Goal: Task Accomplishment & Management: Manage account settings

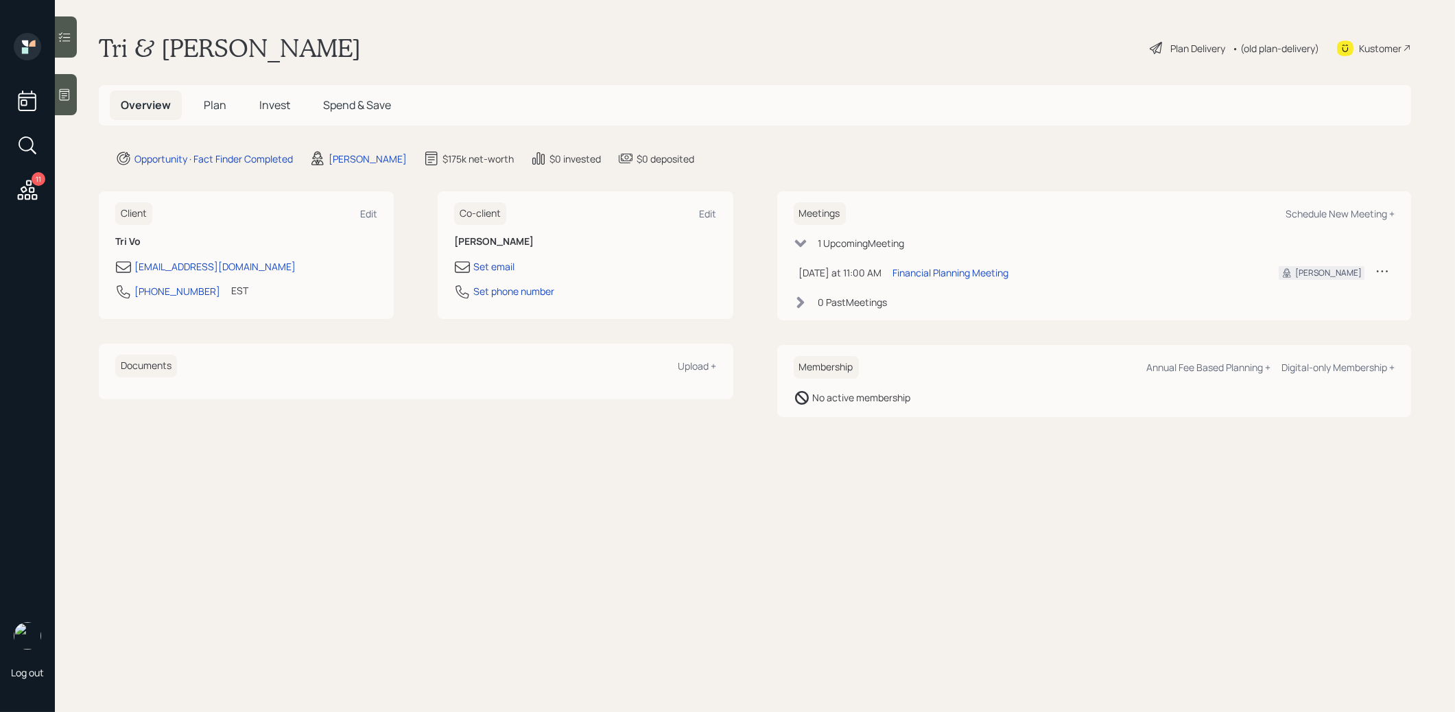
click at [67, 100] on icon at bounding box center [65, 95] width 10 height 12
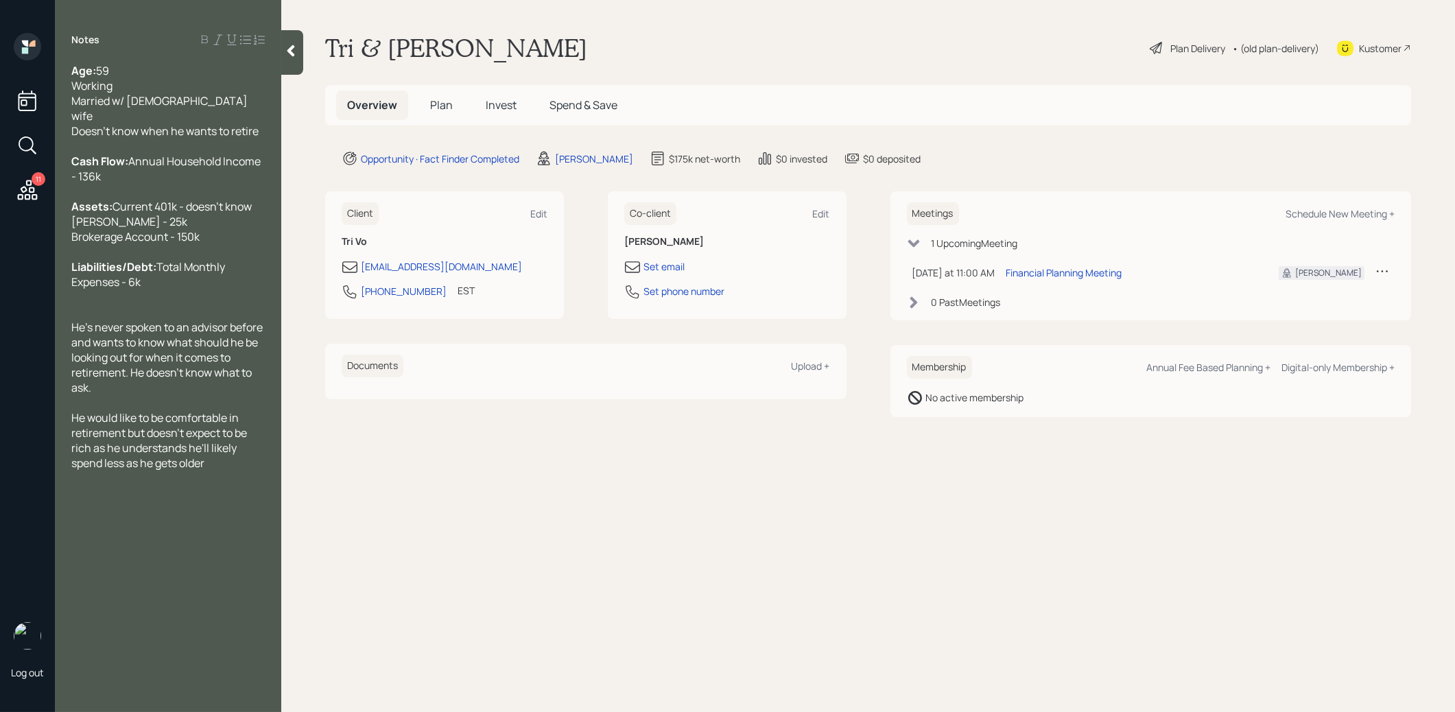
click at [287, 55] on icon at bounding box center [291, 51] width 14 height 14
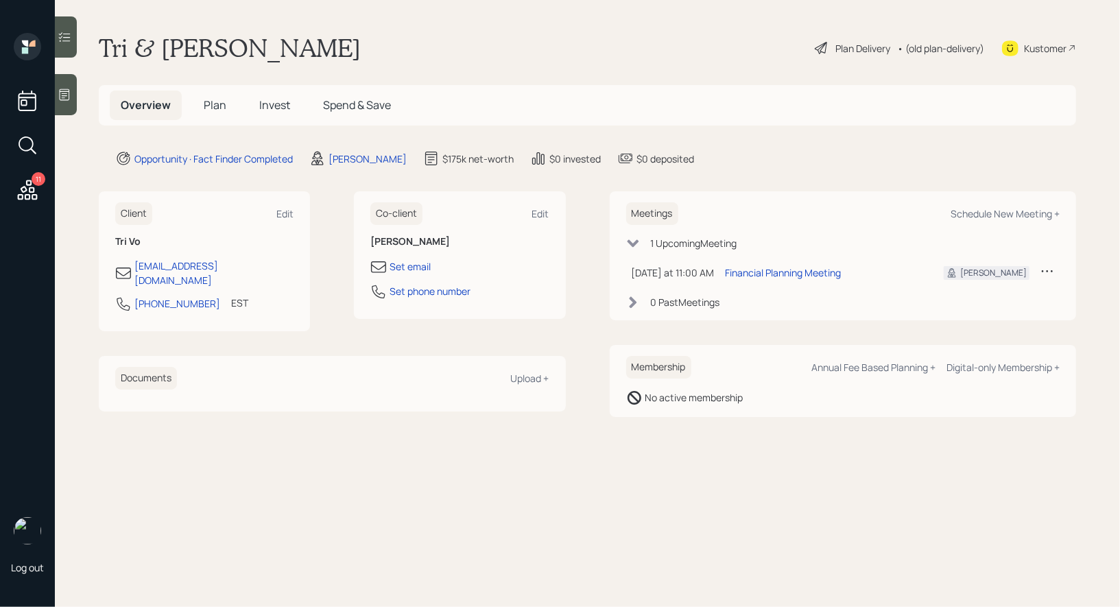
click at [843, 45] on div "Plan Delivery" at bounding box center [862, 48] width 55 height 14
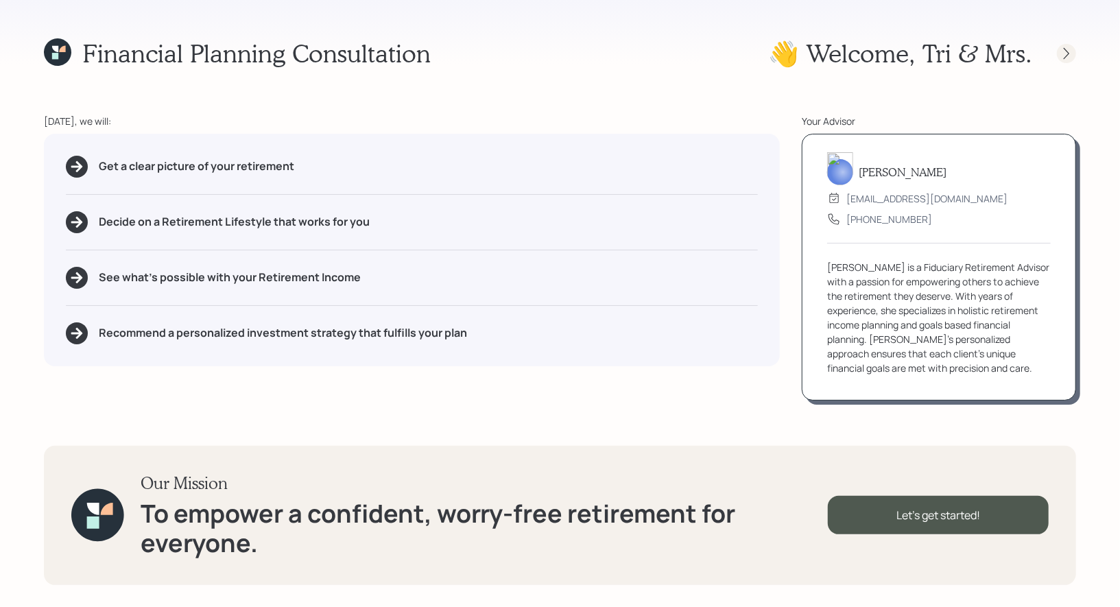
click at [1067, 53] on icon at bounding box center [1067, 54] width 14 height 14
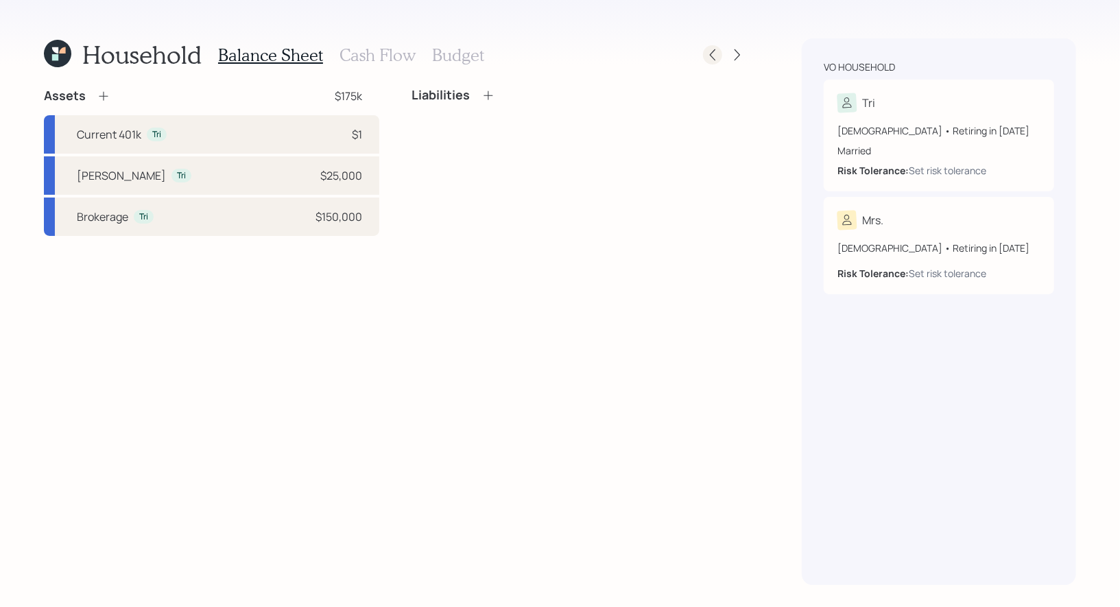
click at [710, 53] on icon at bounding box center [713, 55] width 14 height 14
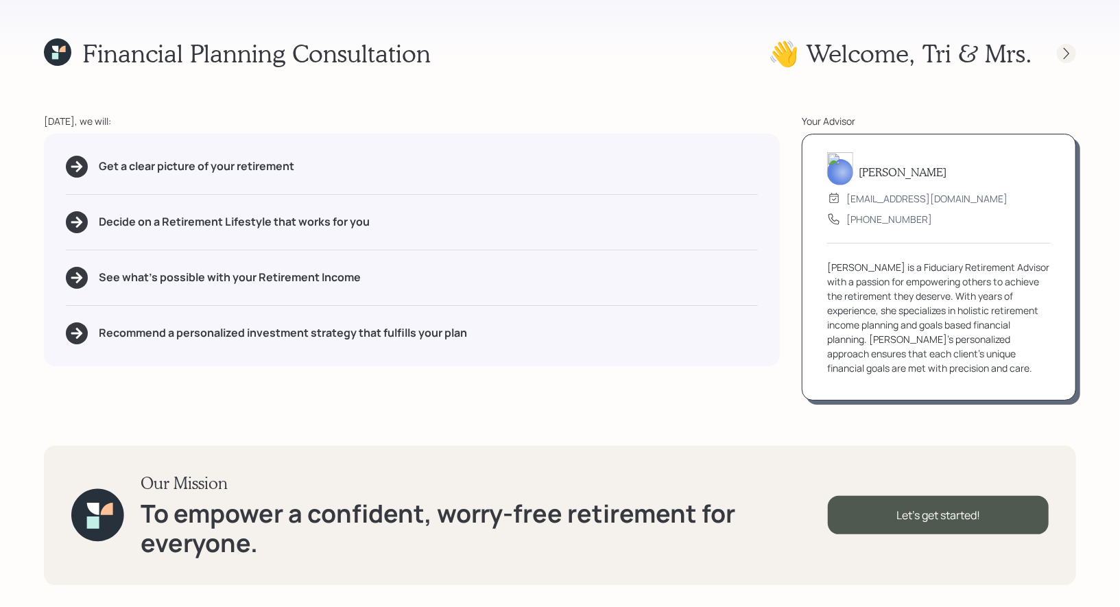
click at [1067, 51] on icon at bounding box center [1067, 54] width 14 height 14
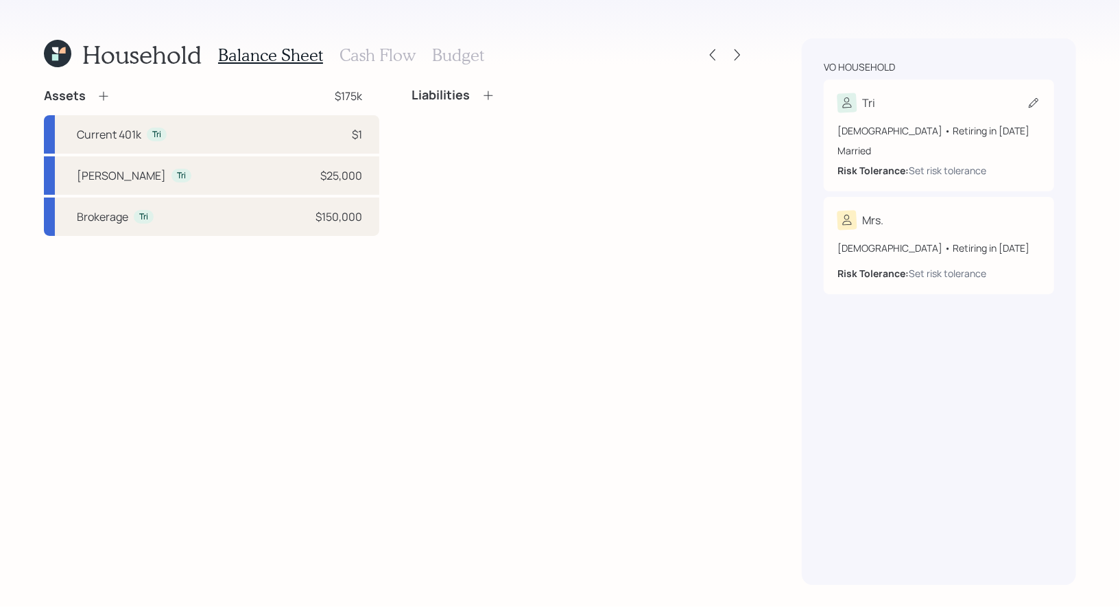
click at [1032, 104] on icon at bounding box center [1034, 103] width 14 height 14
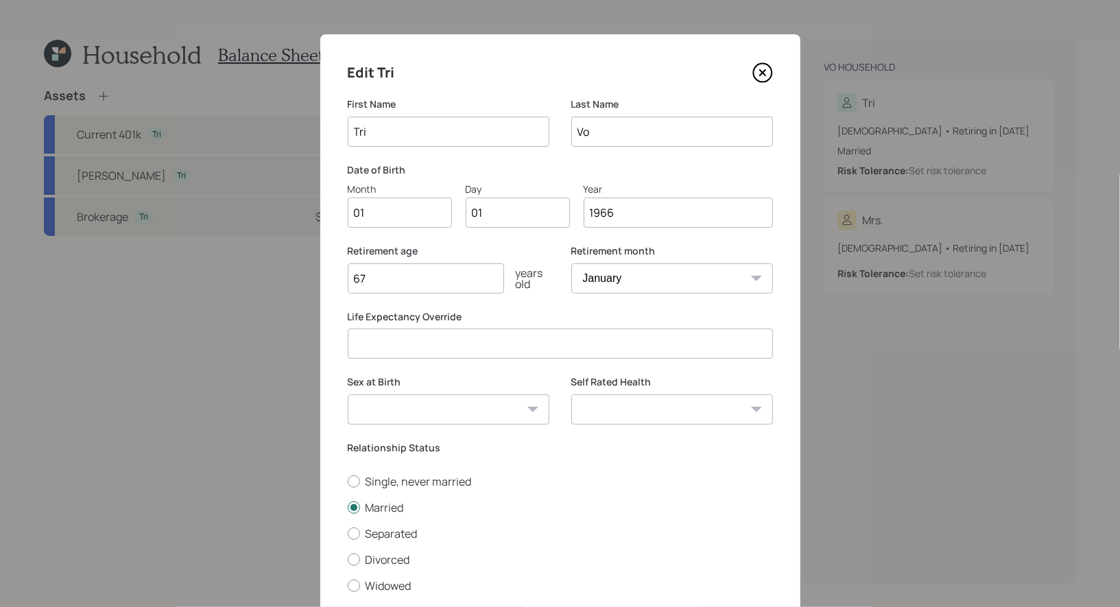
click at [398, 219] on input "01" at bounding box center [400, 213] width 104 height 30
type input "0"
type input "10"
type input "0"
type input "18"
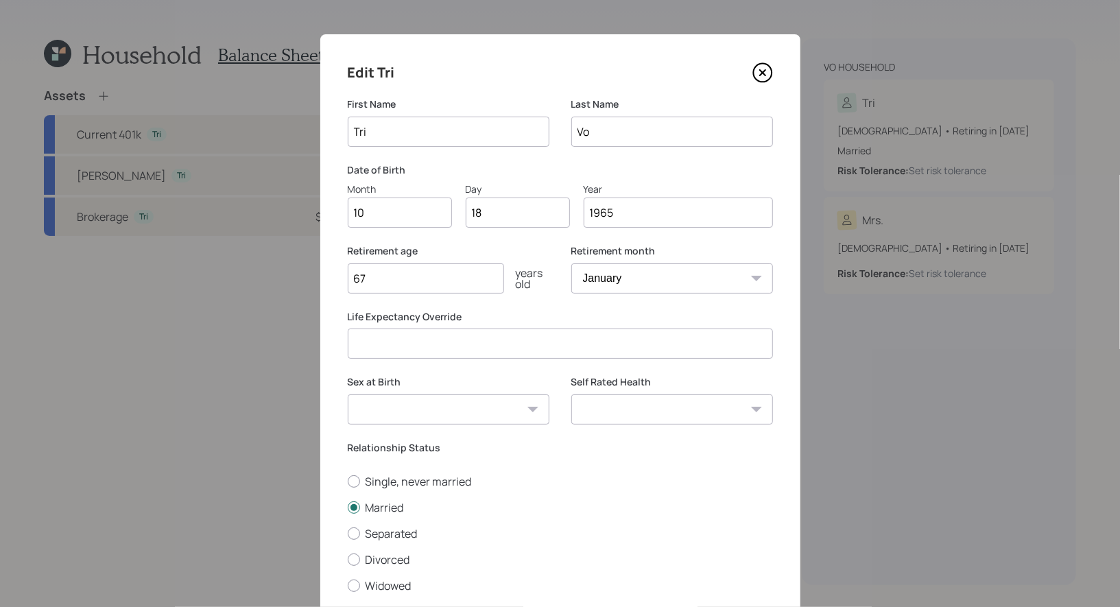
type input "1965"
click at [386, 278] on input "67" at bounding box center [426, 278] width 156 height 30
type input "68"
click at [663, 278] on select "January February March April May June July August September October November De…" at bounding box center [672, 278] width 202 height 30
select select "10"
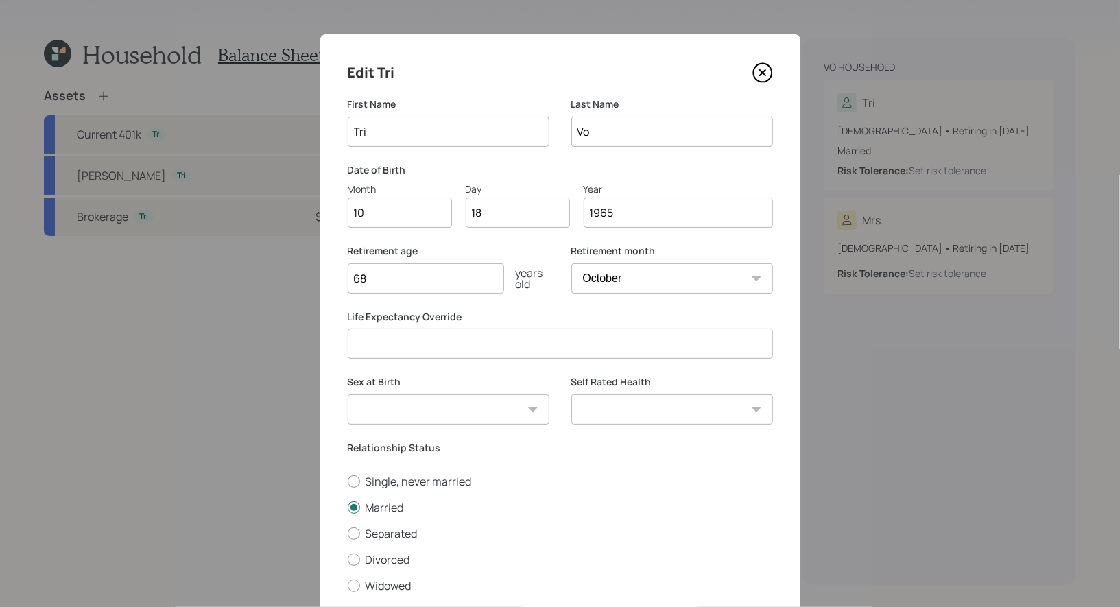
click at [571, 263] on select "January February March April May June July August September October November De…" at bounding box center [672, 278] width 202 height 30
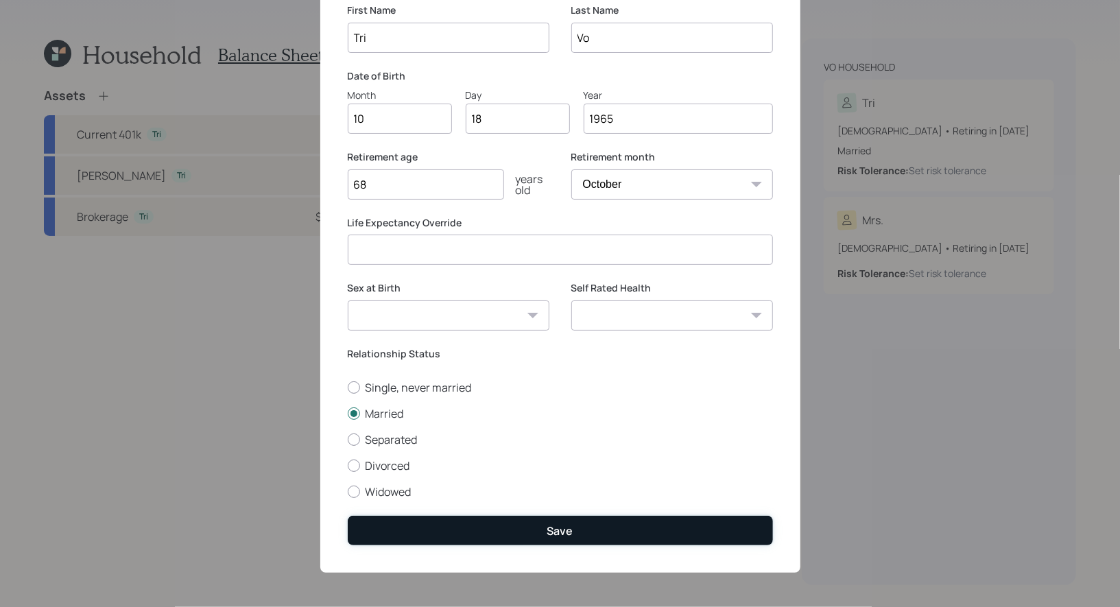
click at [562, 534] on div "Save" at bounding box center [560, 530] width 26 height 15
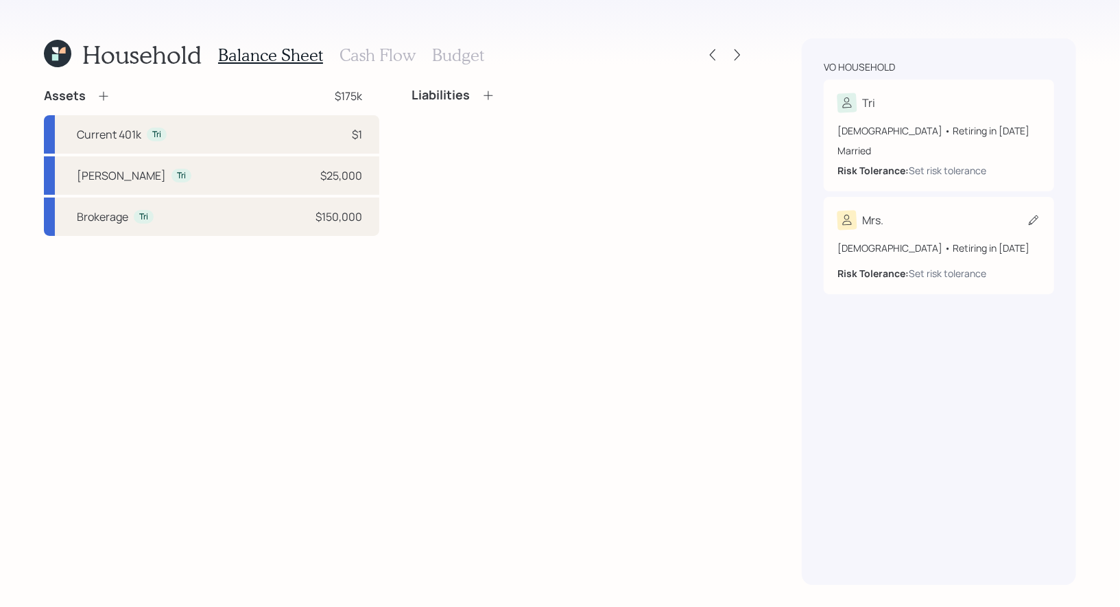
click at [1031, 221] on icon at bounding box center [1034, 220] width 14 height 14
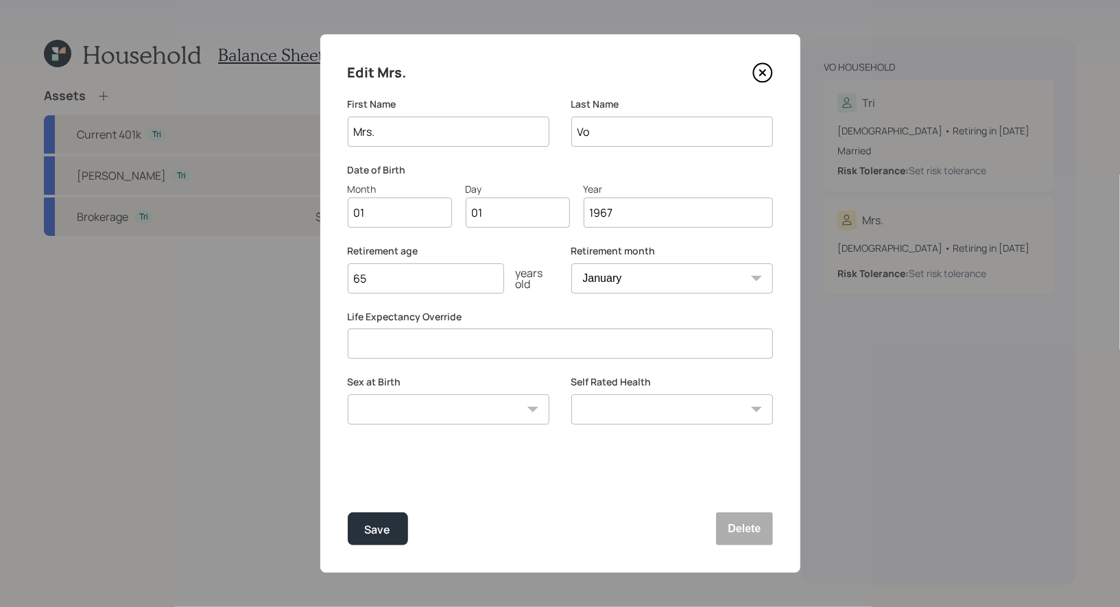
click at [401, 132] on input "Mrs." at bounding box center [449, 132] width 202 height 30
type input "M"
type input "Hong"
click at [391, 211] on input "01" at bounding box center [400, 213] width 104 height 30
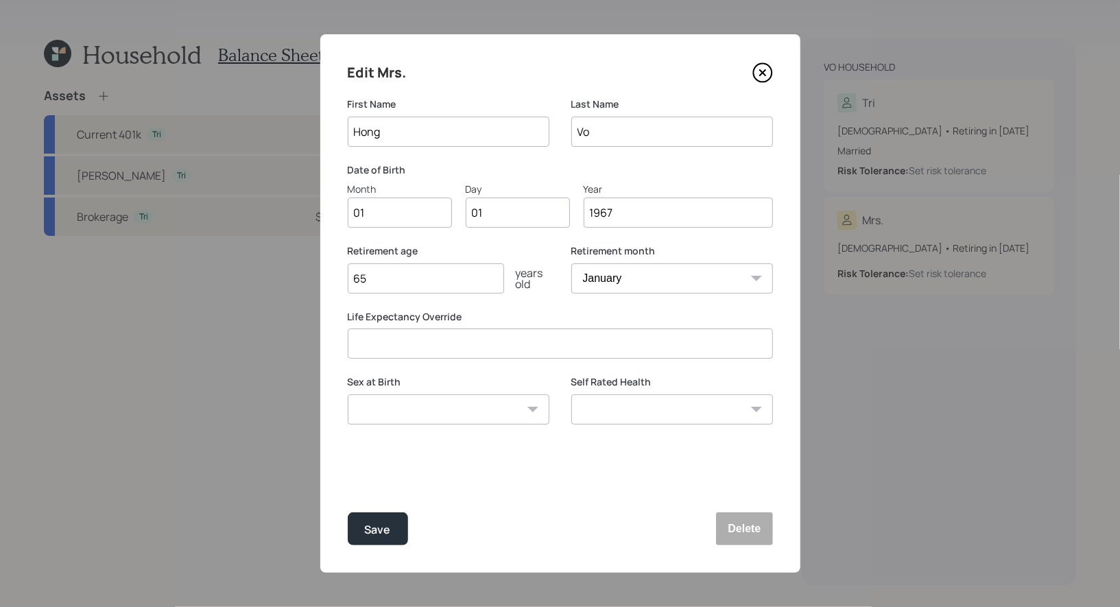
click at [391, 211] on input "01" at bounding box center [400, 213] width 104 height 30
type input "10"
type input "0"
type input "20"
type input "1966"
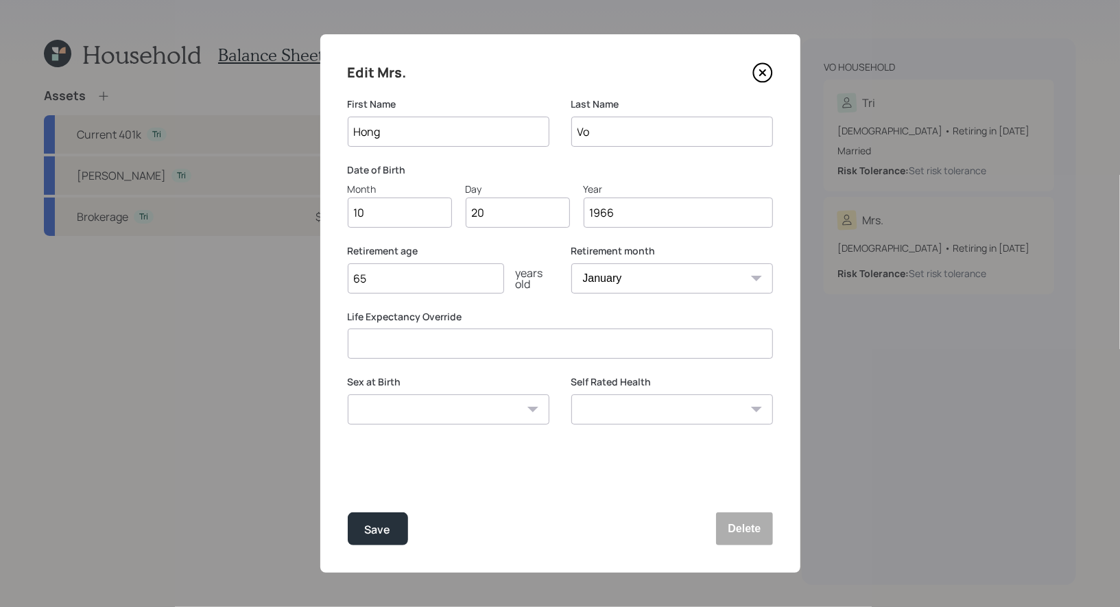
click at [407, 277] on input "65" at bounding box center [426, 278] width 156 height 30
type input "67"
click at [664, 280] on select "January February March April May June July August September October November De…" at bounding box center [672, 278] width 202 height 30
select select "10"
click at [571, 263] on select "January February March April May June July August September October November De…" at bounding box center [672, 278] width 202 height 30
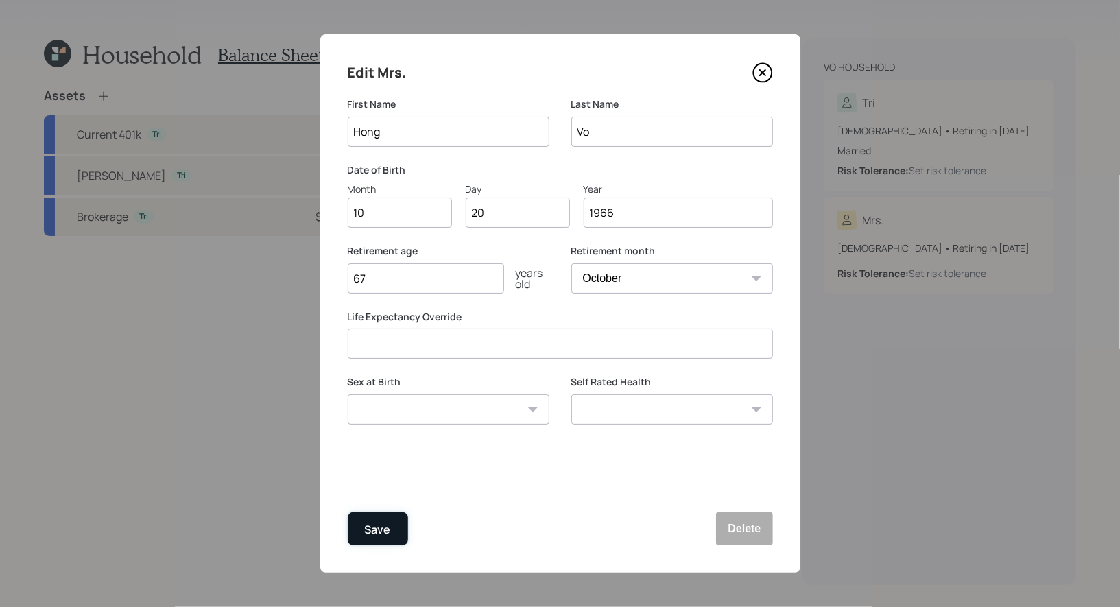
click at [373, 532] on div "Save" at bounding box center [378, 530] width 26 height 19
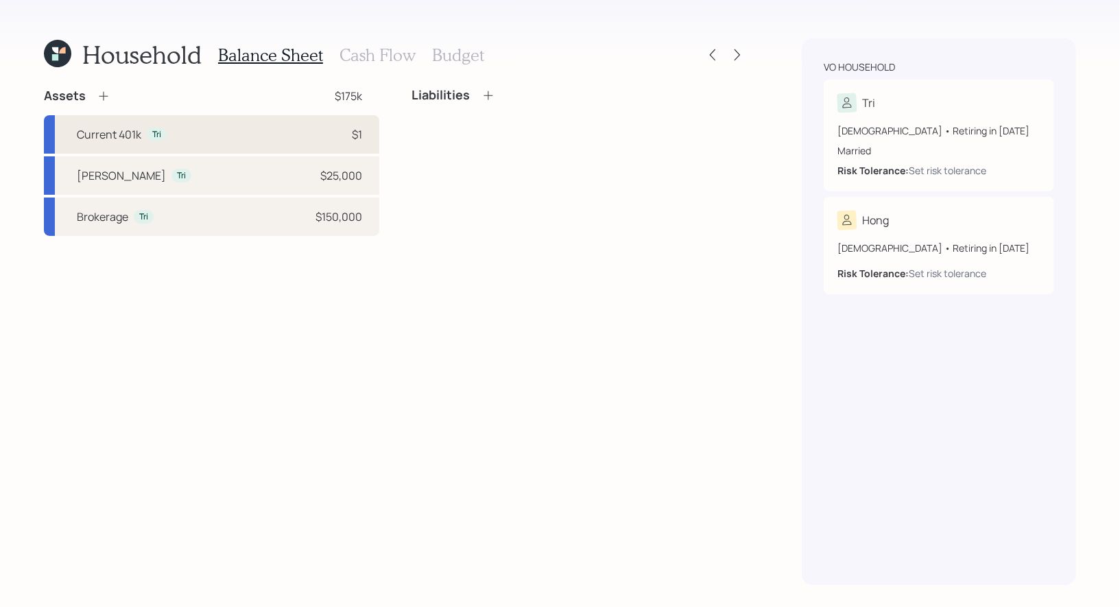
click at [206, 135] on div "Current 401k Tri $1" at bounding box center [211, 134] width 335 height 38
select select "company_sponsored"
select select "balanced"
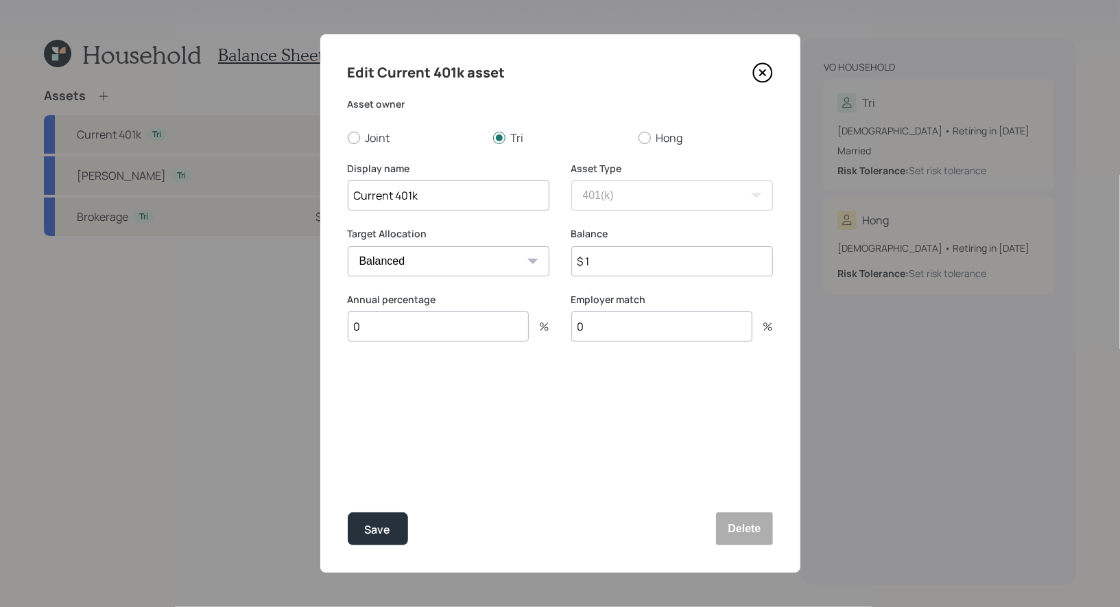
click at [608, 263] on input "$ 1" at bounding box center [672, 261] width 202 height 30
type input "$ 128,000"
click at [448, 329] on input "0" at bounding box center [438, 326] width 181 height 30
click at [394, 325] on input "0" at bounding box center [438, 326] width 181 height 30
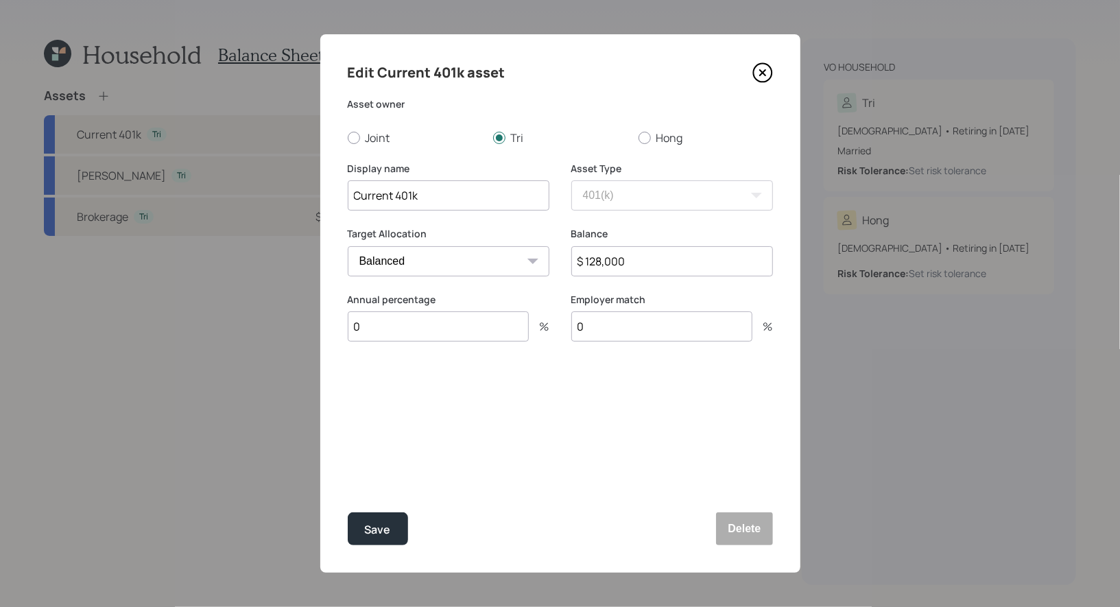
click at [394, 325] on input "0" at bounding box center [438, 326] width 181 height 30
type input "5"
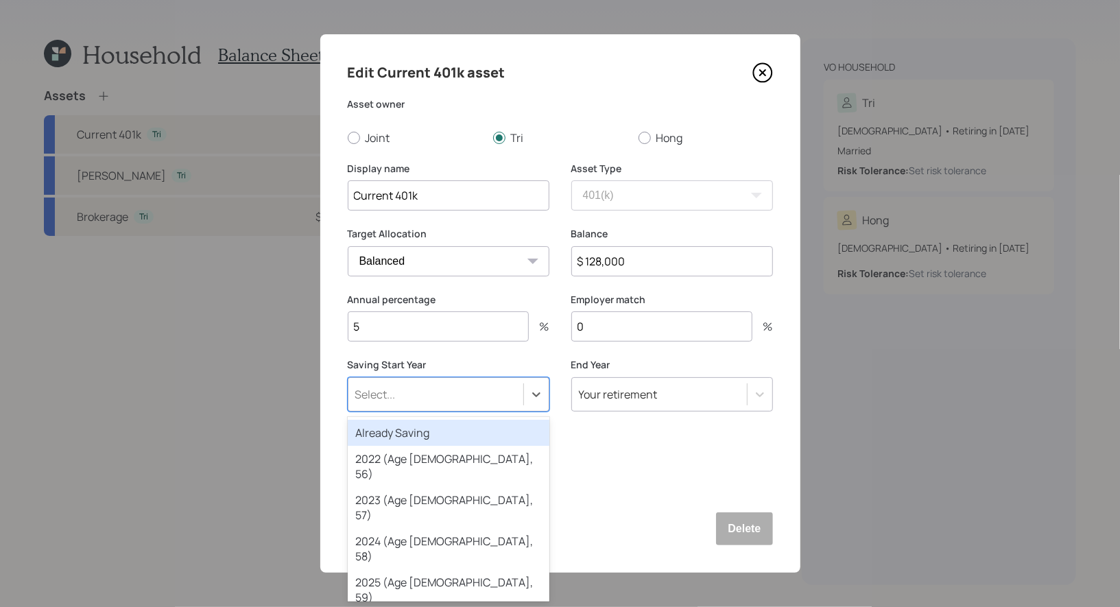
click at [394, 398] on div "Select..." at bounding box center [375, 394] width 40 height 15
click at [396, 434] on div "Already Saving" at bounding box center [449, 433] width 202 height 26
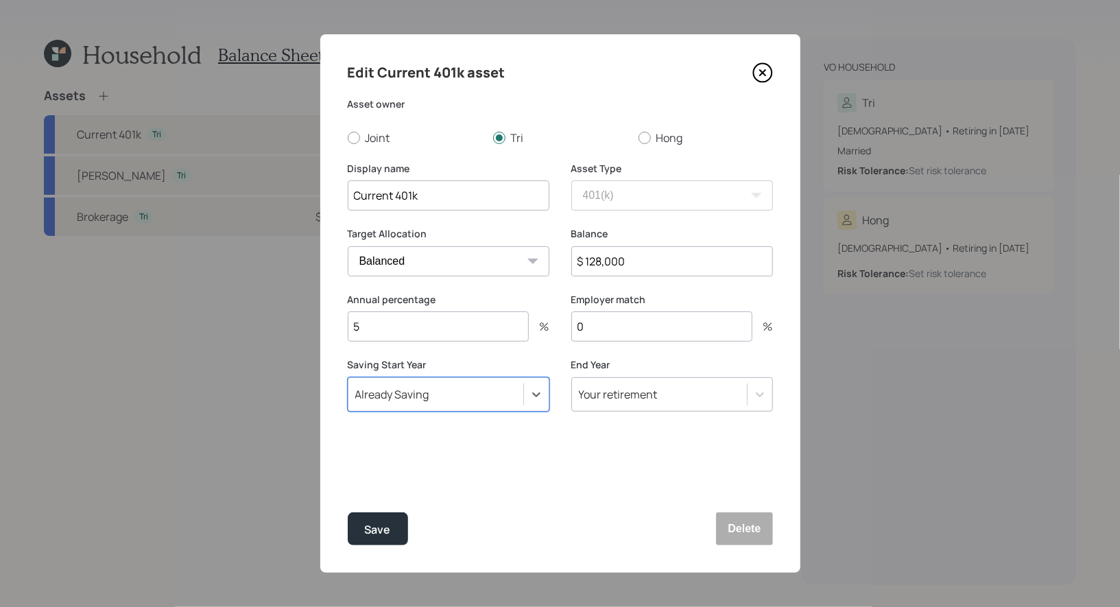
click at [606, 325] on input "0" at bounding box center [661, 326] width 181 height 30
type input "4.5"
click at [378, 532] on div "Save" at bounding box center [378, 530] width 26 height 19
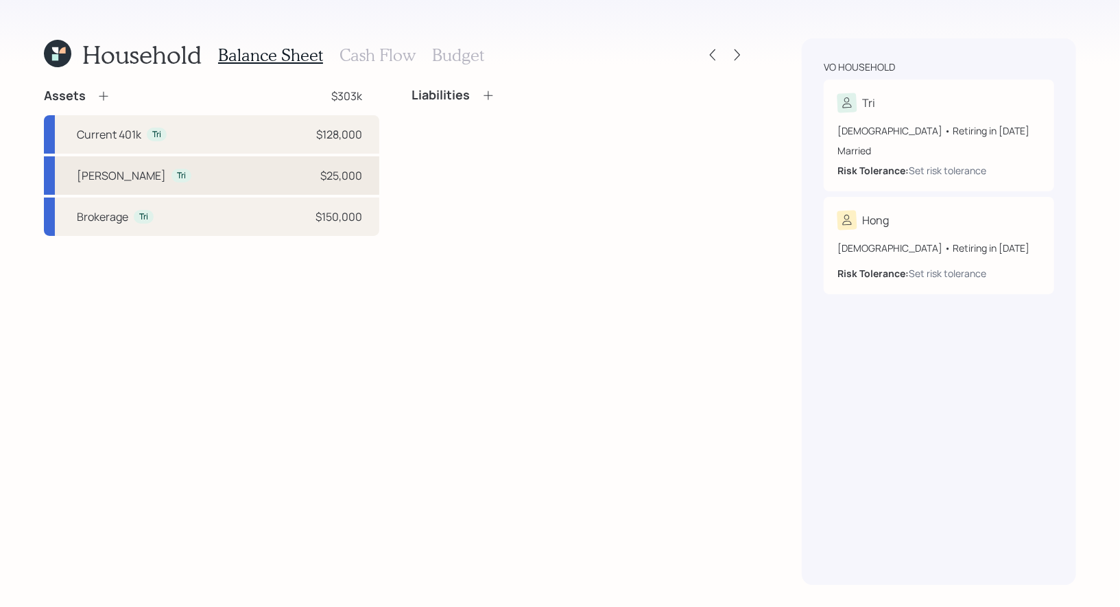
click at [281, 181] on div "[PERSON_NAME] Tri $25,000" at bounding box center [211, 175] width 335 height 38
select select "roth_ira"
select select "balanced"
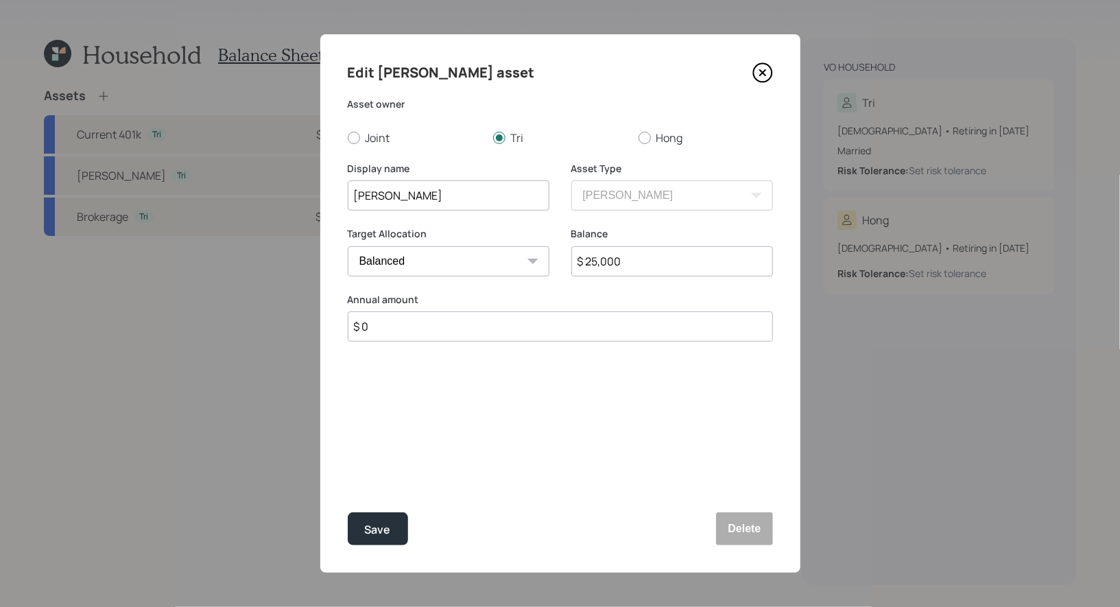
click at [643, 263] on input "$ 25,000" at bounding box center [672, 261] width 202 height 30
type input "$ 43,000"
click at [374, 529] on div "Save" at bounding box center [378, 530] width 26 height 19
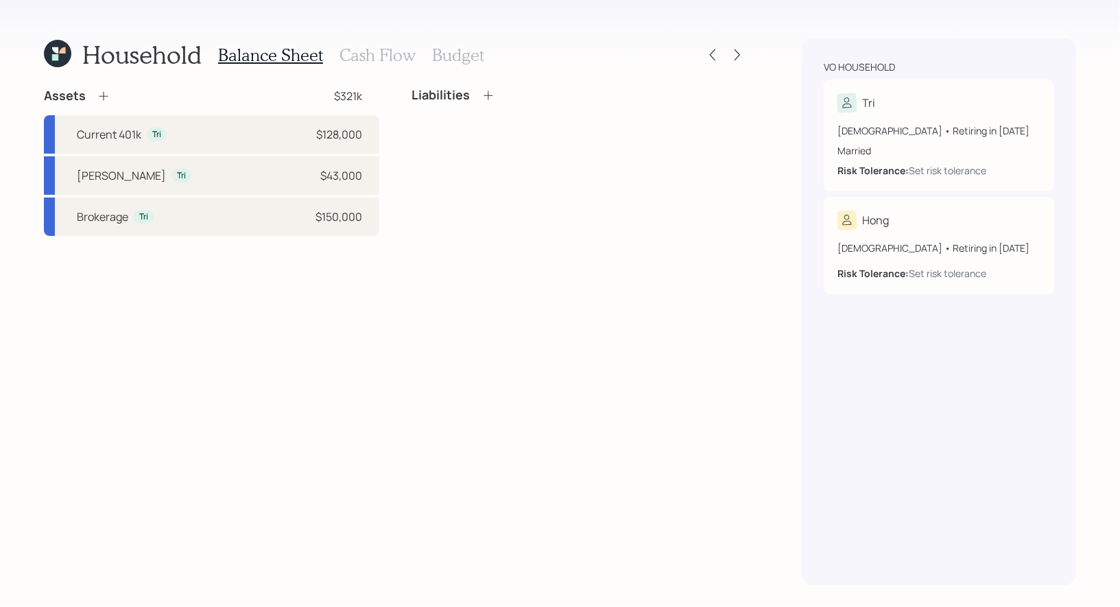
click at [104, 97] on icon at bounding box center [104, 96] width 14 height 14
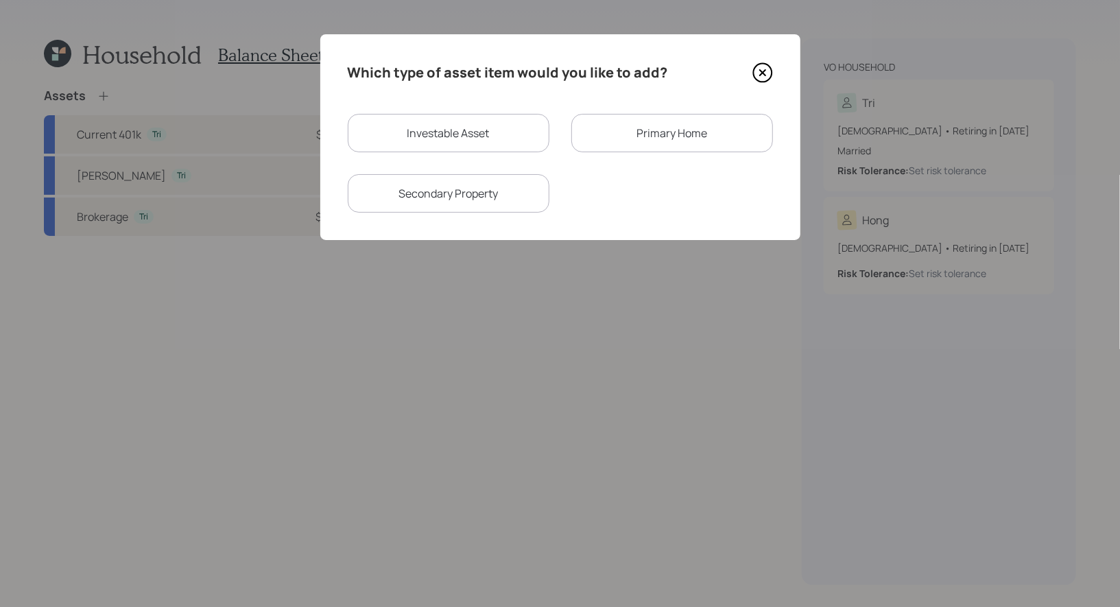
click at [425, 138] on div "Investable Asset" at bounding box center [449, 133] width 202 height 38
select select "taxable"
select select "balanced"
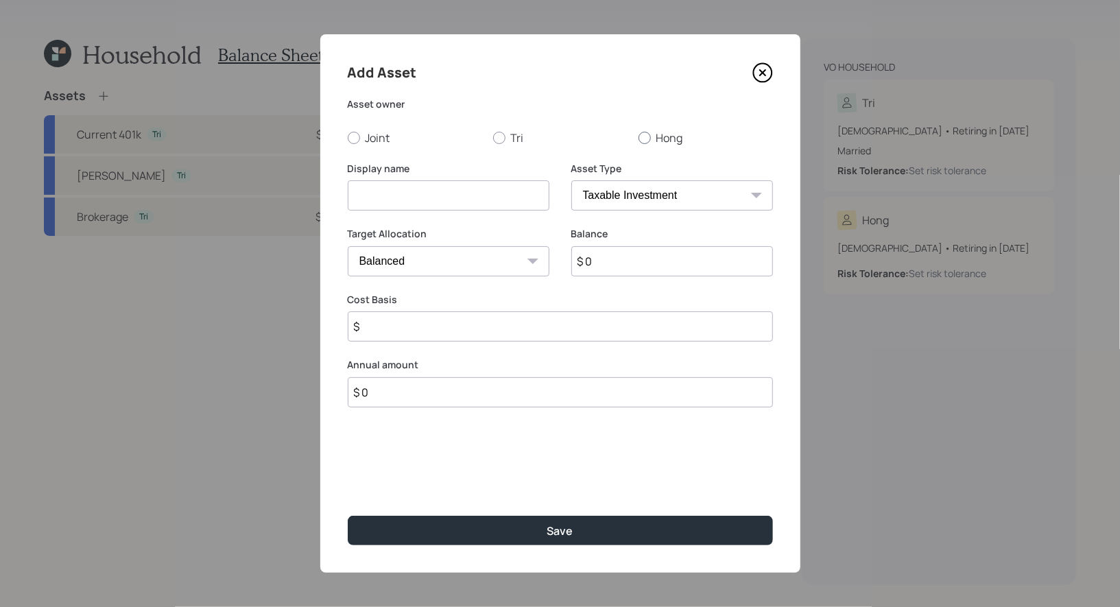
click at [647, 136] on div at bounding box center [645, 138] width 12 height 12
click at [639, 137] on input "Hong" at bounding box center [638, 137] width 1 height 1
radio input "true"
click at [471, 202] on input at bounding box center [449, 195] width 202 height 30
type input "Current 401k"
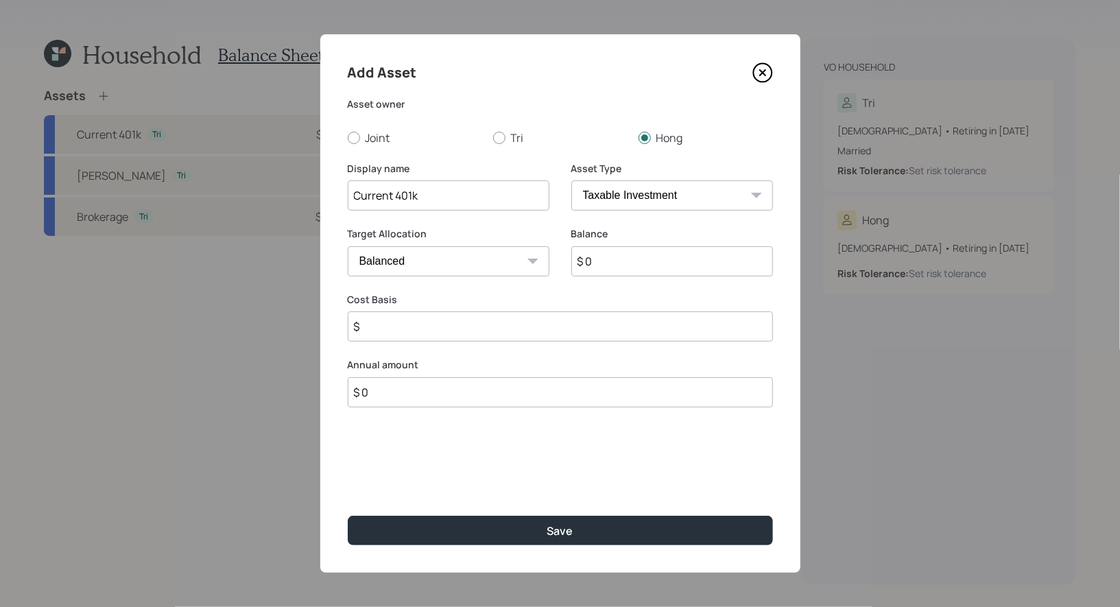
click at [719, 196] on select "SEP [PERSON_NAME] IRA 401(k) [PERSON_NAME] 401(k) 403(b) [PERSON_NAME] 403(b) 4…" at bounding box center [672, 195] width 202 height 30
select select "company_sponsored"
click at [571, 180] on select "SEP [PERSON_NAME] IRA 401(k) [PERSON_NAME] 401(k) 403(b) [PERSON_NAME] 403(b) 4…" at bounding box center [672, 195] width 202 height 30
click at [631, 265] on input "$ 0" at bounding box center [672, 261] width 202 height 30
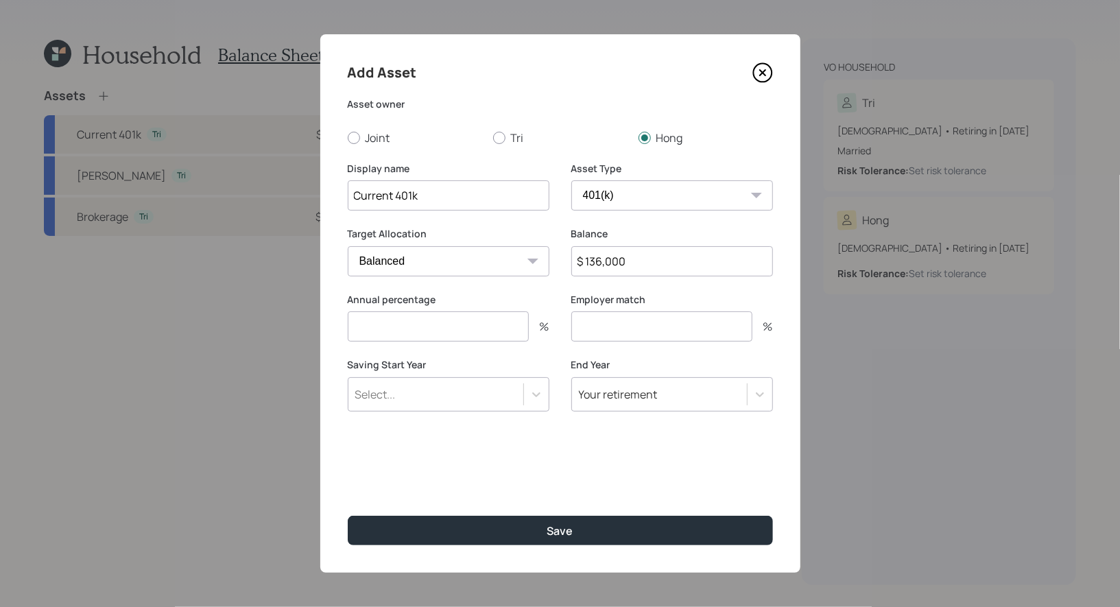
type input "$ 136,000"
click at [440, 393] on div "Select..." at bounding box center [435, 394] width 175 height 23
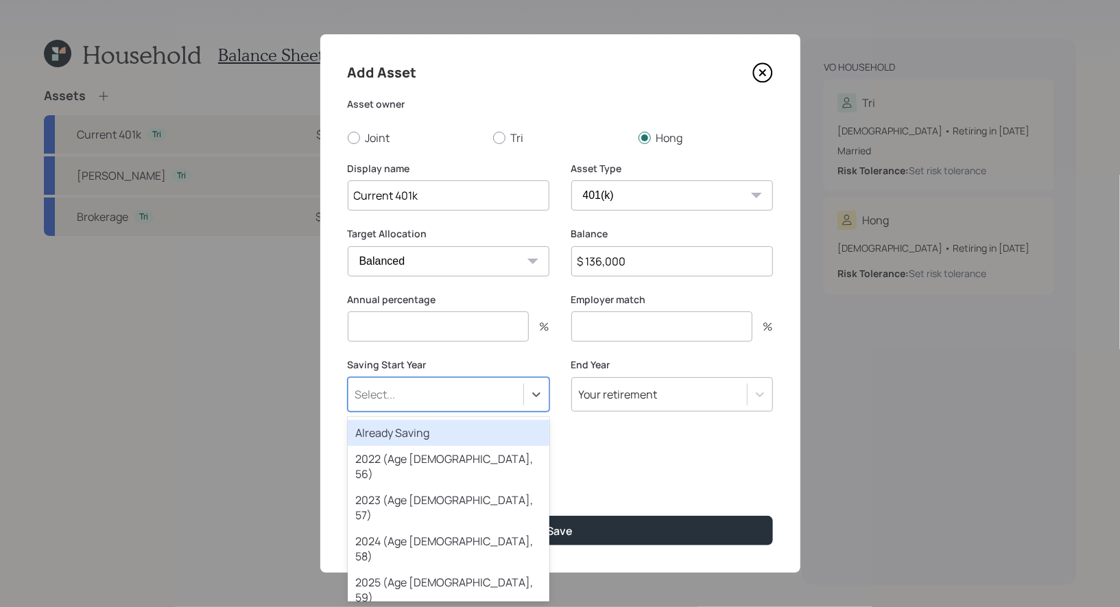
click at [430, 436] on div "Already Saving" at bounding box center [449, 433] width 202 height 26
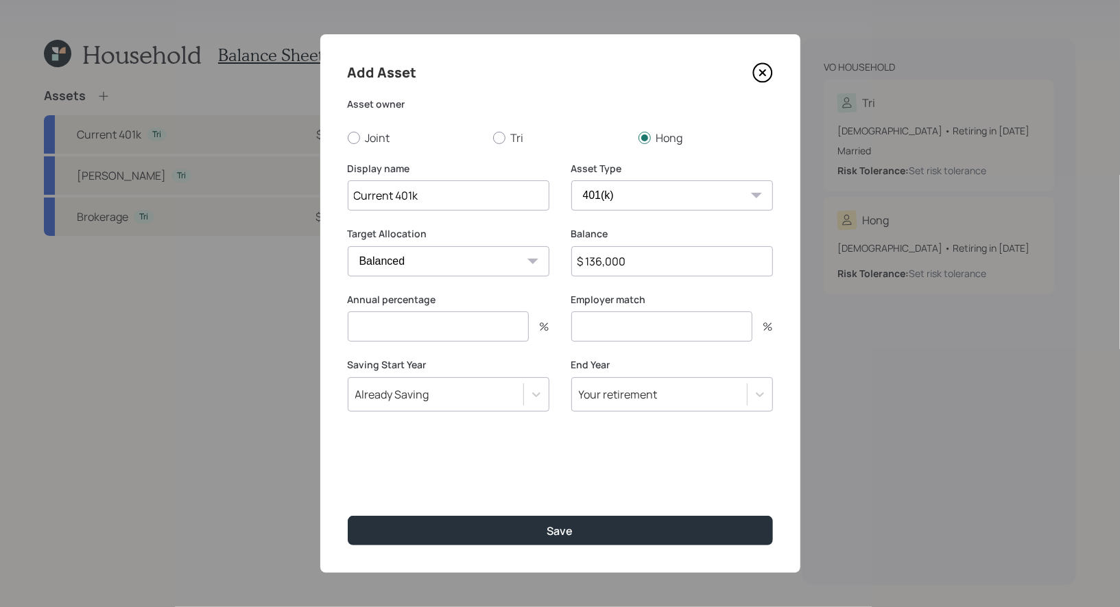
click at [433, 324] on input "number" at bounding box center [438, 326] width 181 height 30
type input "5"
click at [601, 331] on input "number" at bounding box center [661, 326] width 181 height 30
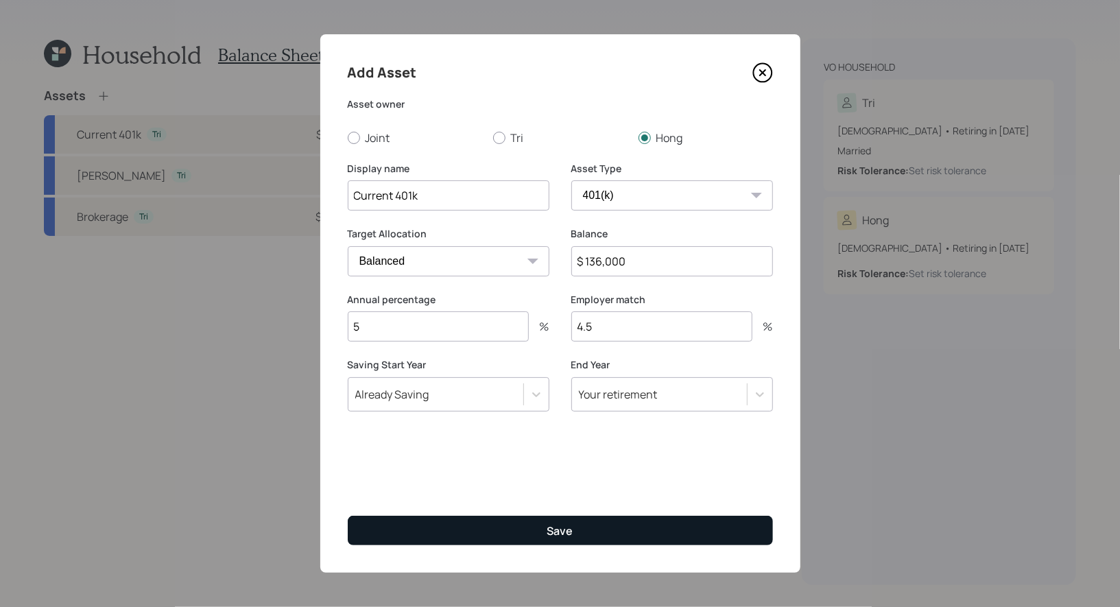
type input "4.5"
click at [504, 526] on button "Save" at bounding box center [560, 530] width 425 height 29
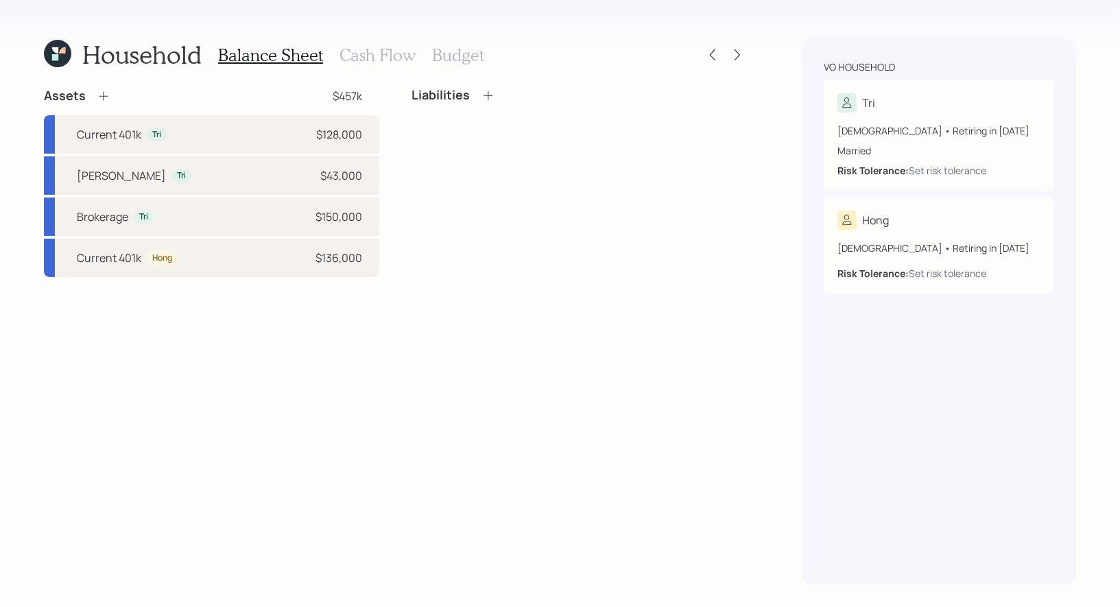
click at [100, 93] on icon at bounding box center [104, 96] width 14 height 14
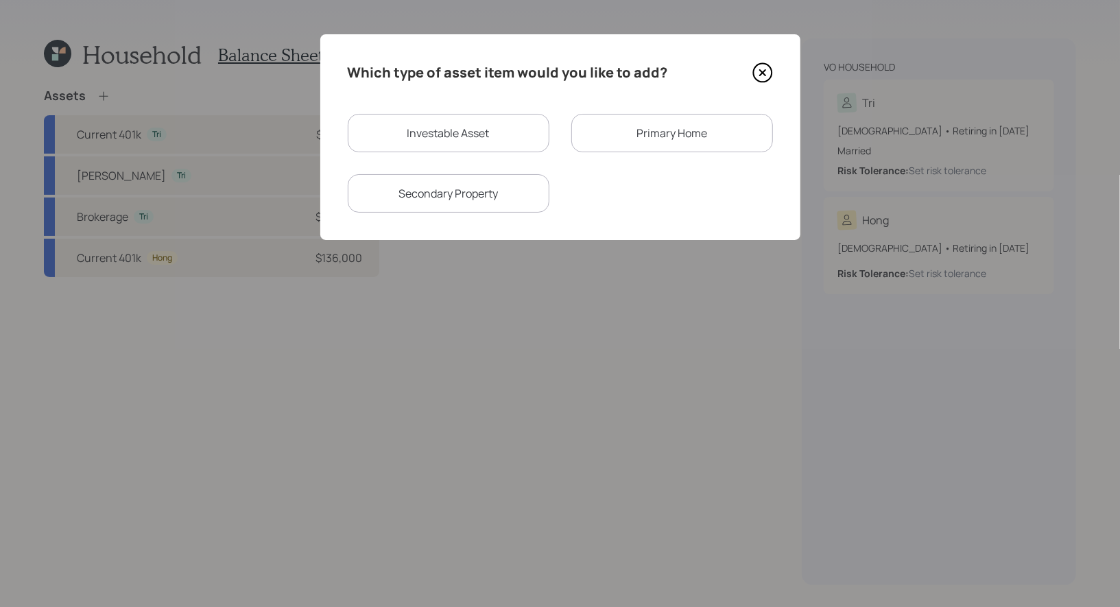
click at [609, 132] on div "Primary Home" at bounding box center [672, 133] width 202 height 38
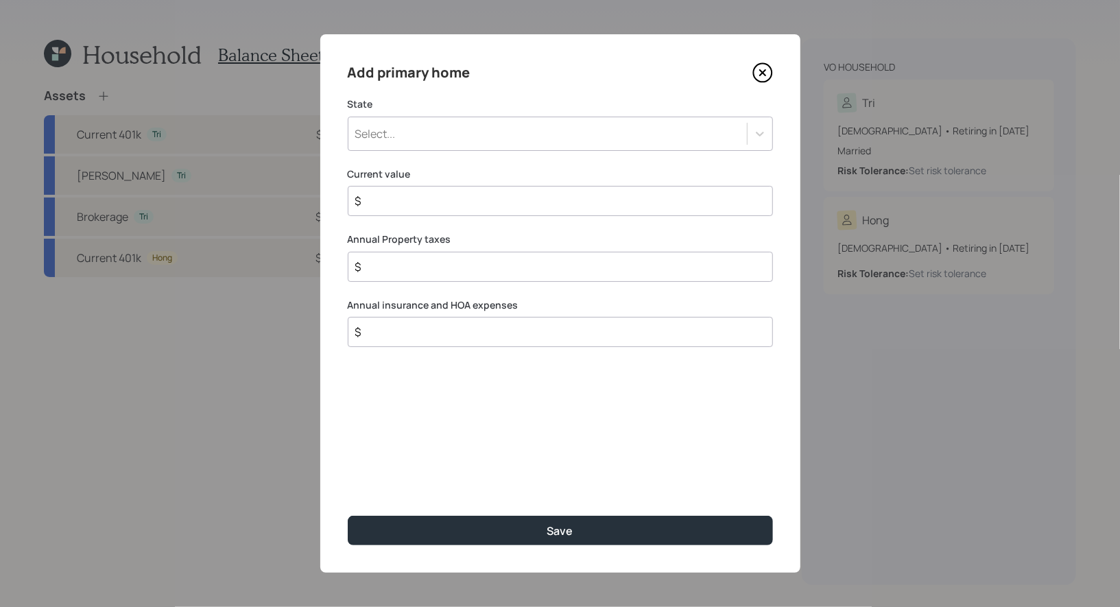
click at [545, 132] on div "Select..." at bounding box center [547, 133] width 398 height 23
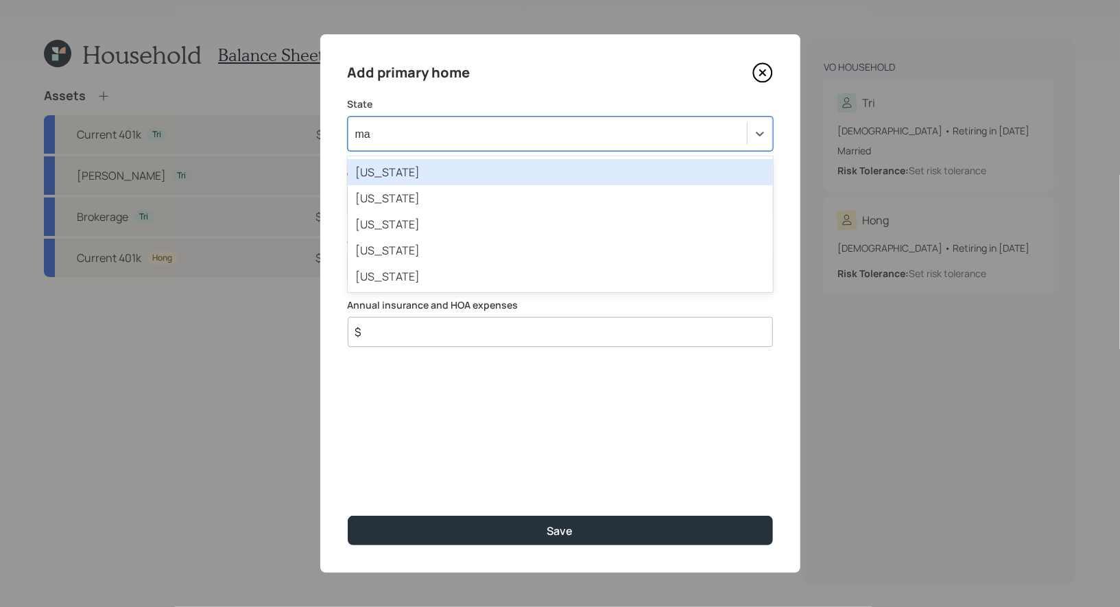
type input "mas"
click at [514, 173] on div "[US_STATE]" at bounding box center [560, 172] width 425 height 26
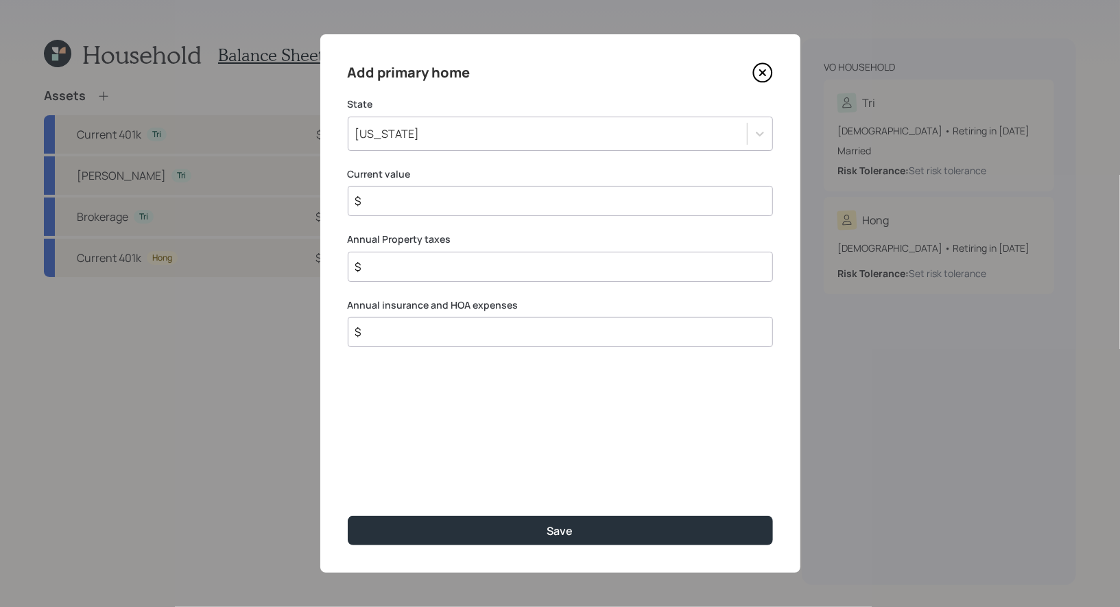
click at [467, 204] on input "$" at bounding box center [555, 201] width 402 height 16
click at [370, 201] on input "$ 550,000" at bounding box center [555, 201] width 402 height 16
type input "$ 850,000"
click at [390, 267] on input "$" at bounding box center [555, 267] width 402 height 16
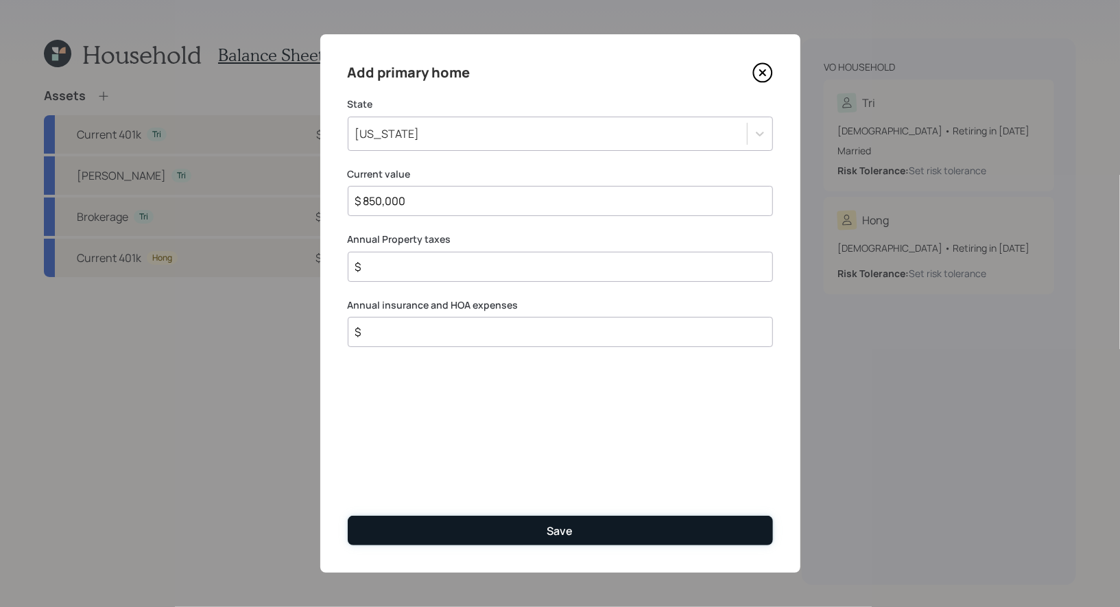
click at [444, 530] on button "Save" at bounding box center [560, 530] width 425 height 29
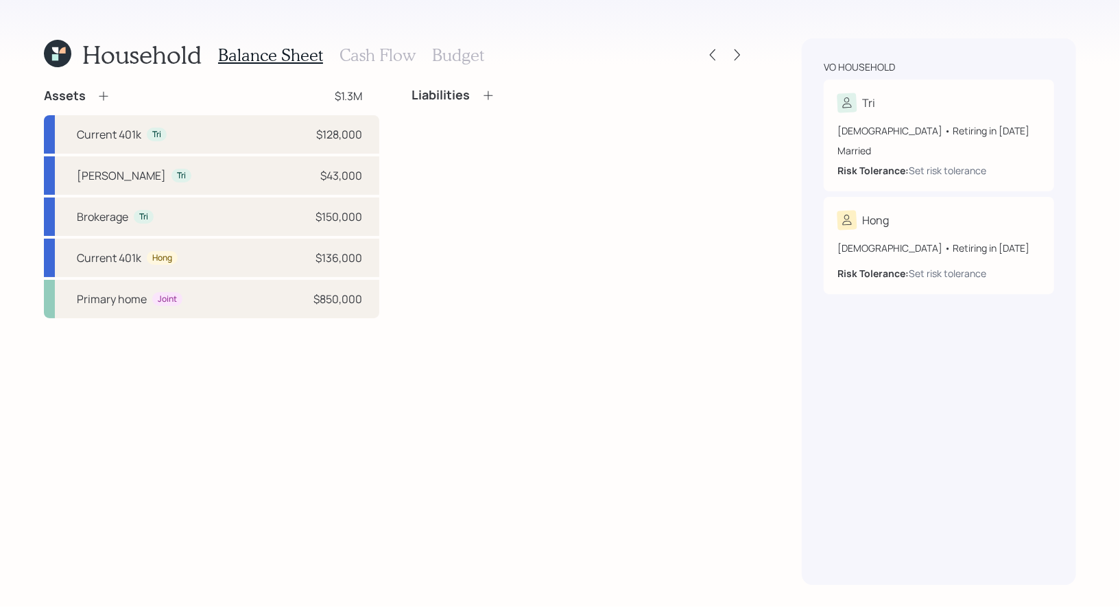
click at [488, 94] on icon at bounding box center [488, 95] width 14 height 14
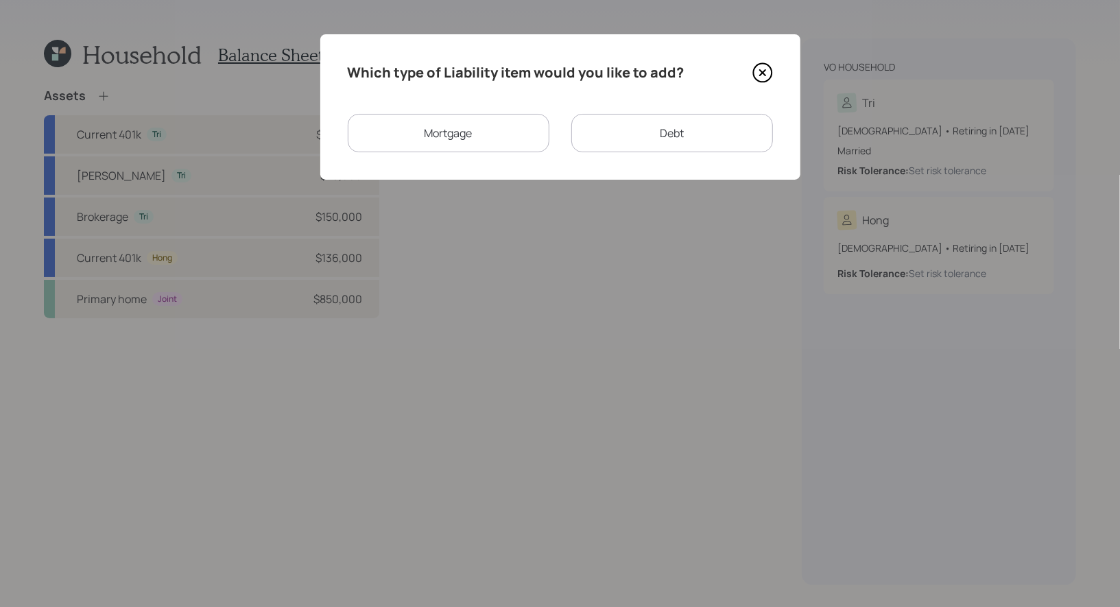
click at [468, 127] on div "Mortgage" at bounding box center [449, 133] width 202 height 38
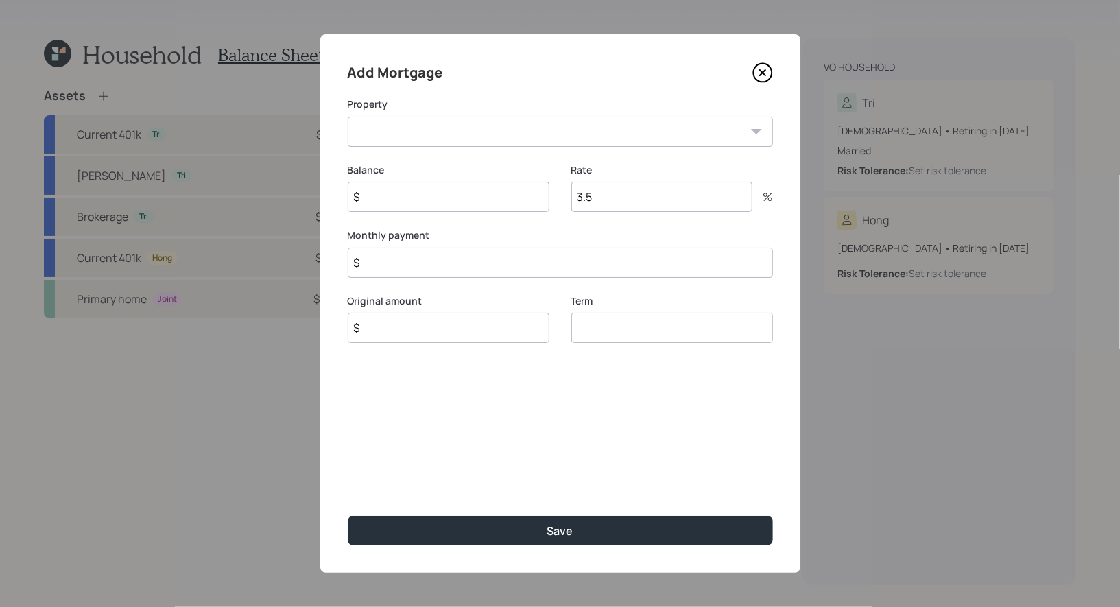
click at [471, 128] on select "MA Primary home" at bounding box center [560, 132] width 425 height 30
select select "e5c152dc-28ae-4caa-a6b9-ff4d90d8c28c"
click at [348, 117] on select "MA Primary home" at bounding box center [560, 132] width 425 height 30
click at [425, 202] on input "$" at bounding box center [449, 197] width 202 height 30
type input "$ 300,000"
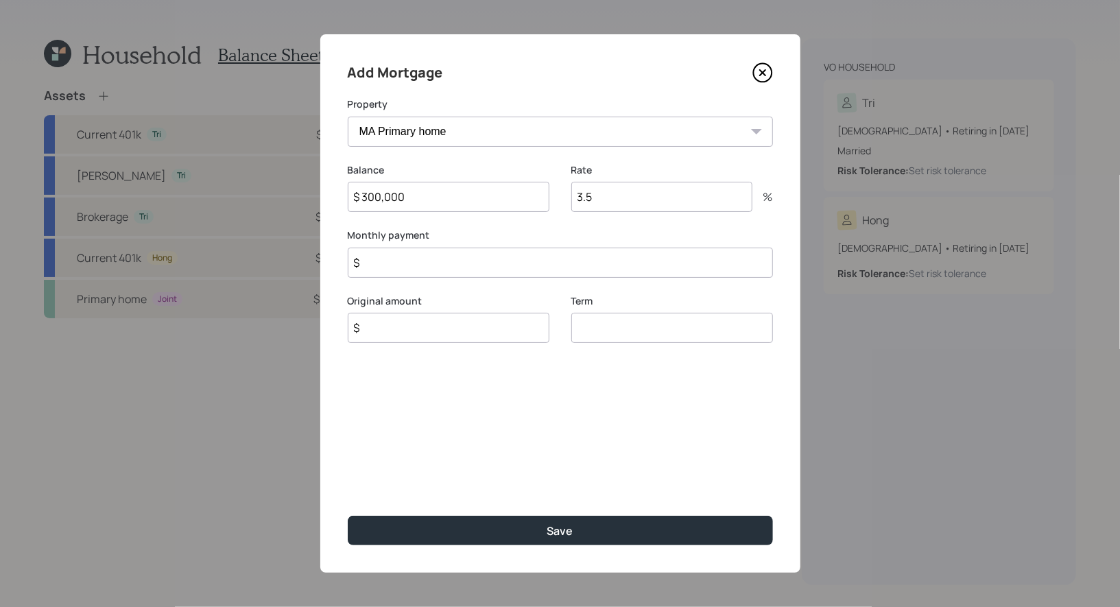
click at [394, 261] on input "$" at bounding box center [560, 263] width 425 height 30
type input "$ 3,100"
click at [385, 335] on input "$" at bounding box center [449, 328] width 202 height 30
type input "$ 300,000"
click at [598, 334] on input "number" at bounding box center [672, 328] width 202 height 30
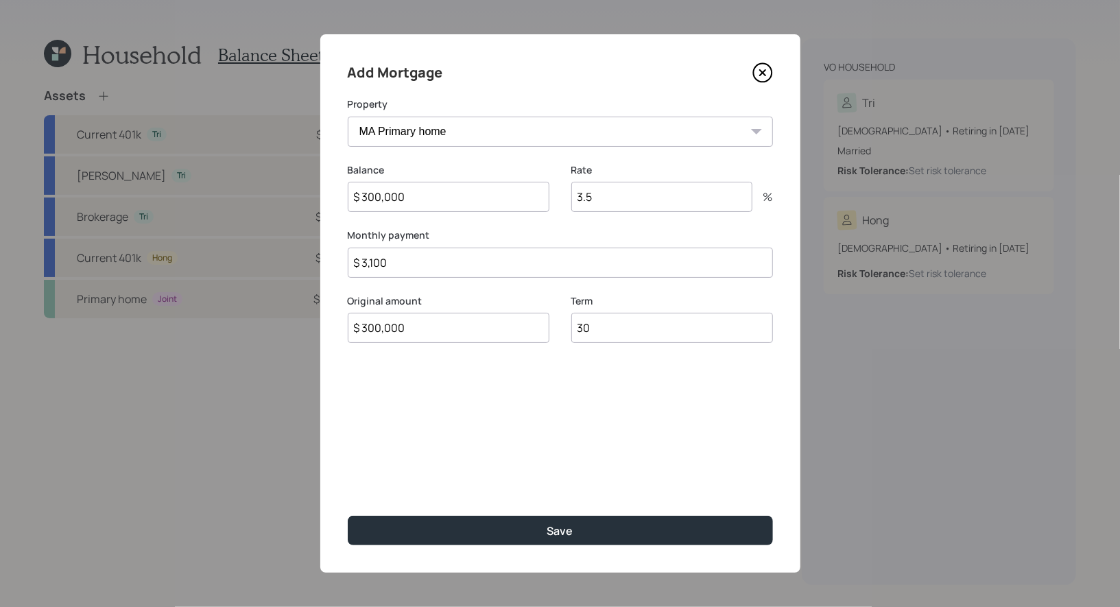
type input "30"
click at [604, 198] on input "3.5" at bounding box center [661, 197] width 181 height 30
type input "4"
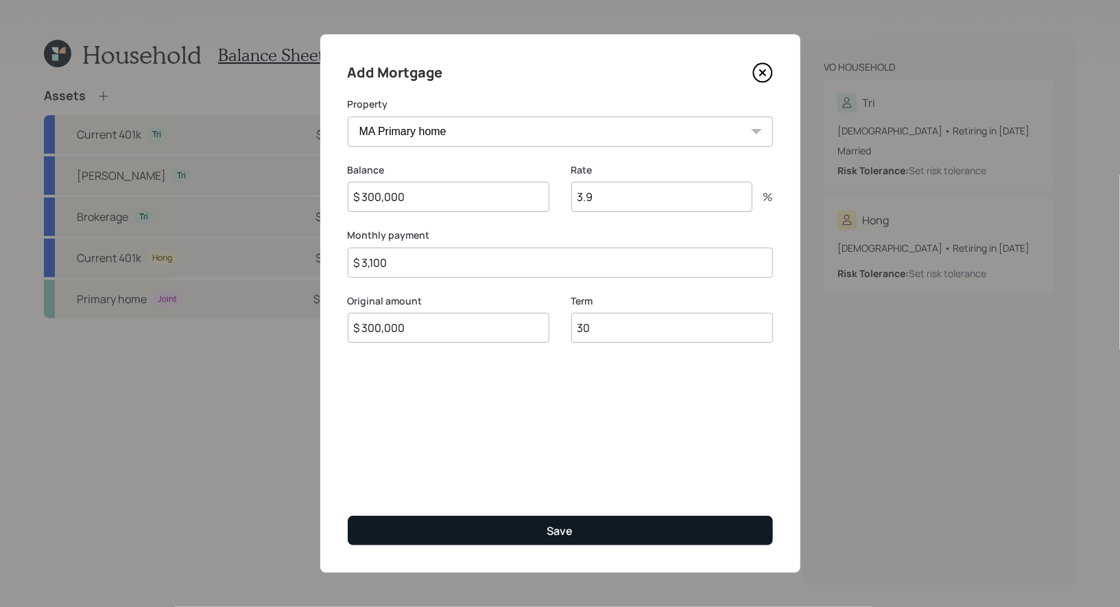
type input "3.9"
click at [510, 529] on button "Save" at bounding box center [560, 530] width 425 height 29
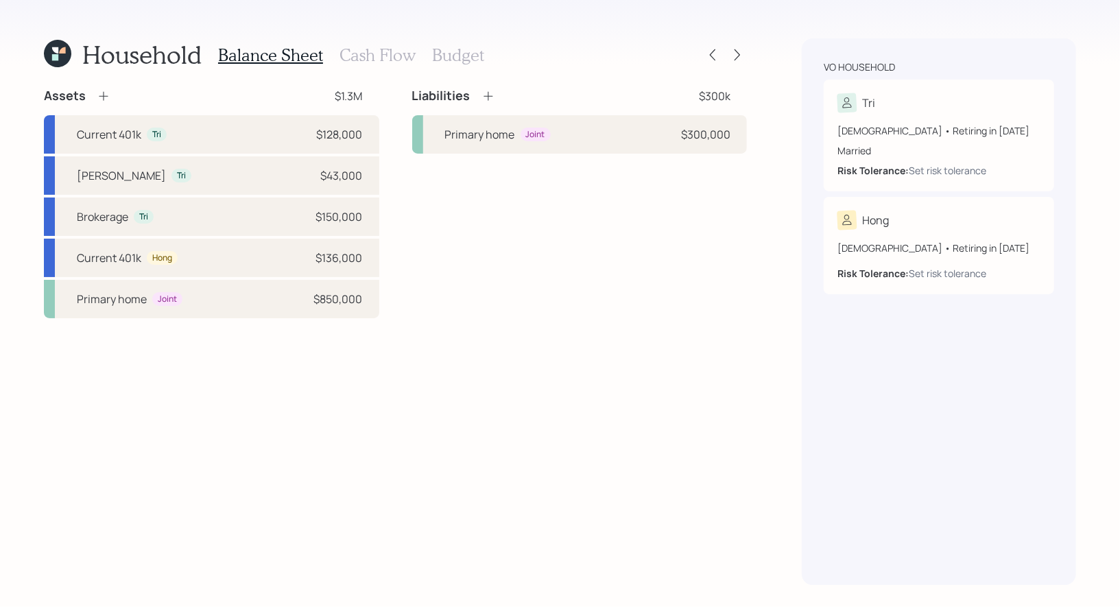
click at [489, 97] on icon at bounding box center [488, 96] width 14 height 14
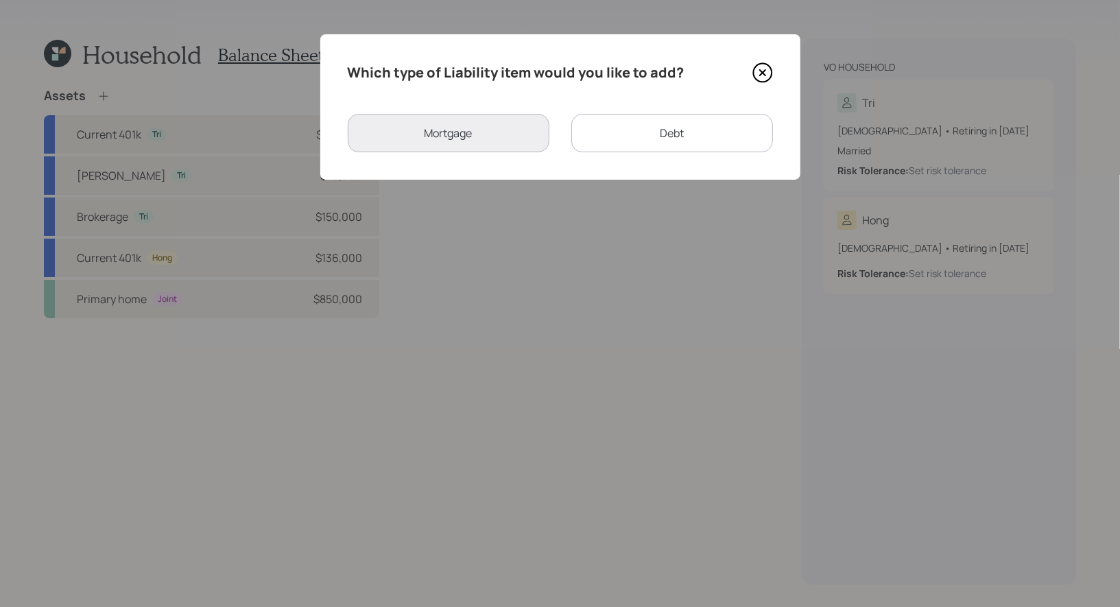
click at [643, 136] on div "Debt" at bounding box center [672, 133] width 202 height 38
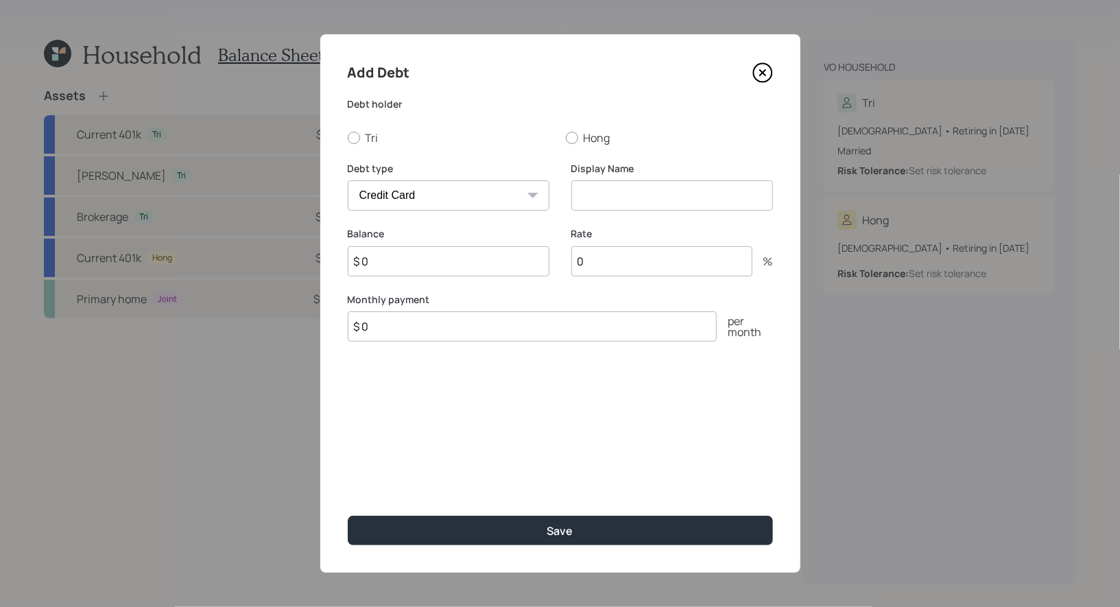
click at [485, 196] on select "Car Credit Card Medical Student Other" at bounding box center [449, 195] width 202 height 30
select select "car"
click at [348, 180] on select "Car Credit Card Medical Student Other" at bounding box center [449, 195] width 202 height 30
click at [350, 140] on div at bounding box center [354, 138] width 12 height 12
click at [348, 138] on input "Tri" at bounding box center [347, 137] width 1 height 1
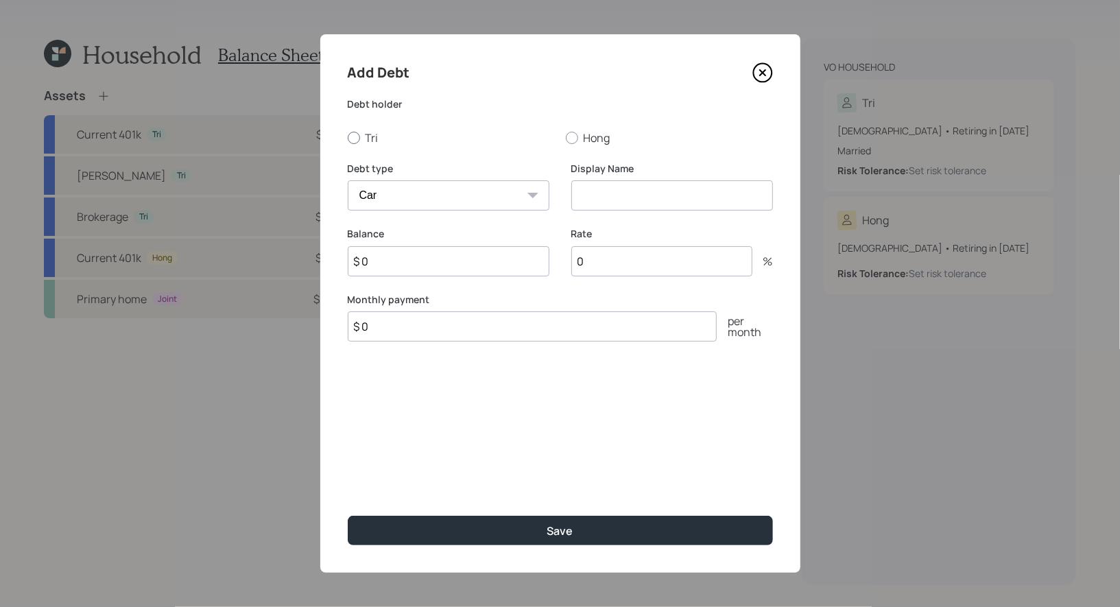
radio input "true"
click at [647, 191] on input at bounding box center [672, 195] width 202 height 30
type input "Car Loan"
click at [492, 262] on input "$ 0" at bounding box center [449, 261] width 202 height 30
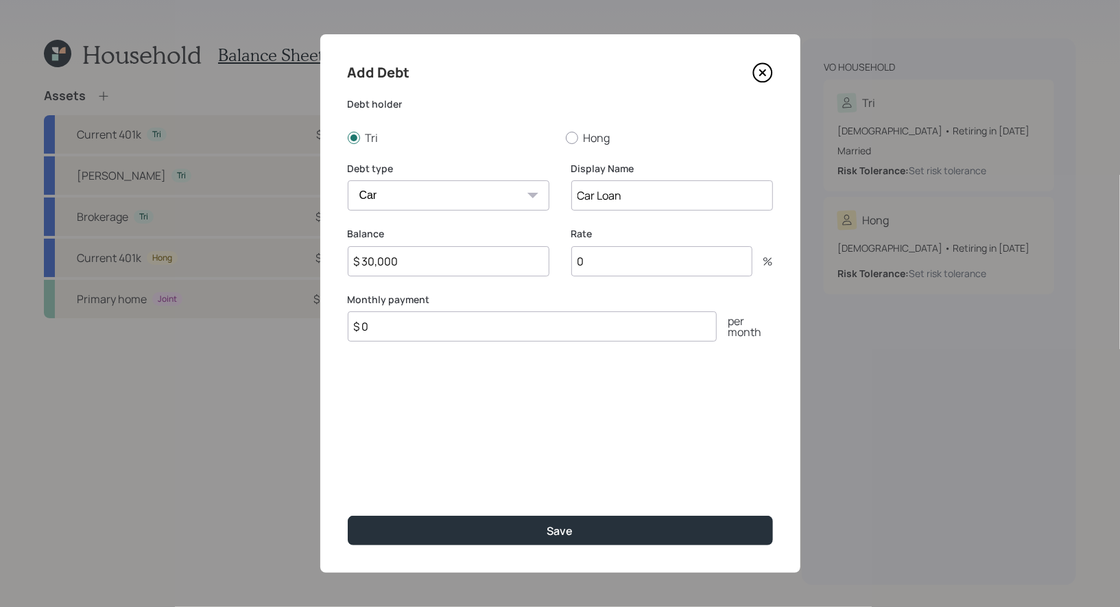
type input "$ 30,000"
click at [495, 327] on input "$ 0" at bounding box center [532, 326] width 369 height 30
type input "$ 900"
click at [641, 260] on input "0" at bounding box center [661, 261] width 181 height 30
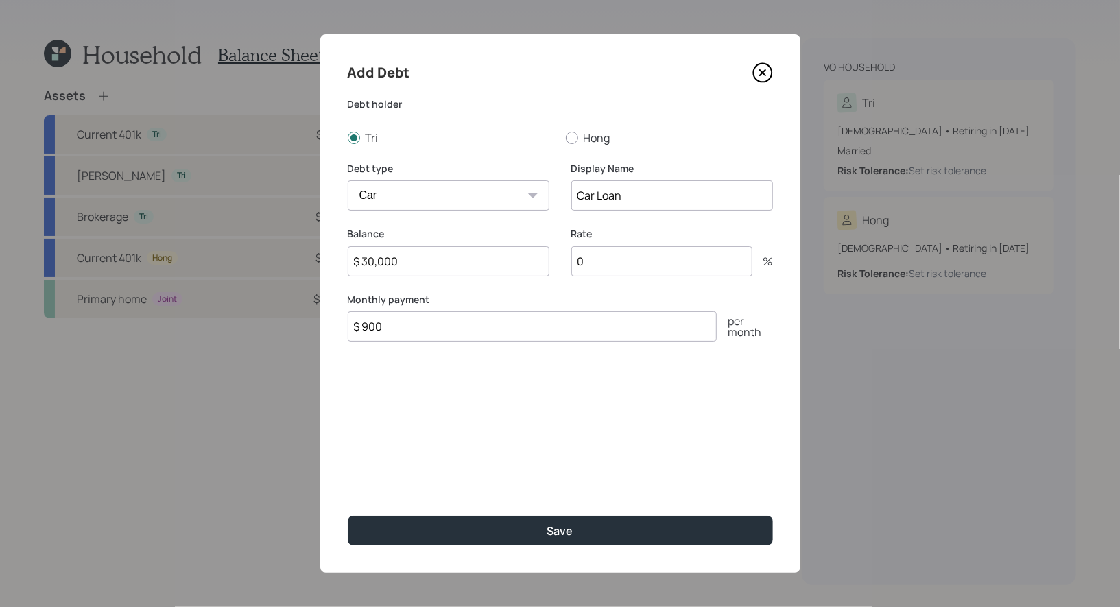
click at [641, 260] on input "0" at bounding box center [661, 261] width 181 height 30
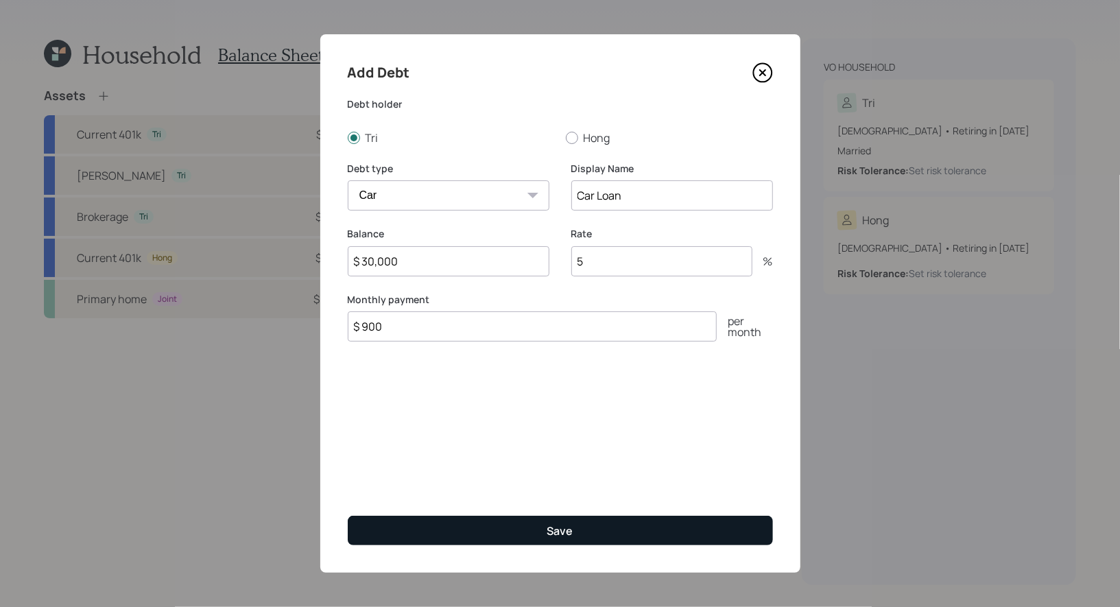
type input "5"
click at [503, 534] on button "Save" at bounding box center [560, 530] width 425 height 29
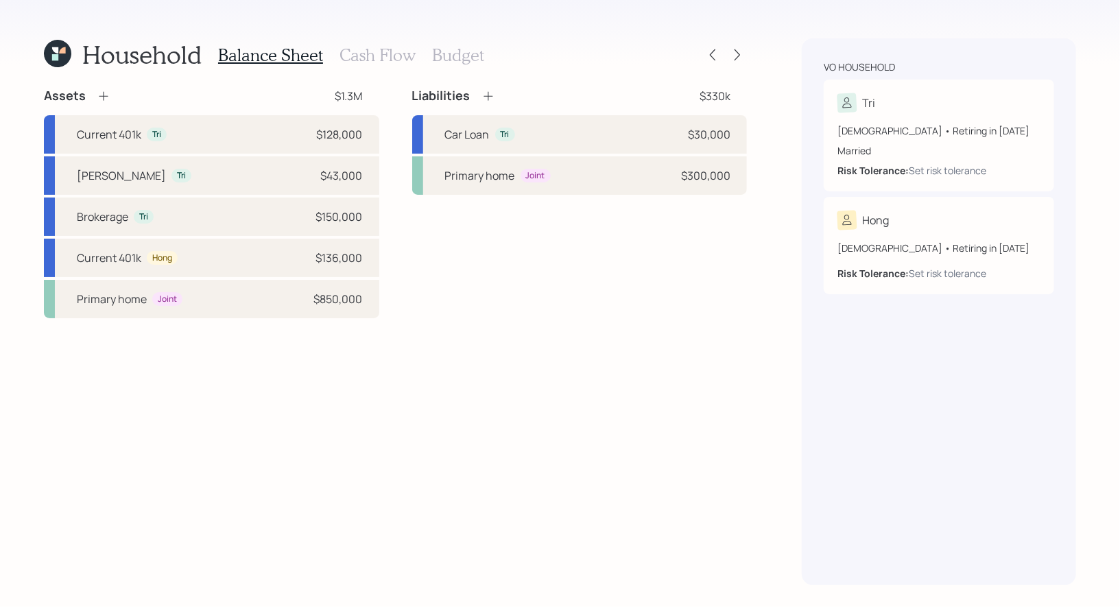
click at [374, 53] on h3 "Cash Flow" at bounding box center [378, 55] width 76 height 20
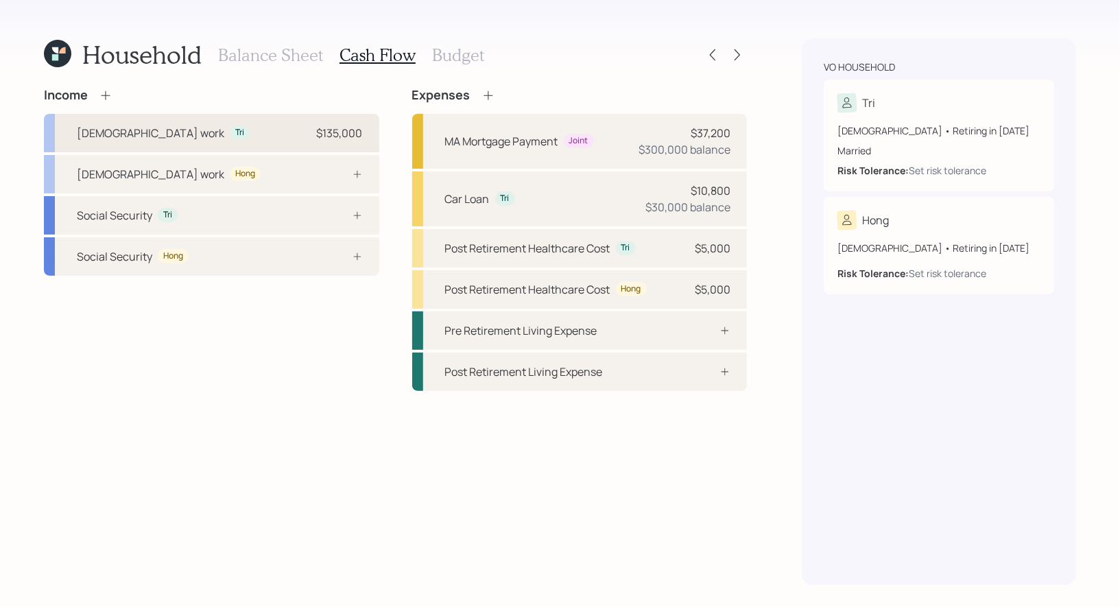
click at [228, 126] on div "[DEMOGRAPHIC_DATA] work Tri $135,000" at bounding box center [211, 133] width 335 height 38
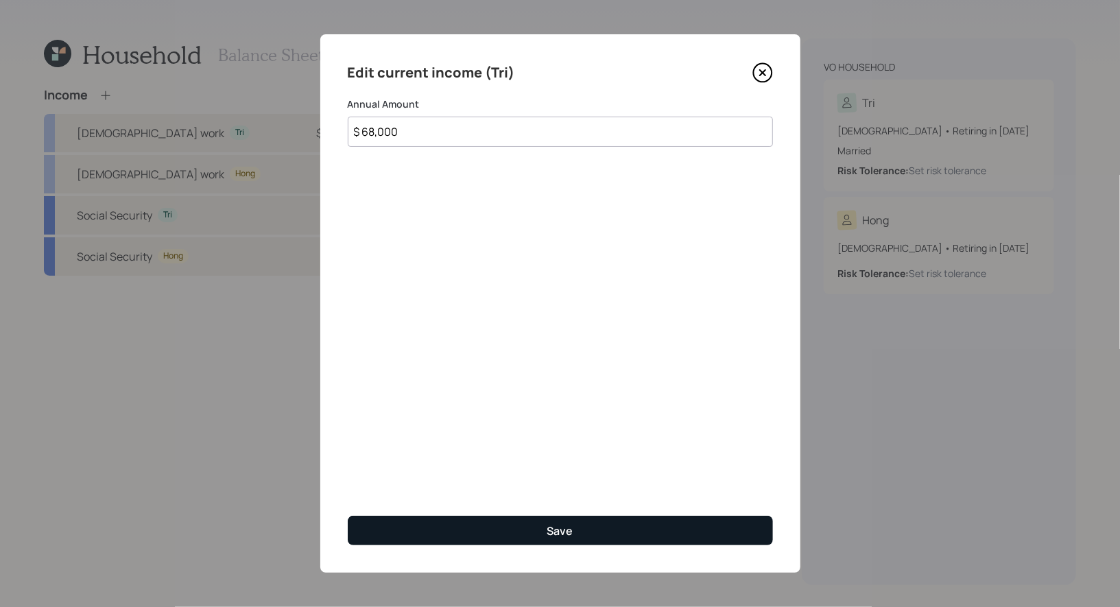
type input "$ 68,000"
click at [488, 532] on button "Save" at bounding box center [560, 530] width 425 height 29
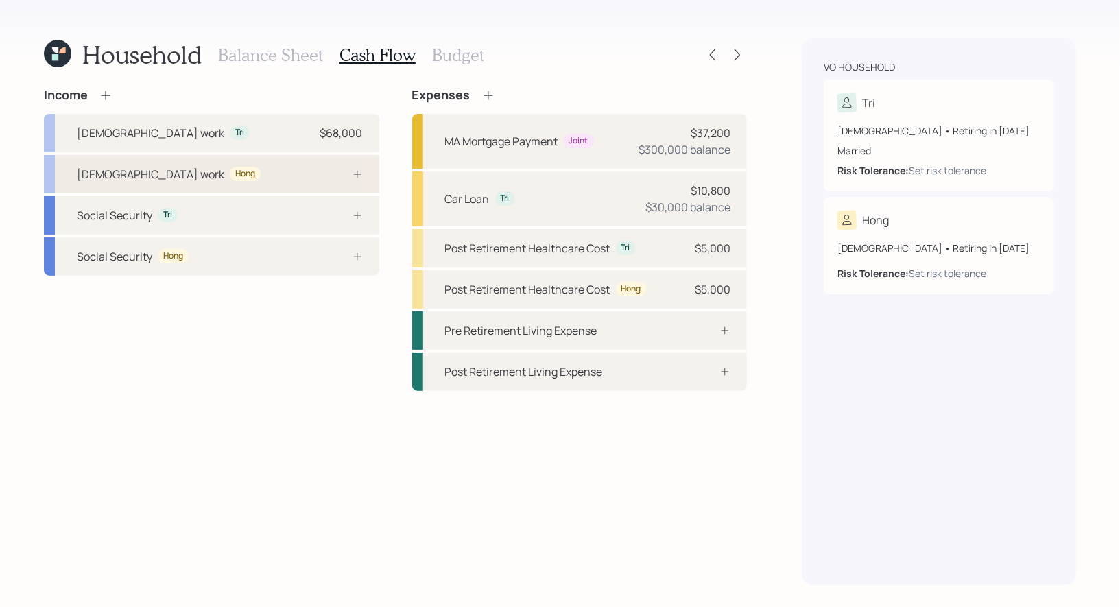
click at [283, 173] on div "[DEMOGRAPHIC_DATA] work [PERSON_NAME]" at bounding box center [211, 174] width 335 height 38
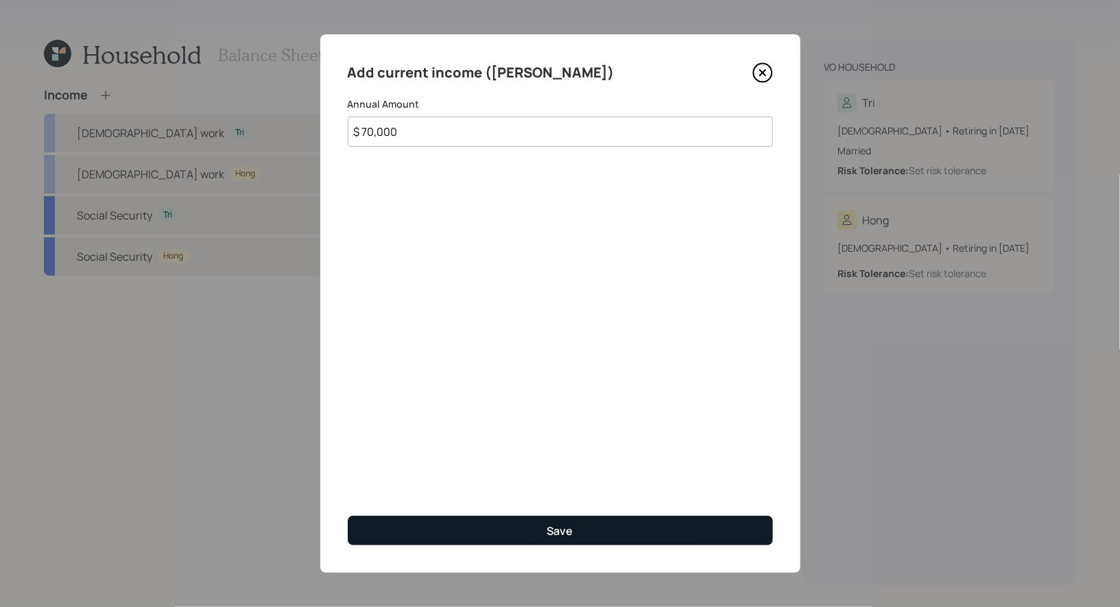
type input "$ 70,000"
click at [469, 528] on button "Save" at bounding box center [560, 530] width 425 height 29
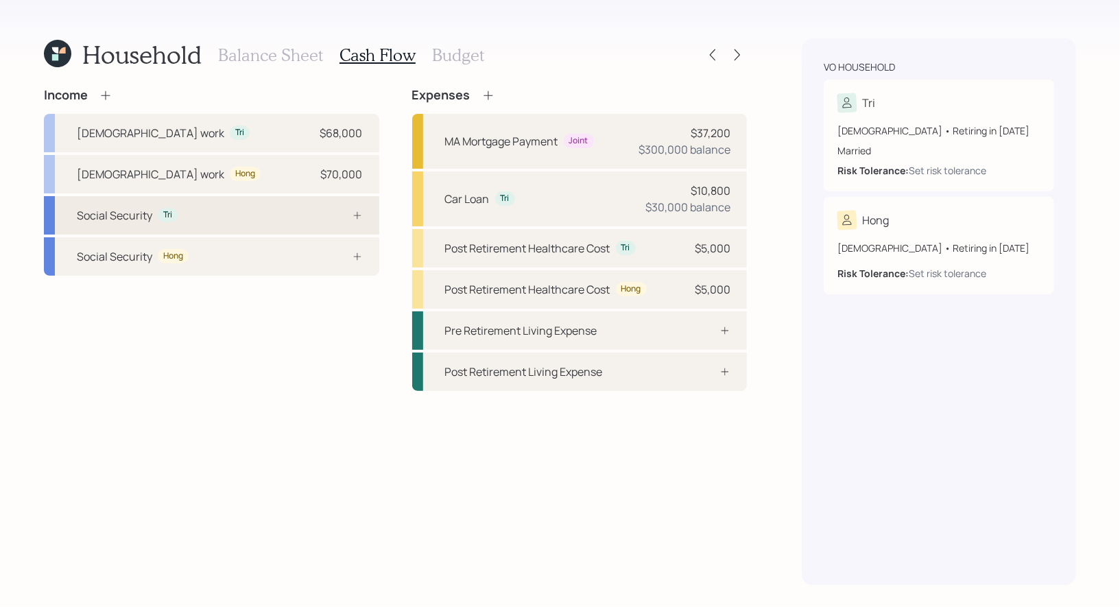
click at [316, 220] on div "Social Security Tri" at bounding box center [211, 215] width 335 height 38
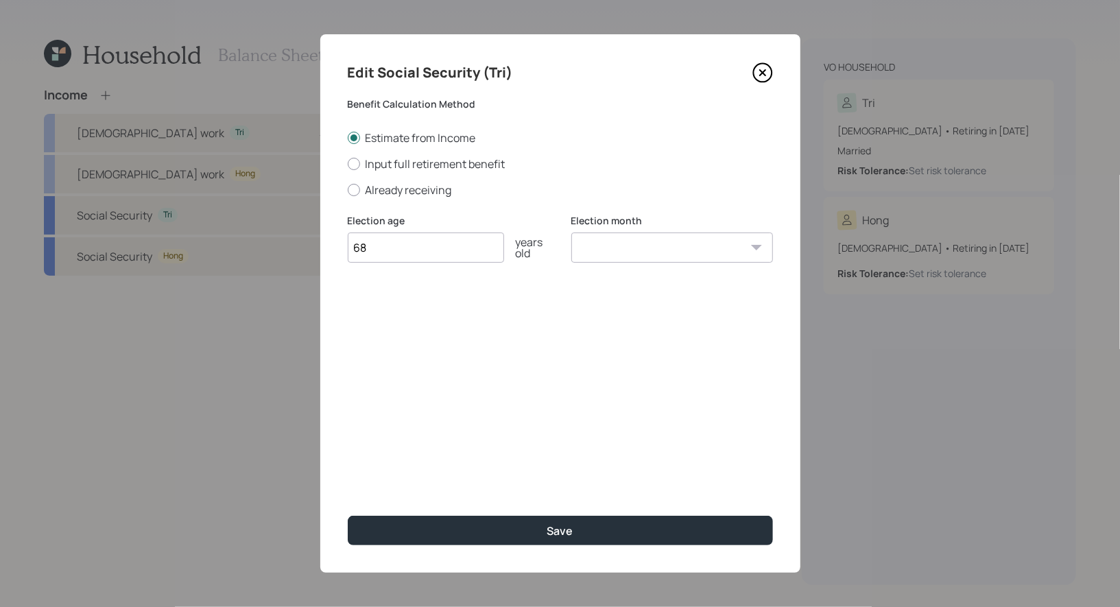
type input "68"
click at [631, 248] on select "January February March April May June July August September October November De…" at bounding box center [672, 248] width 202 height 30
select select "10"
click at [571, 233] on select "January February March April May June July August September October November De…" at bounding box center [672, 248] width 202 height 30
click at [356, 164] on div at bounding box center [354, 164] width 12 height 12
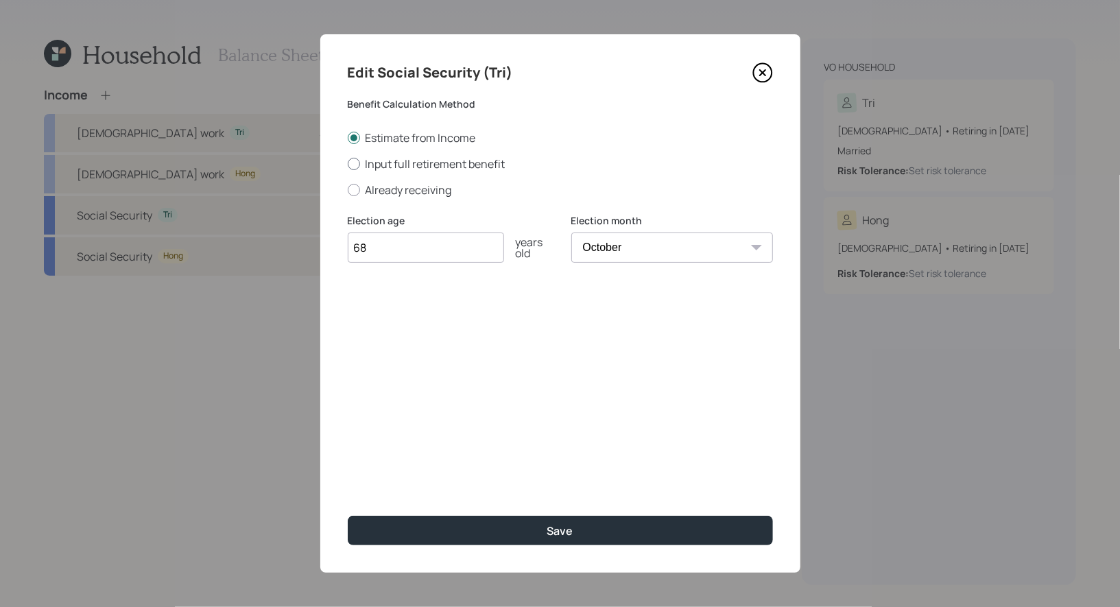
click at [348, 164] on input "Input full retirement benefit" at bounding box center [347, 163] width 1 height 1
radio input "true"
click at [374, 314] on input "$" at bounding box center [560, 313] width 425 height 30
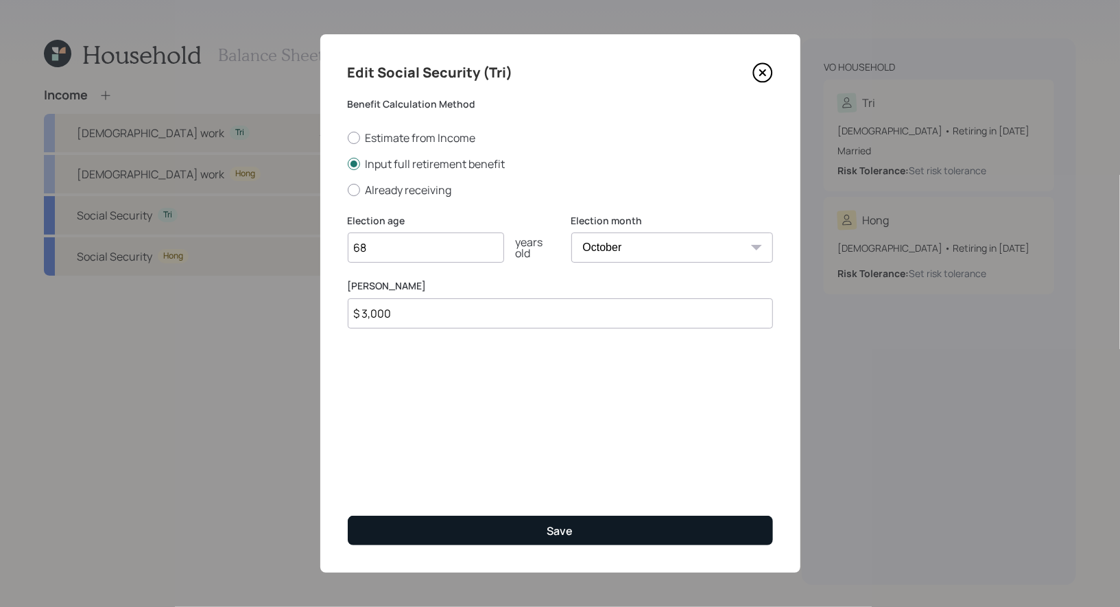
type input "$ 3,000"
click at [451, 527] on button "Save" at bounding box center [560, 530] width 425 height 29
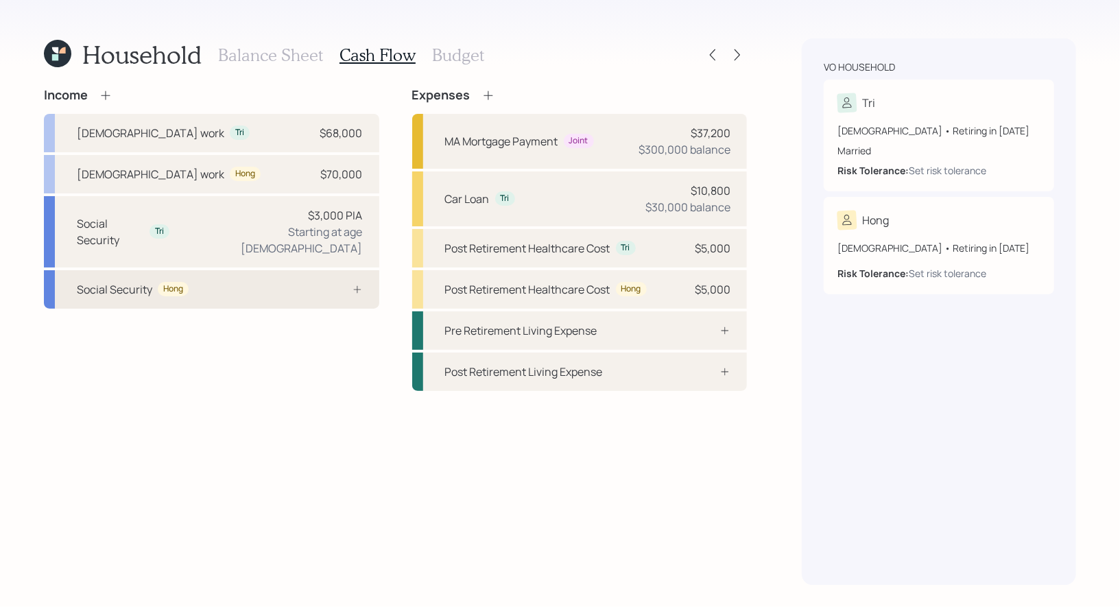
click at [237, 271] on div "Social Security Hong" at bounding box center [211, 289] width 335 height 38
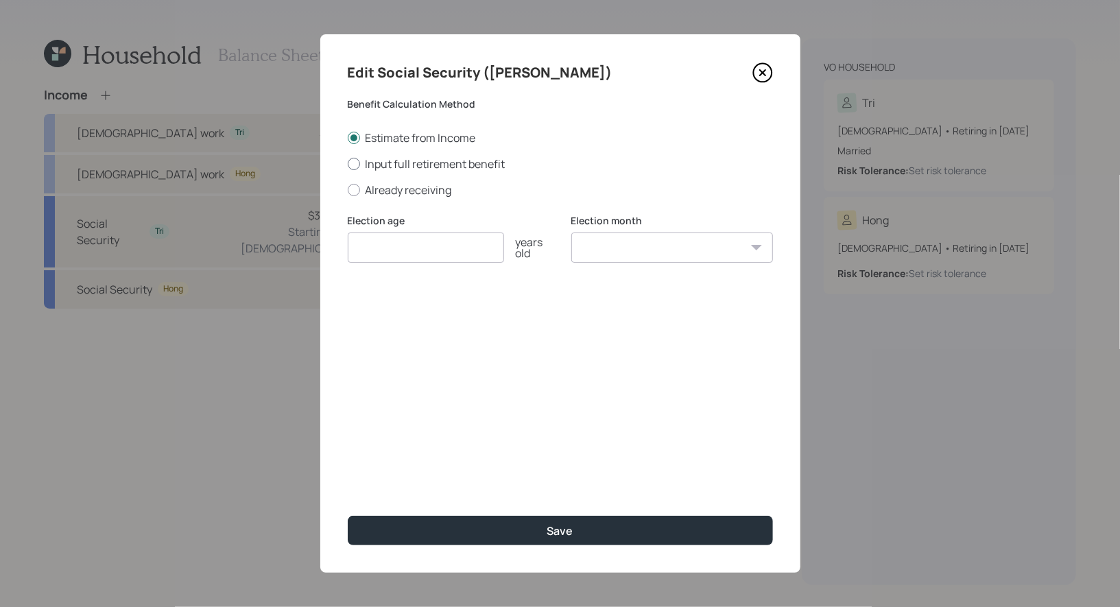
click at [354, 162] on div at bounding box center [354, 164] width 12 height 12
click at [348, 163] on input "Input full retirement benefit" at bounding box center [347, 163] width 1 height 1
radio input "true"
click at [388, 259] on input "number" at bounding box center [426, 248] width 156 height 30
type input "67"
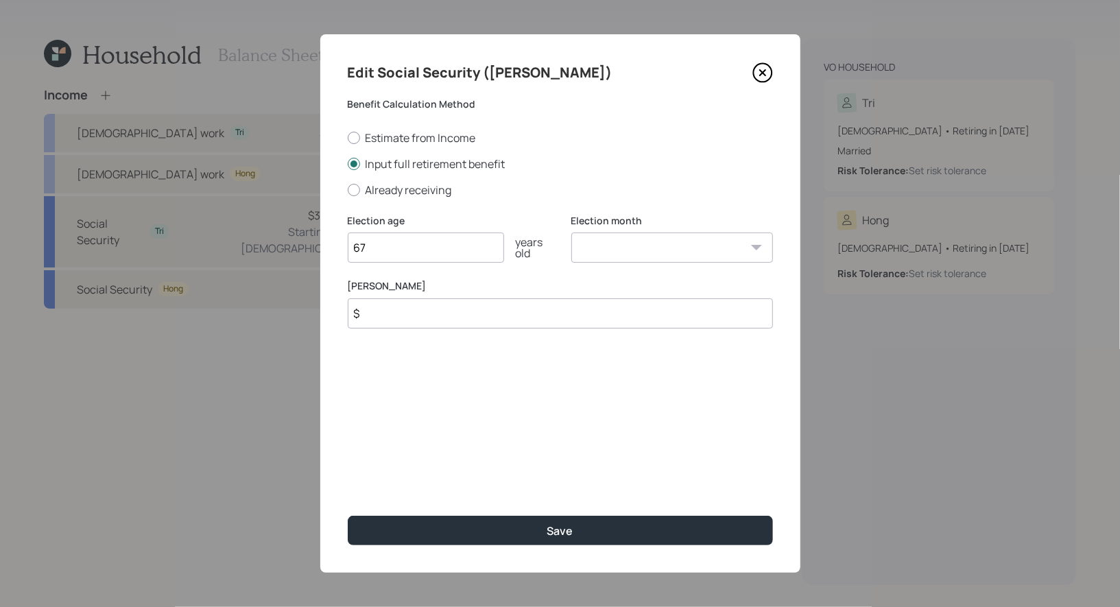
click at [727, 246] on select "January February March April May June July August September October November De…" at bounding box center [672, 248] width 202 height 30
select select "10"
click at [571, 233] on select "January February March April May June July August September October November De…" at bounding box center [672, 248] width 202 height 30
click at [471, 323] on input "$" at bounding box center [560, 313] width 425 height 30
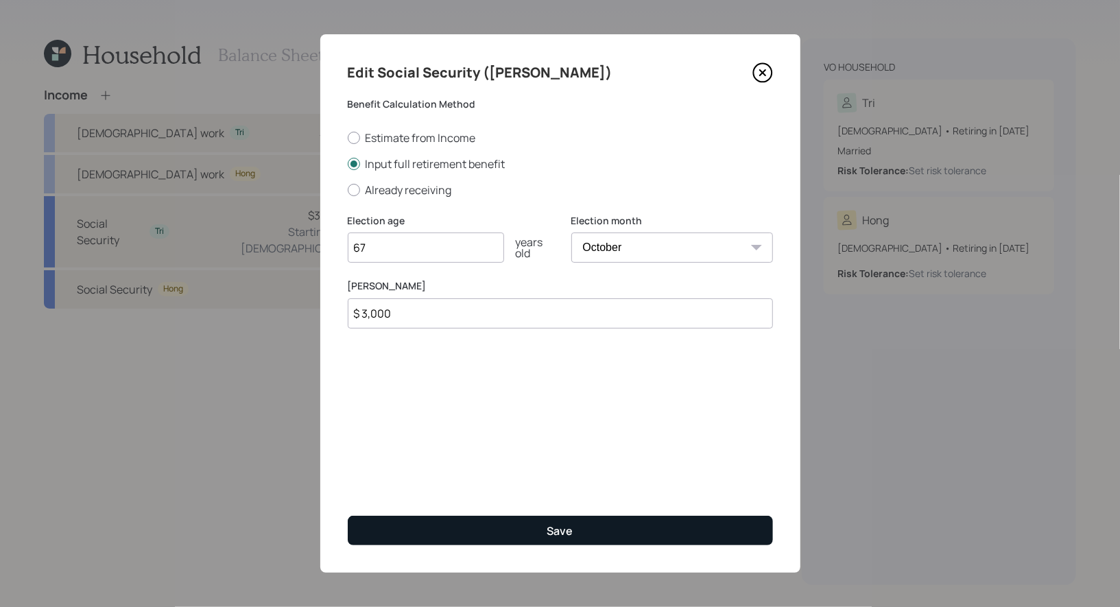
type input "$ 3,000"
click at [488, 533] on button "Save" at bounding box center [560, 530] width 425 height 29
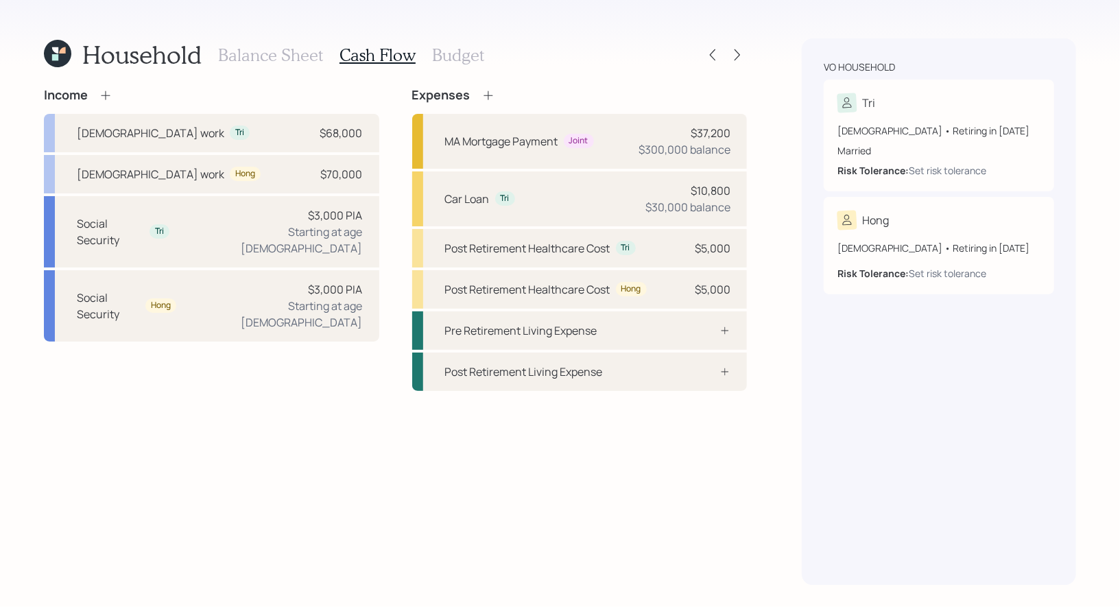
click at [255, 51] on h3 "Balance Sheet" at bounding box center [270, 55] width 105 height 20
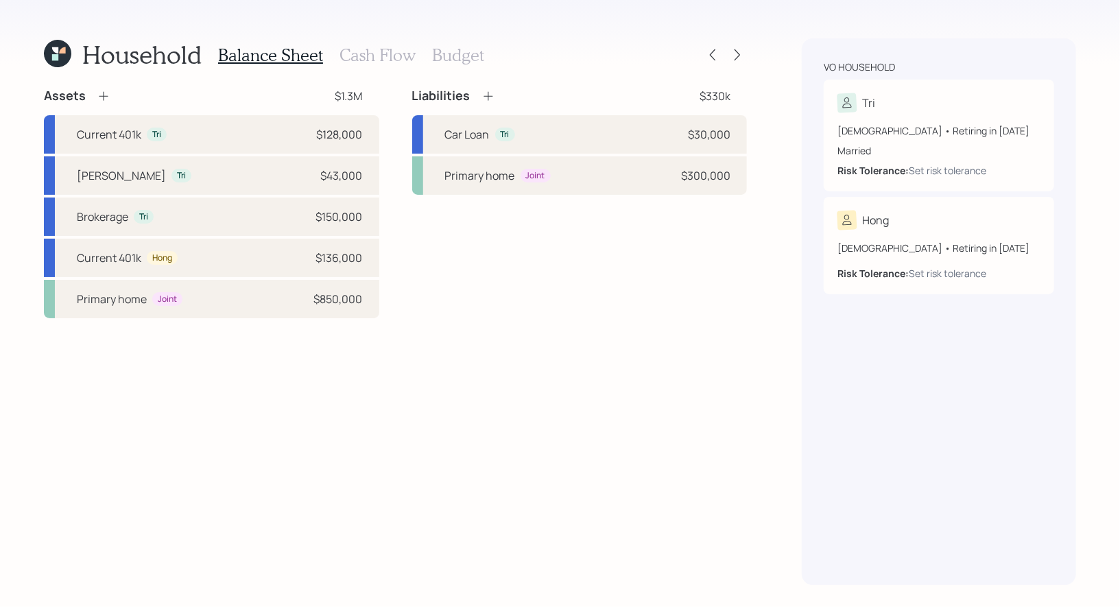
click at [100, 95] on icon at bounding box center [104, 96] width 14 height 14
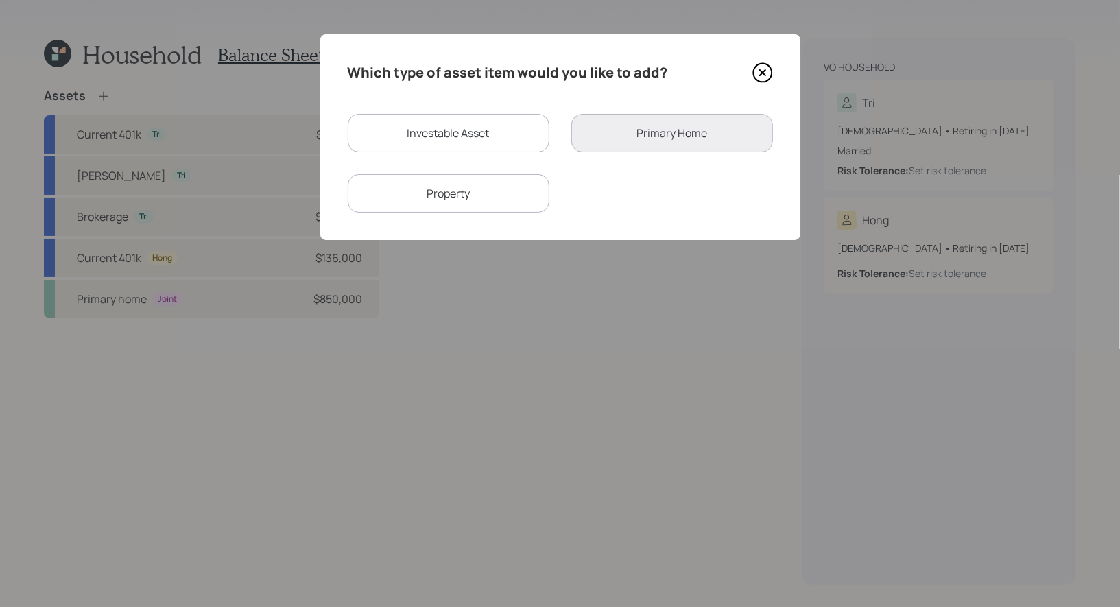
click at [411, 135] on div "Investable Asset" at bounding box center [449, 133] width 202 height 38
select select "taxable"
select select "balanced"
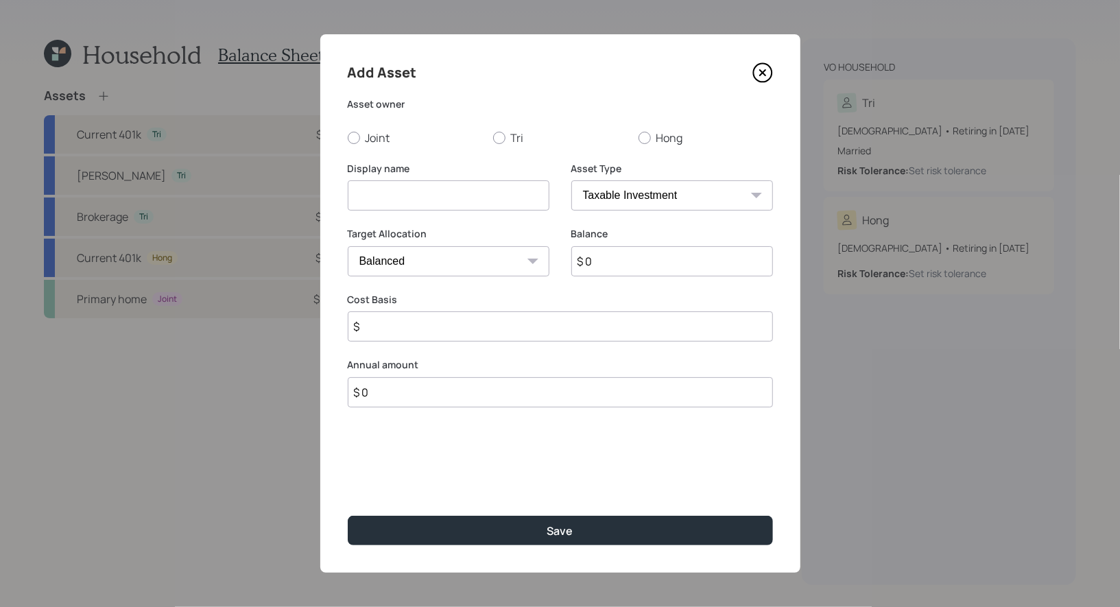
click at [425, 199] on input at bounding box center [449, 195] width 202 height 30
type input "Mutual Fund"
click at [645, 136] on div at bounding box center [645, 138] width 12 height 12
click at [639, 137] on input "Hong" at bounding box center [638, 137] width 1 height 1
radio input "true"
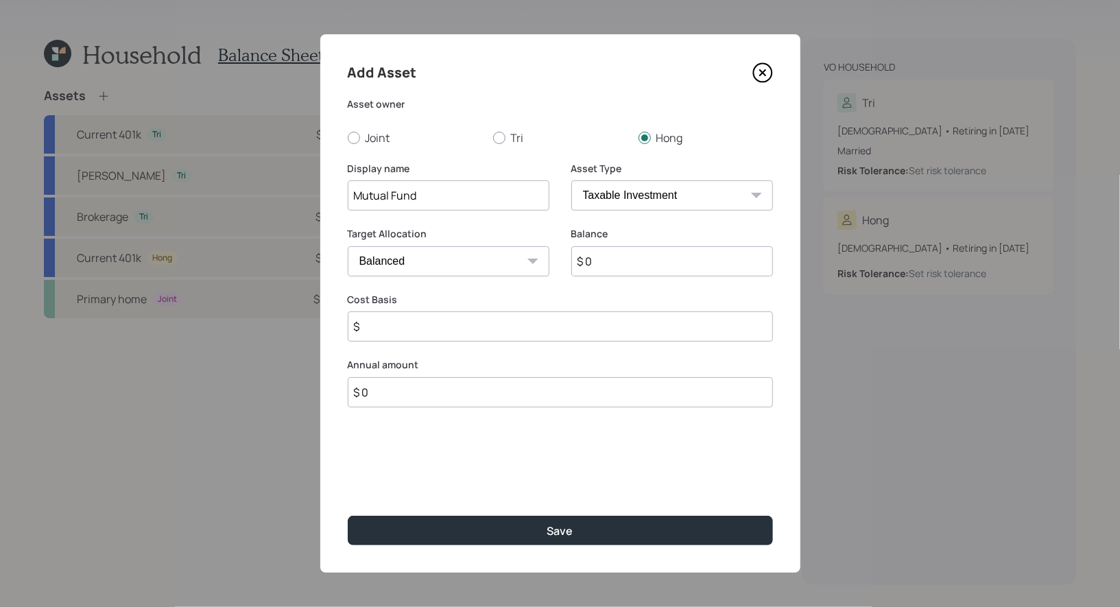
click at [601, 265] on input "$ 0" at bounding box center [672, 261] width 202 height 30
type input "$ 36,000"
click at [444, 333] on input "$" at bounding box center [560, 326] width 425 height 30
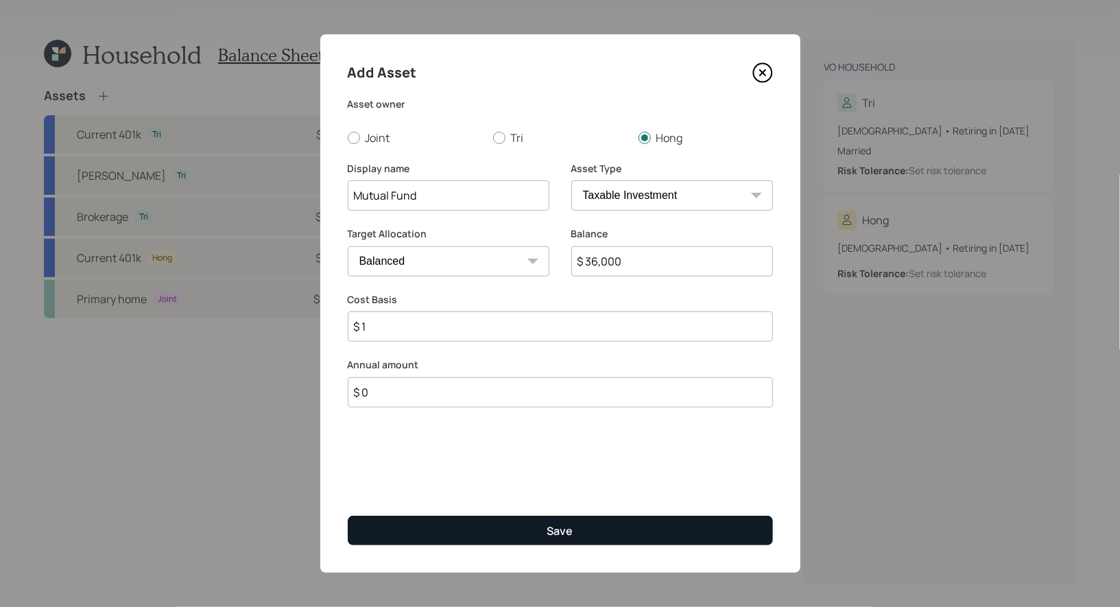
type input "$ 1"
click at [464, 528] on button "Save" at bounding box center [560, 530] width 425 height 29
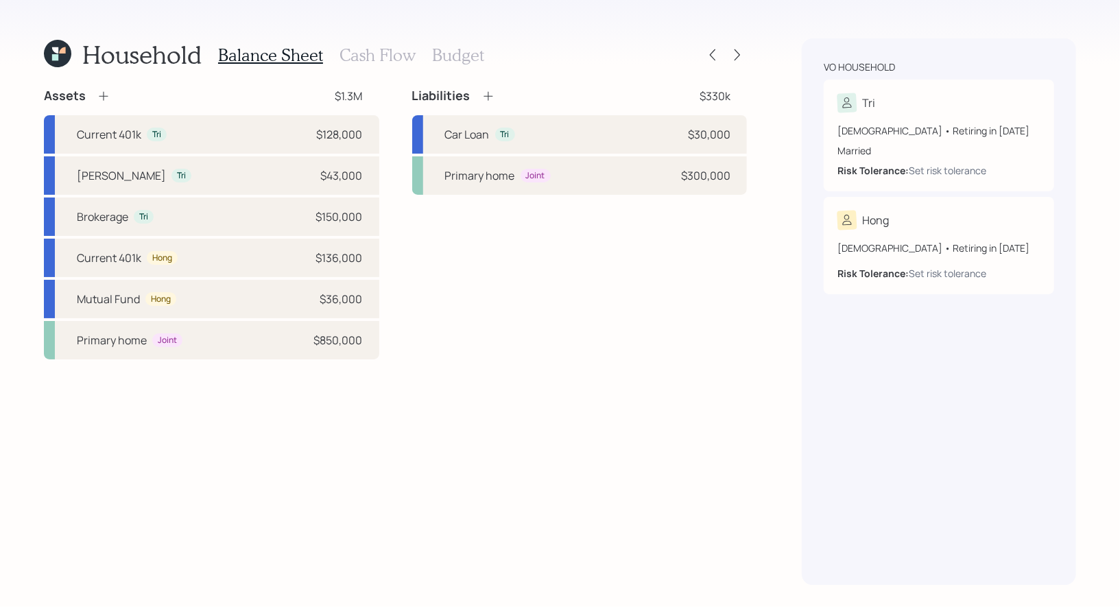
click at [367, 55] on h3 "Cash Flow" at bounding box center [378, 55] width 76 height 20
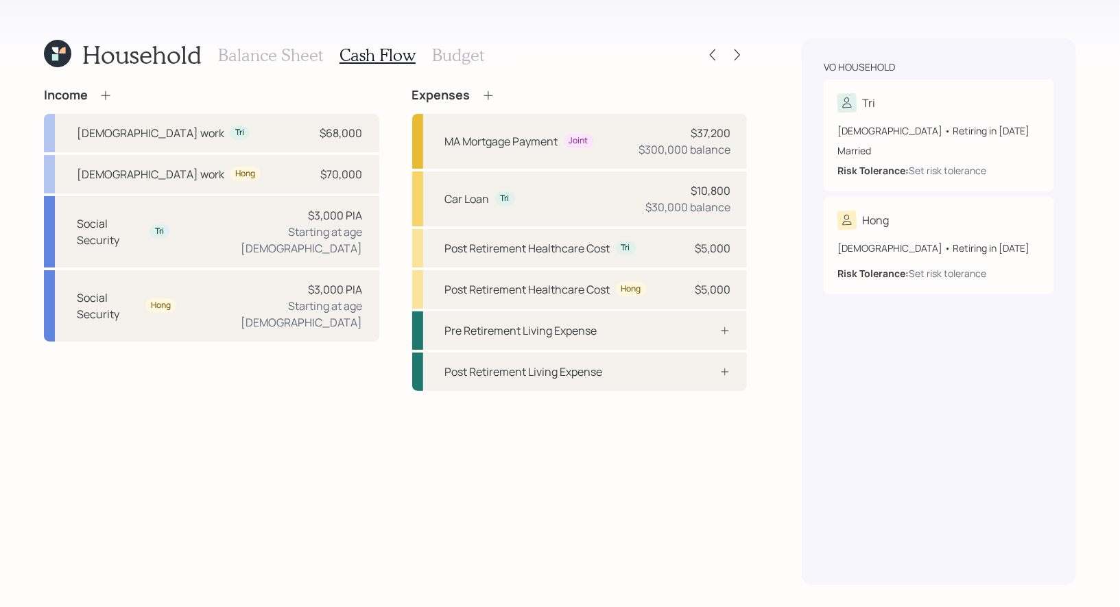
click at [440, 53] on h3 "Budget" at bounding box center [458, 55] width 52 height 20
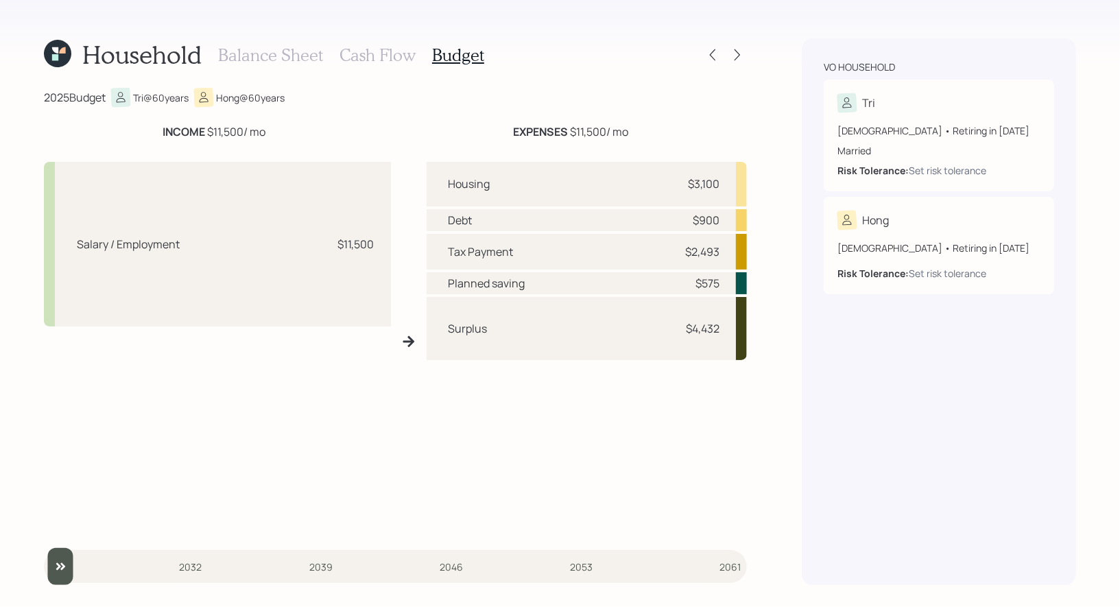
click at [384, 56] on h3 "Cash Flow" at bounding box center [378, 55] width 76 height 20
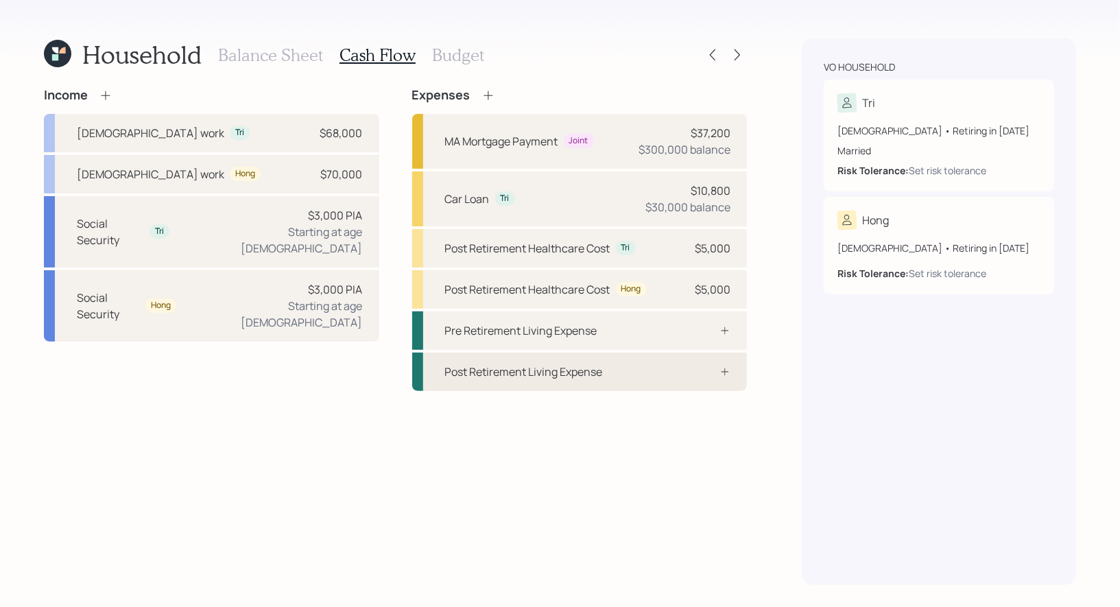
click at [647, 374] on div "Post Retirement Living Expense" at bounding box center [579, 372] width 335 height 38
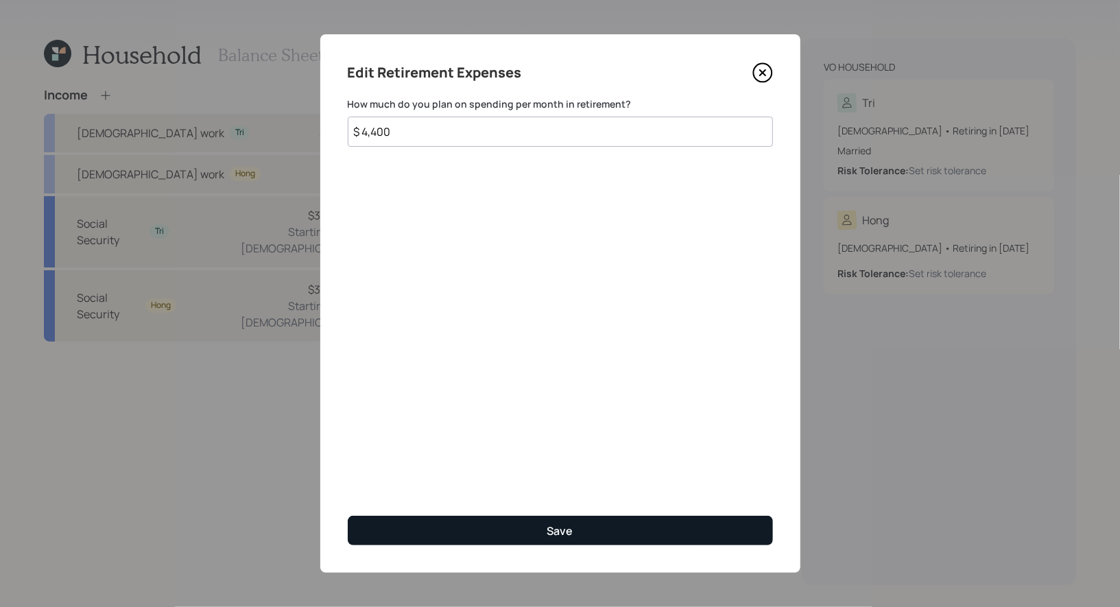
type input "$ 4,400"
click at [453, 532] on button "Save" at bounding box center [560, 530] width 425 height 29
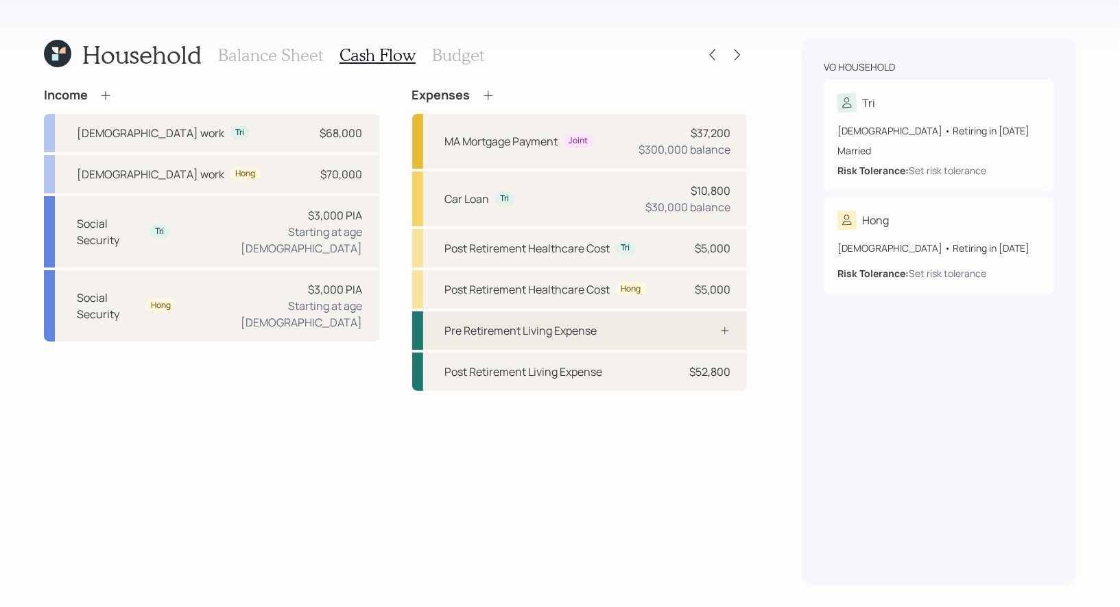
click at [508, 333] on div "Pre Retirement Living Expense" at bounding box center [521, 330] width 152 height 16
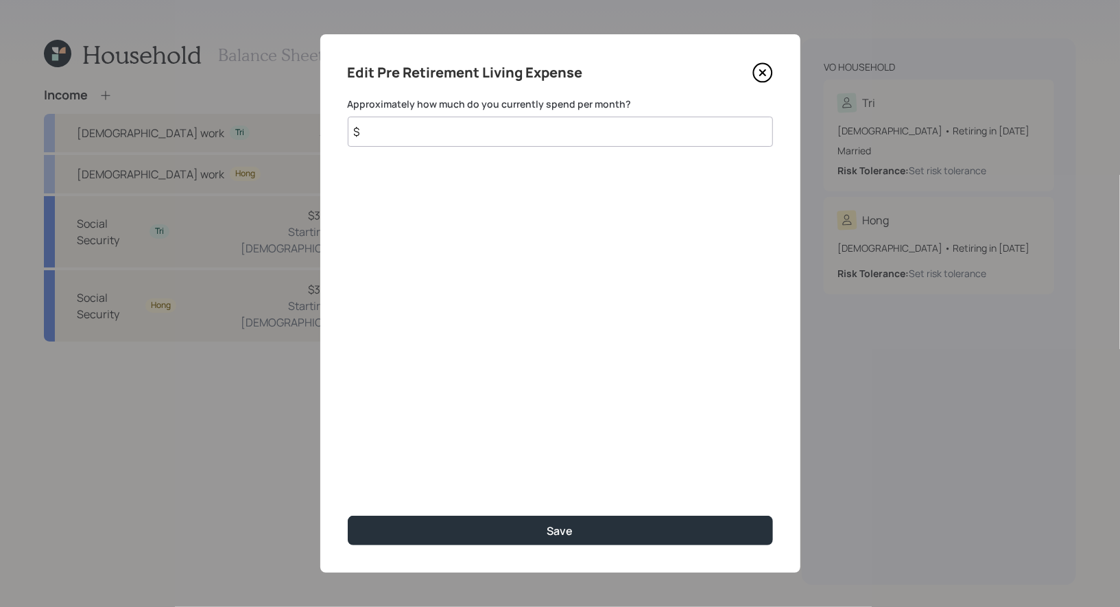
click at [490, 130] on input "$" at bounding box center [560, 132] width 425 height 30
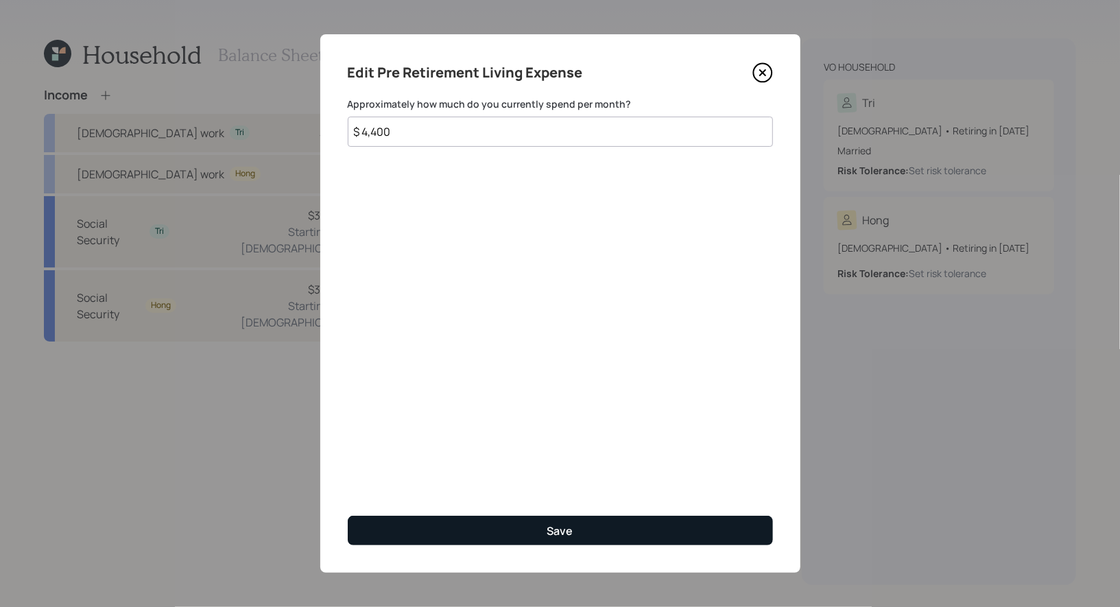
type input "$ 4,400"
click at [509, 525] on button "Save" at bounding box center [560, 530] width 425 height 29
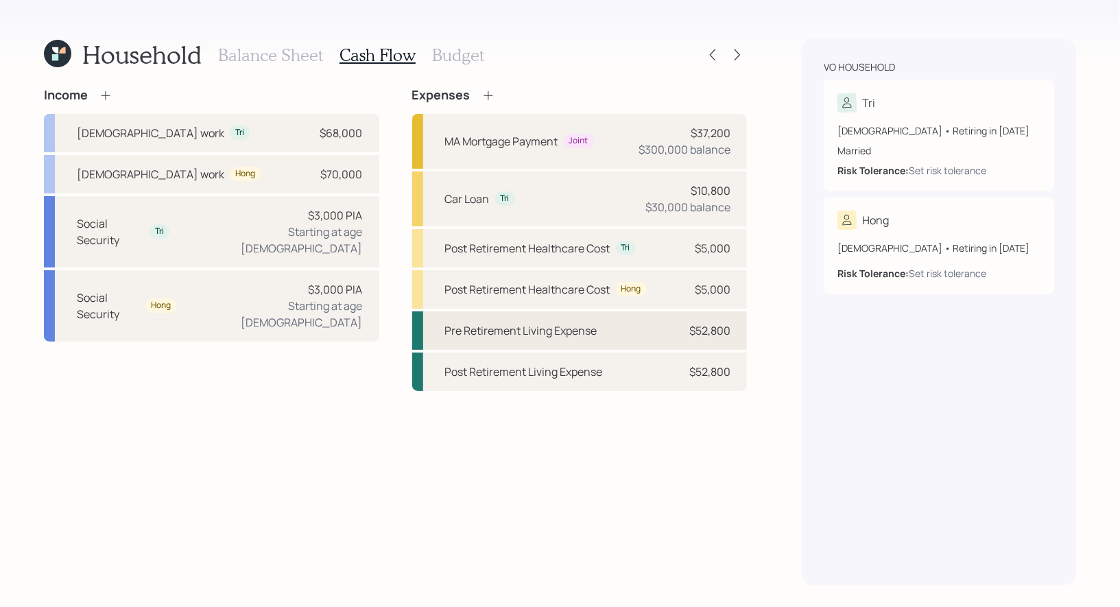
click at [628, 338] on div "Pre Retirement Living Expense $52,800" at bounding box center [579, 330] width 335 height 38
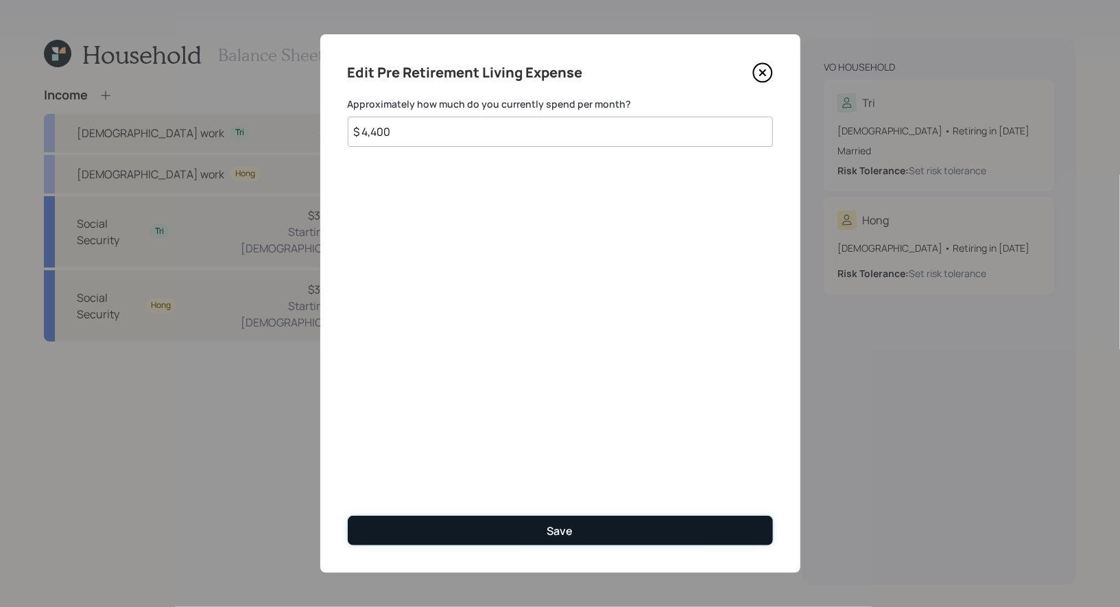
click at [481, 532] on button "Save" at bounding box center [560, 530] width 425 height 29
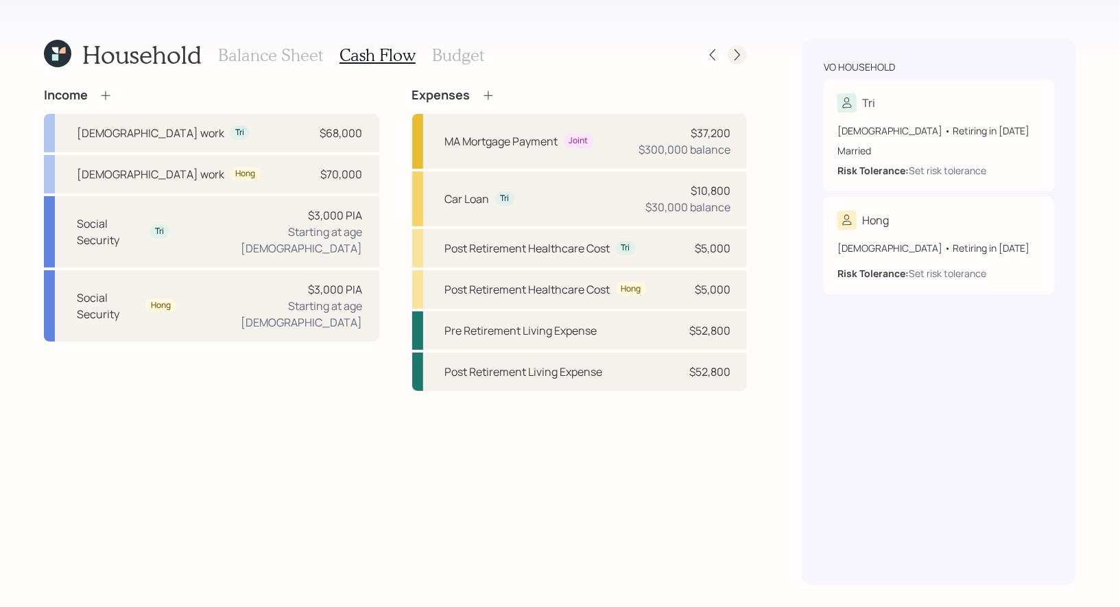
click at [737, 58] on icon at bounding box center [737, 55] width 5 height 12
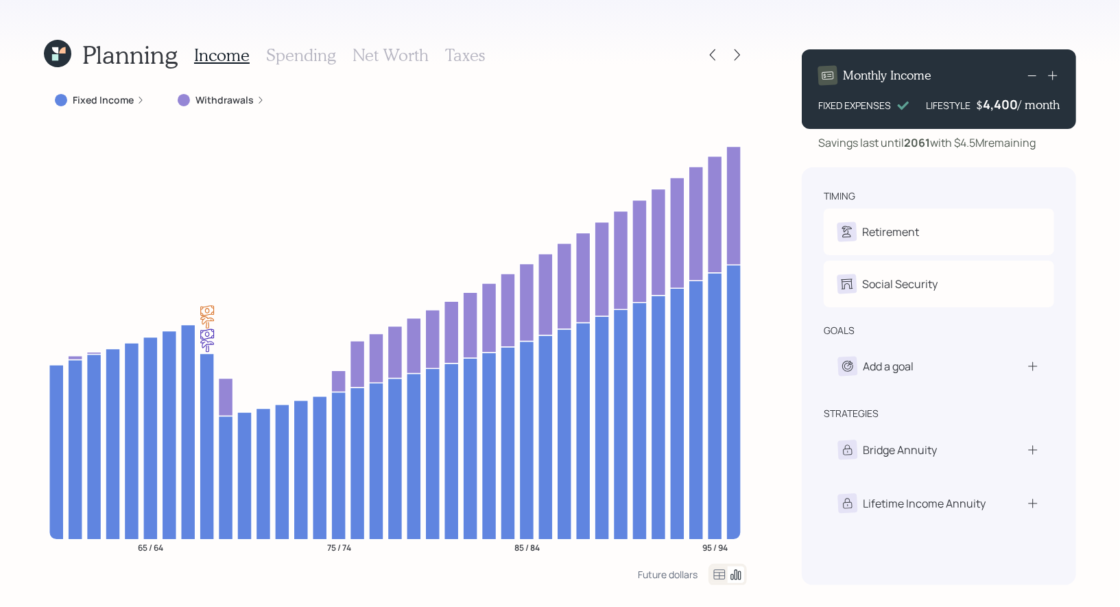
click at [120, 95] on label "Fixed Income" at bounding box center [103, 100] width 61 height 14
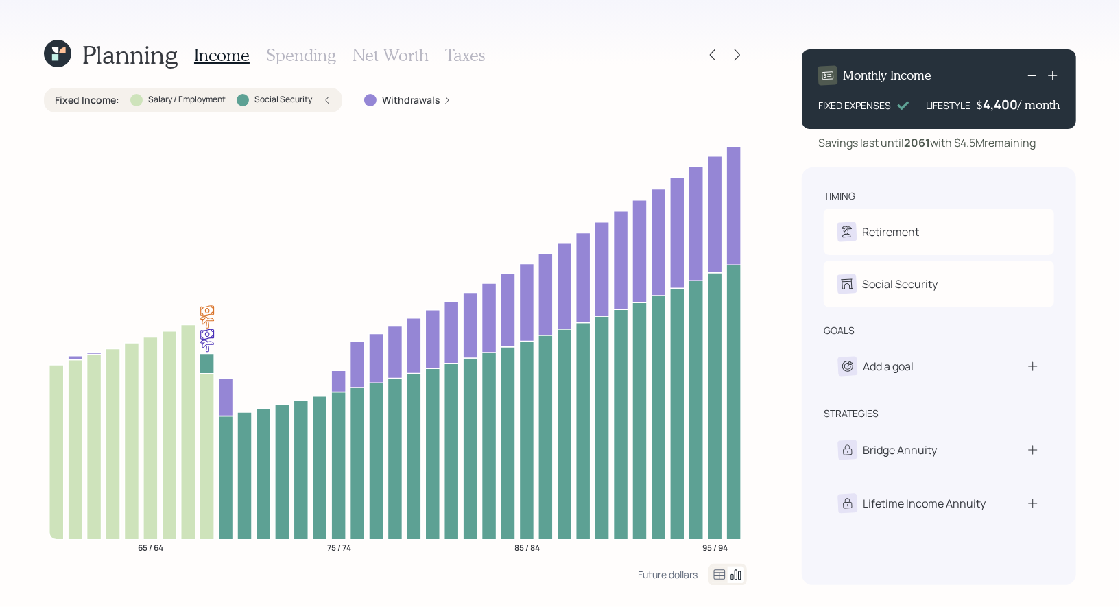
click at [312, 95] on div "Fixed Income : Salary / Employment Social Security" at bounding box center [193, 100] width 276 height 14
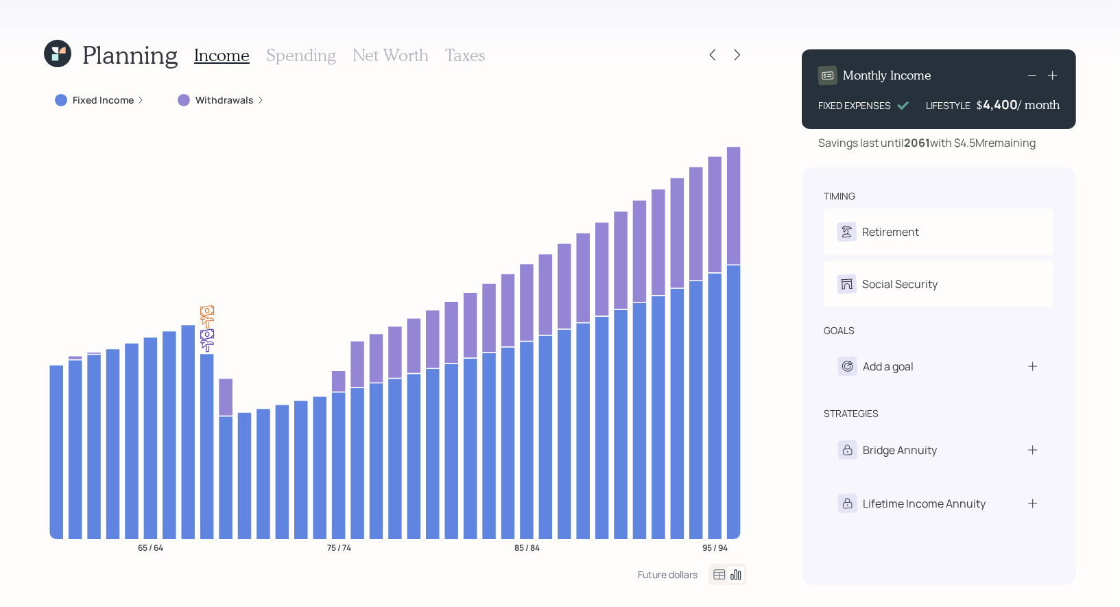
click at [370, 51] on h3 "Net Worth" at bounding box center [391, 55] width 76 height 20
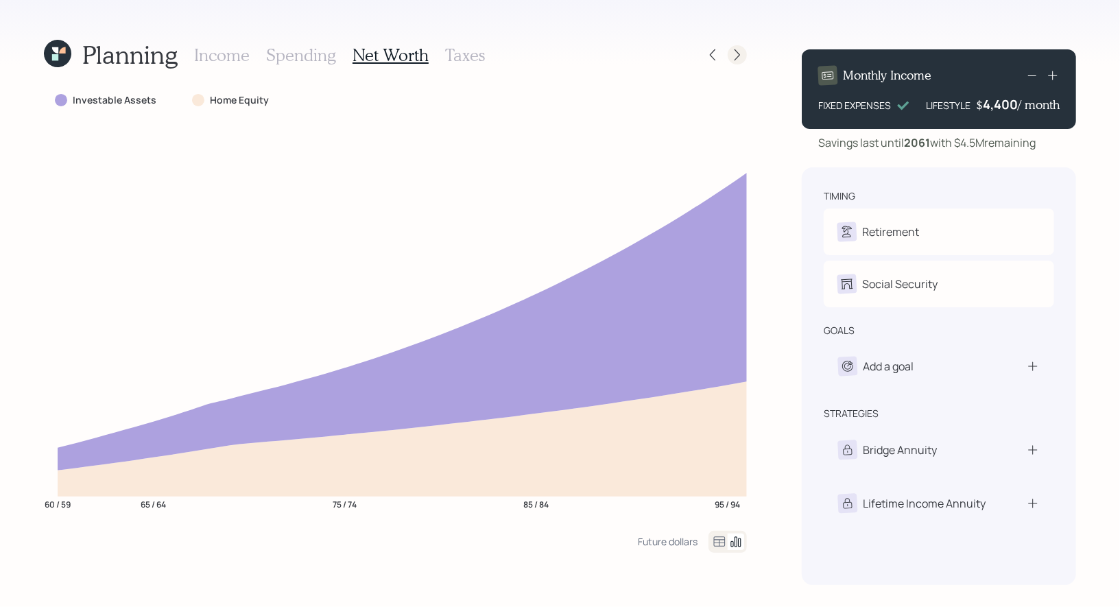
click at [736, 58] on icon at bounding box center [737, 55] width 14 height 14
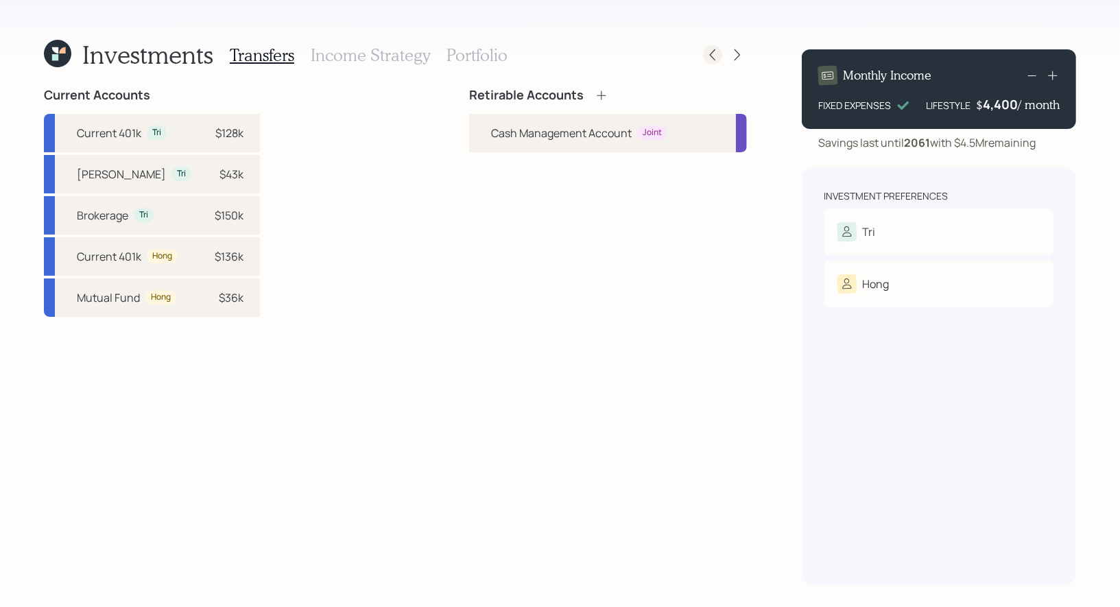
click at [713, 57] on icon at bounding box center [712, 55] width 5 height 12
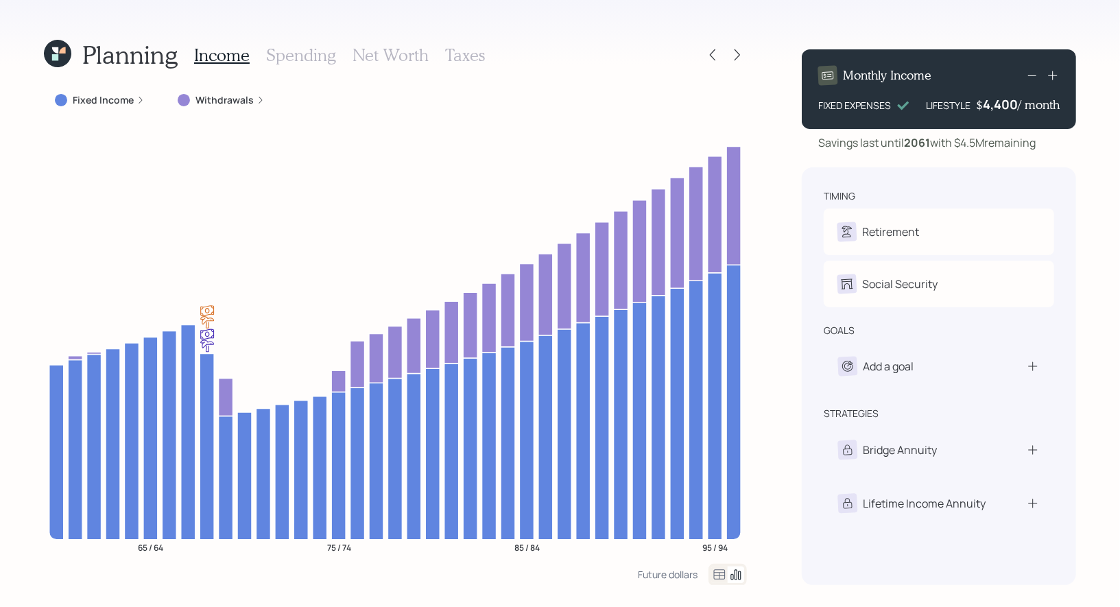
click at [451, 56] on h3 "Taxes" at bounding box center [465, 55] width 40 height 20
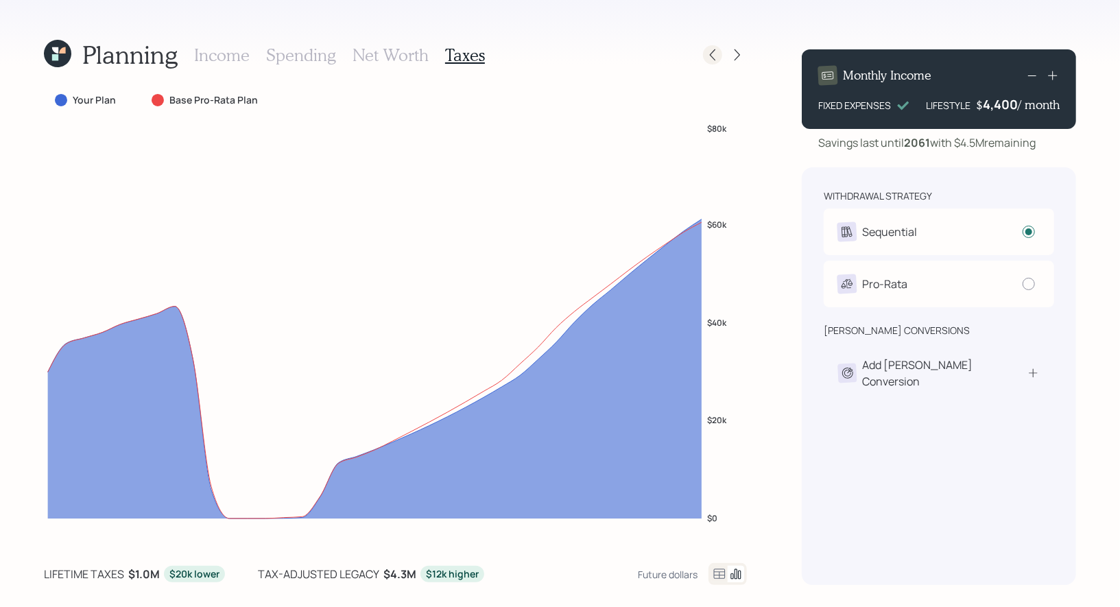
click at [714, 56] on icon at bounding box center [713, 55] width 14 height 14
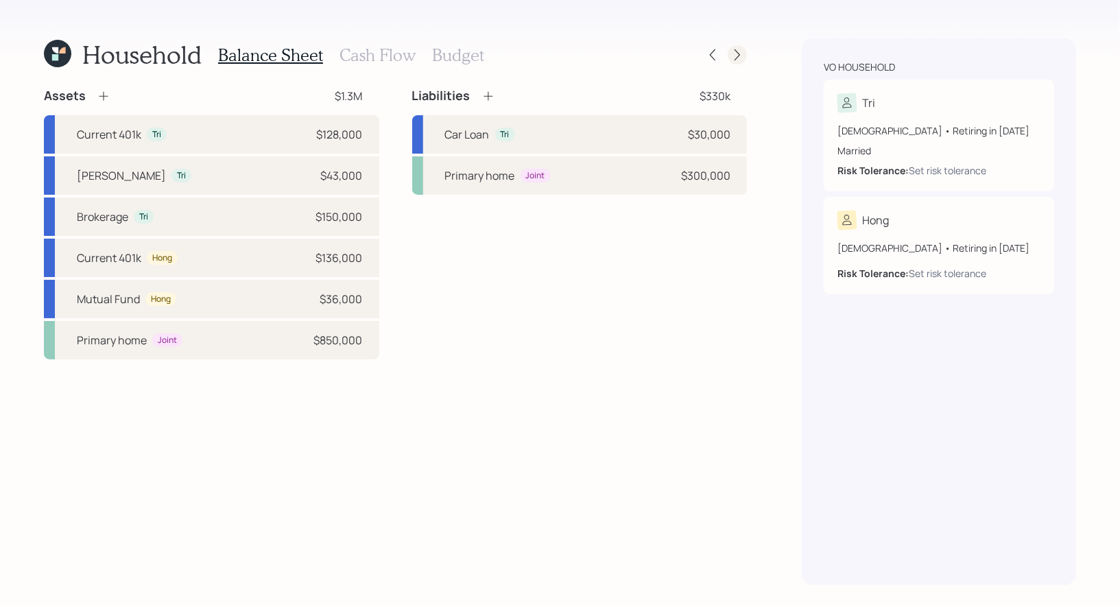
click at [737, 59] on icon at bounding box center [737, 55] width 14 height 14
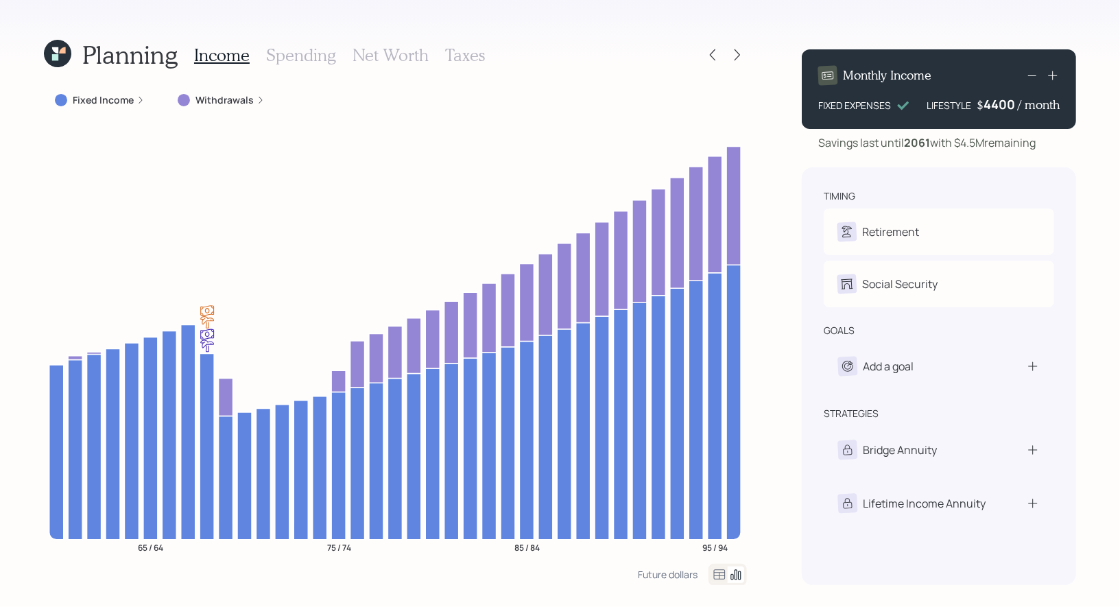
click at [985, 105] on div "4400" at bounding box center [1001, 104] width 34 height 16
click at [1096, 196] on div "Planning Income Spending Net Worth Taxes Fixed Income Withdrawals 65 / 64 75 / …" at bounding box center [560, 303] width 1120 height 607
click at [450, 57] on h3 "Taxes" at bounding box center [465, 55] width 40 height 20
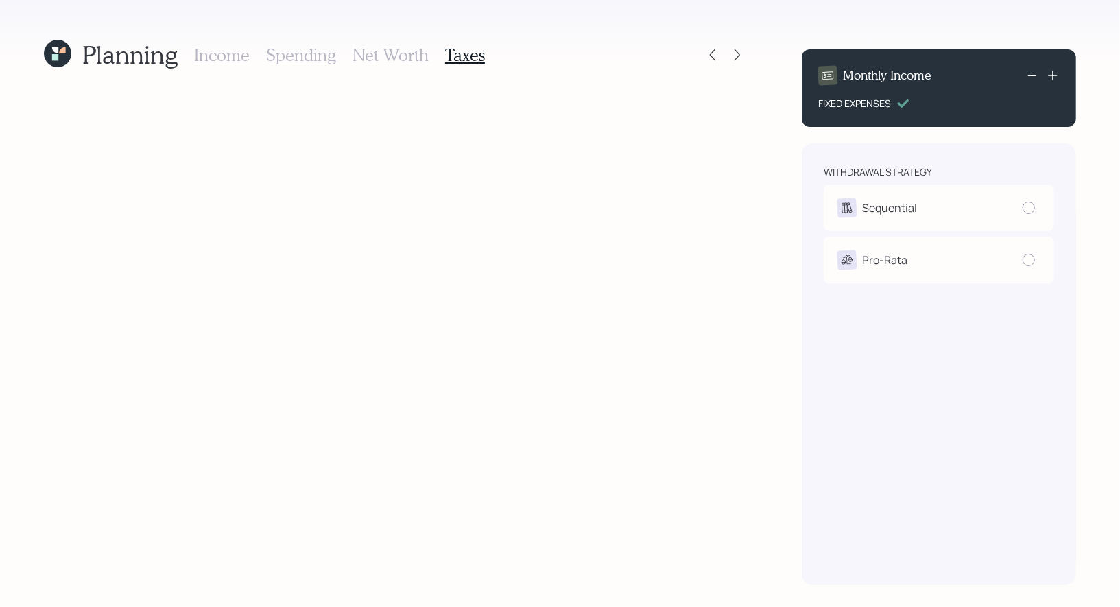
radio input "true"
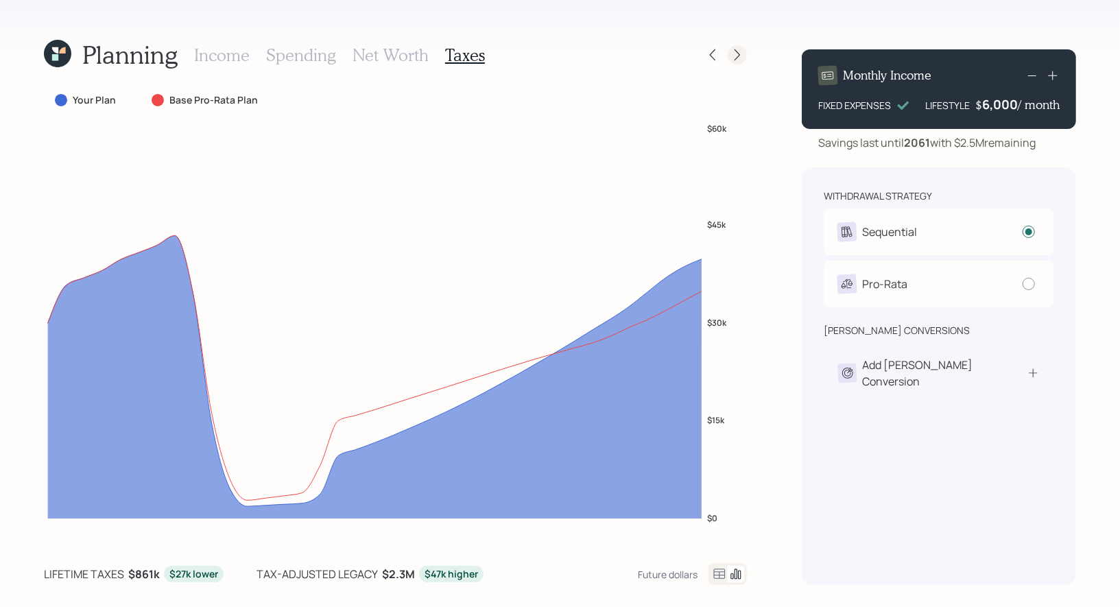
click at [739, 56] on icon at bounding box center [737, 55] width 14 height 14
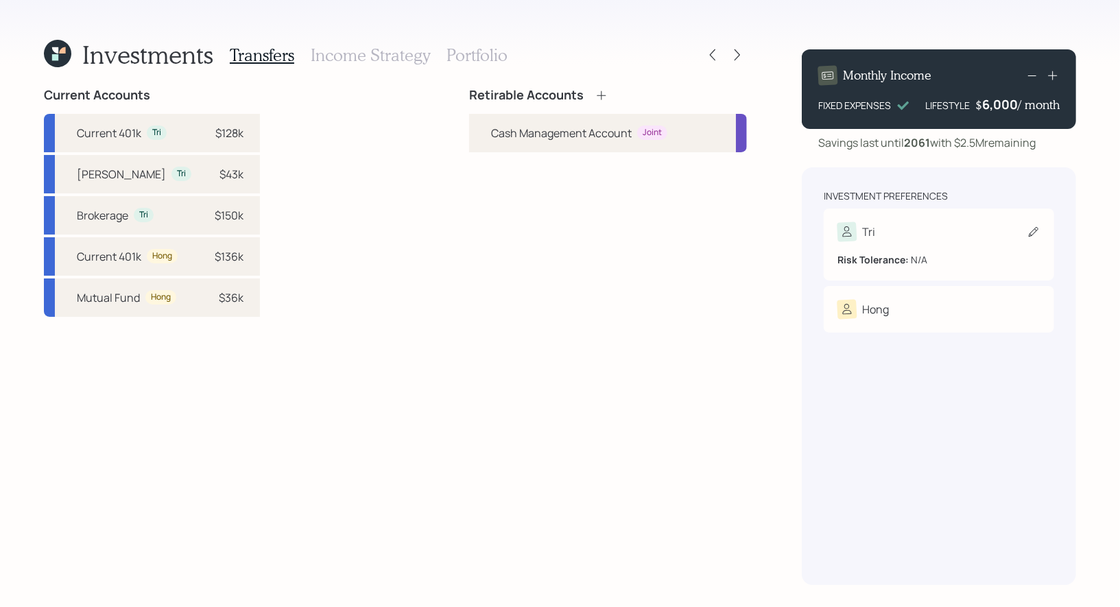
click at [1033, 230] on icon at bounding box center [1034, 232] width 10 height 10
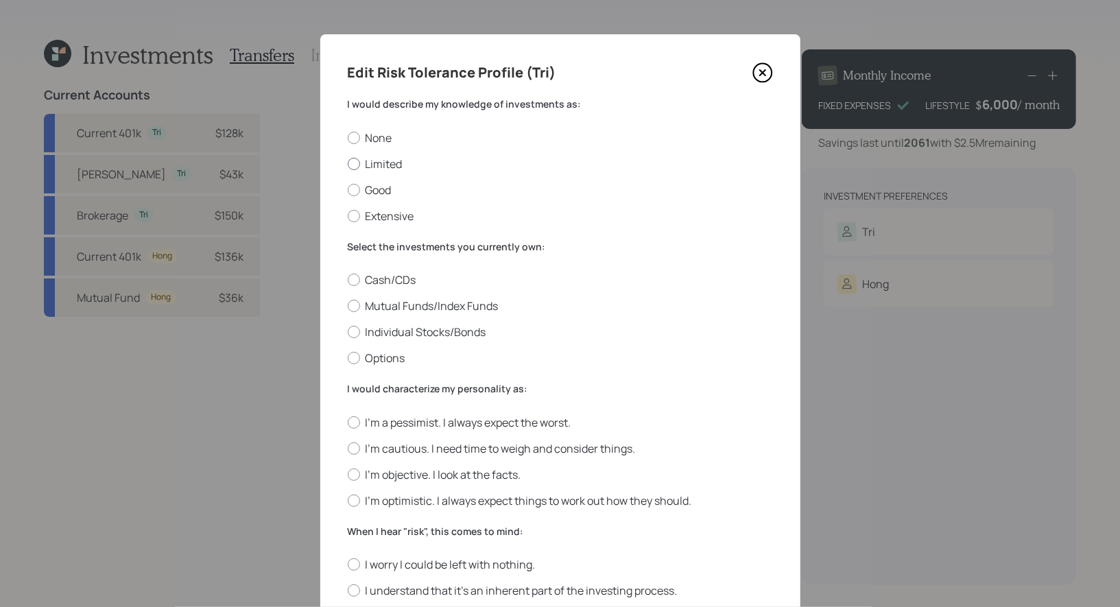
click at [395, 161] on label "Limited" at bounding box center [560, 163] width 425 height 15
click at [348, 163] on input "Limited" at bounding box center [347, 163] width 1 height 1
radio input "true"
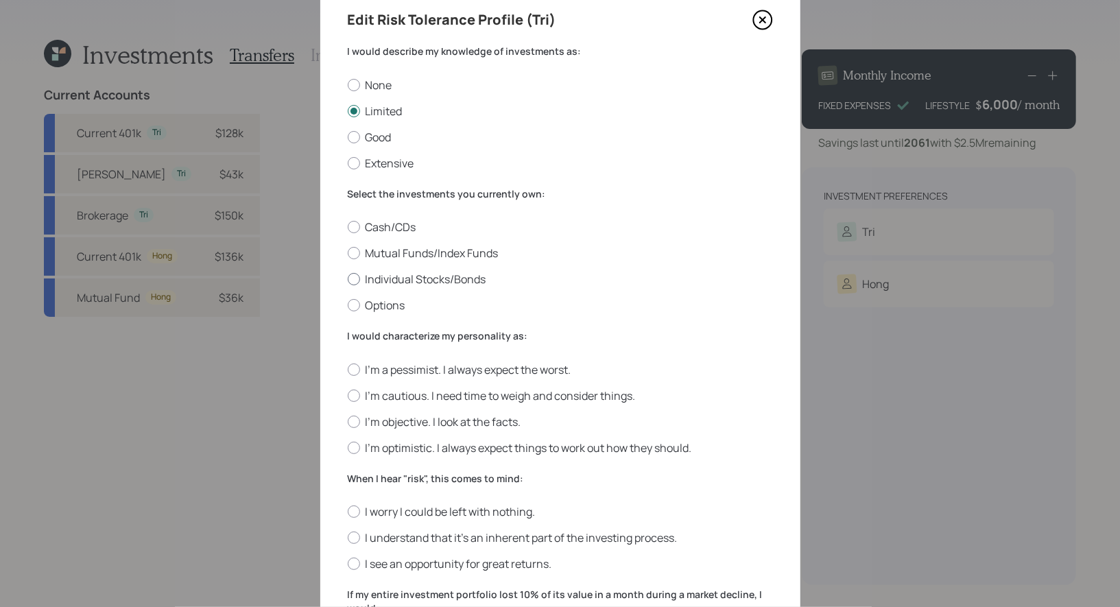
scroll to position [55, 0]
click at [482, 276] on label "Individual Stocks/Bonds" at bounding box center [560, 277] width 425 height 15
click at [348, 277] on input "Individual Stocks/Bonds" at bounding box center [347, 277] width 1 height 1
radio input "true"
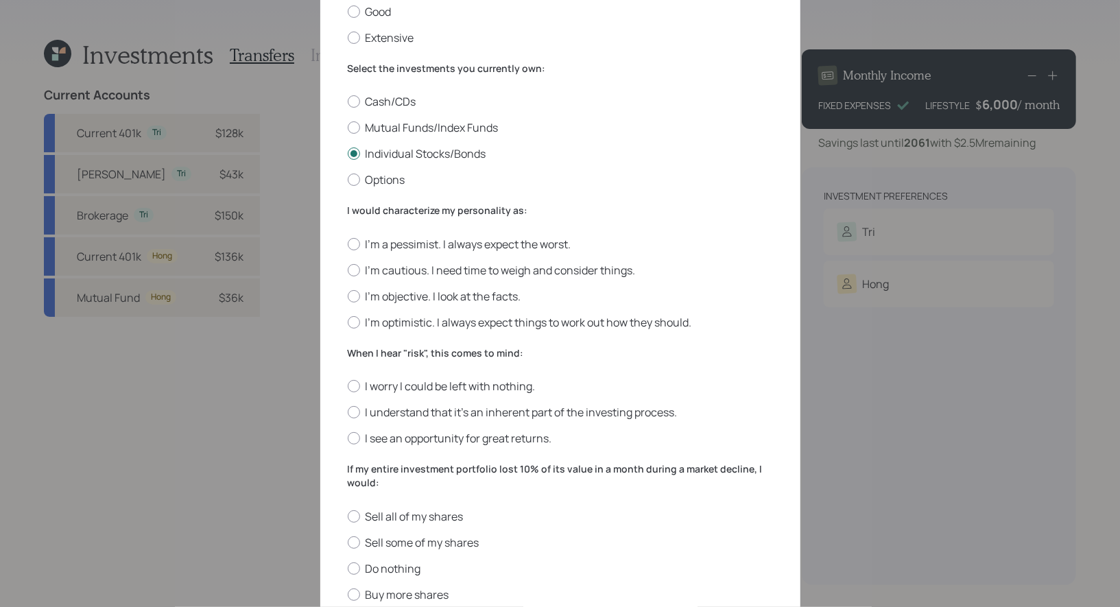
scroll to position [180, 0]
click at [598, 268] on label "I'm cautious. I need time to weigh and consider things." at bounding box center [560, 268] width 425 height 15
click at [348, 268] on input "I'm cautious. I need time to weigh and consider things." at bounding box center [347, 268] width 1 height 1
radio input "true"
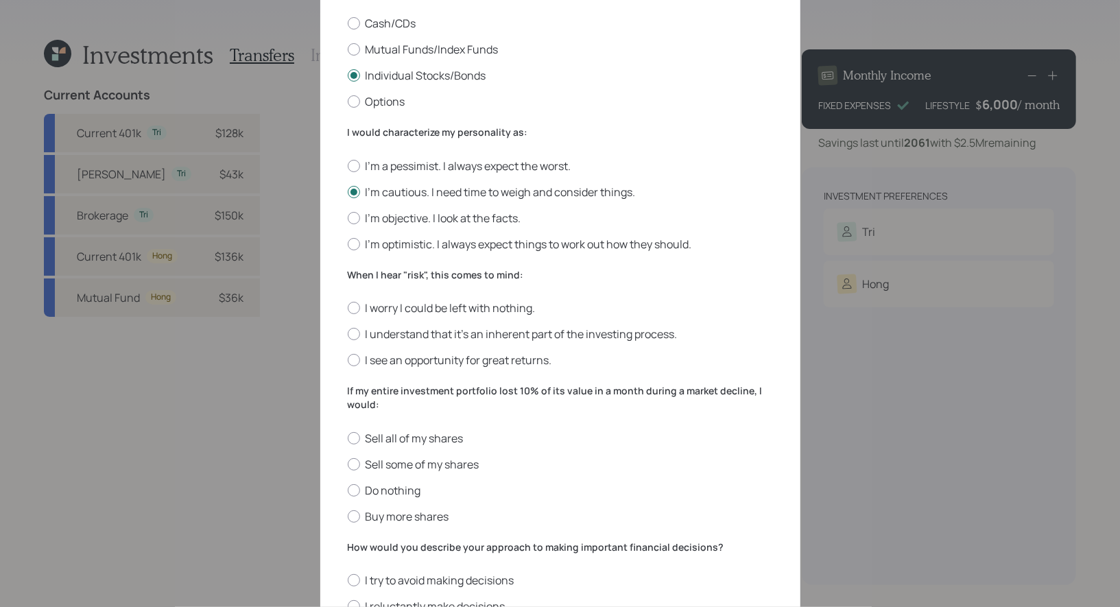
scroll to position [278, 0]
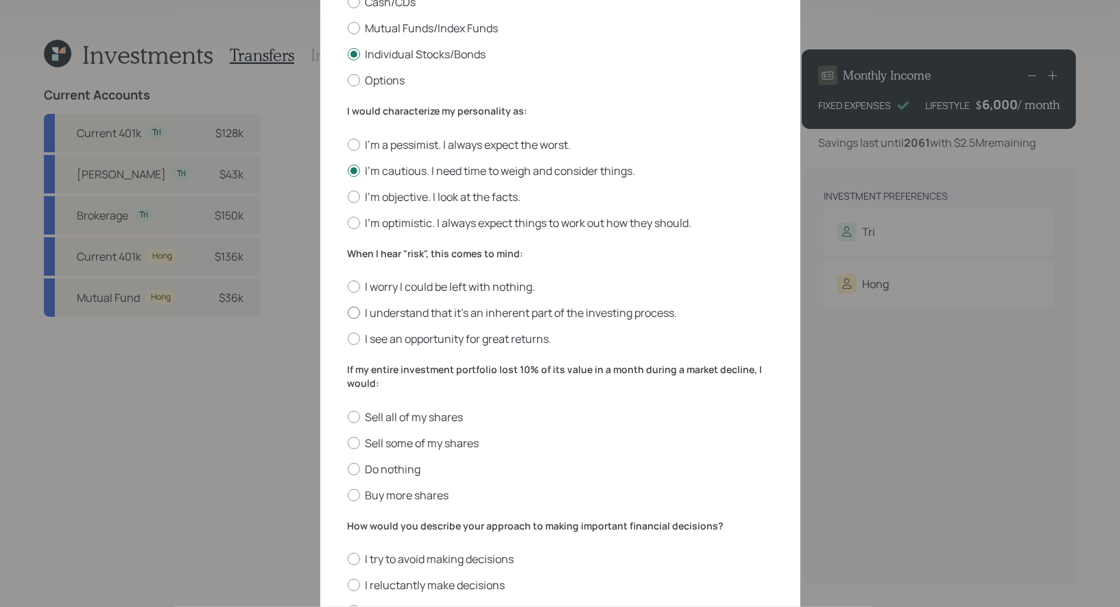
click at [630, 313] on label "I understand that it’s an inherent part of the investing process." at bounding box center [560, 312] width 425 height 15
click at [348, 313] on input "I understand that it’s an inherent part of the investing process." at bounding box center [347, 313] width 1 height 1
radio input "true"
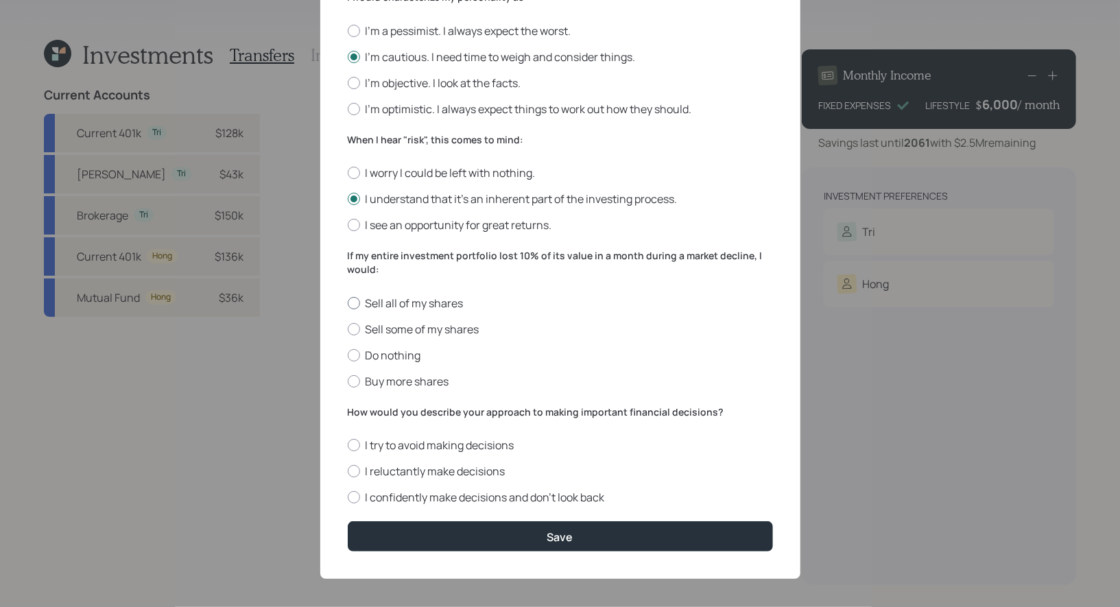
scroll to position [396, 0]
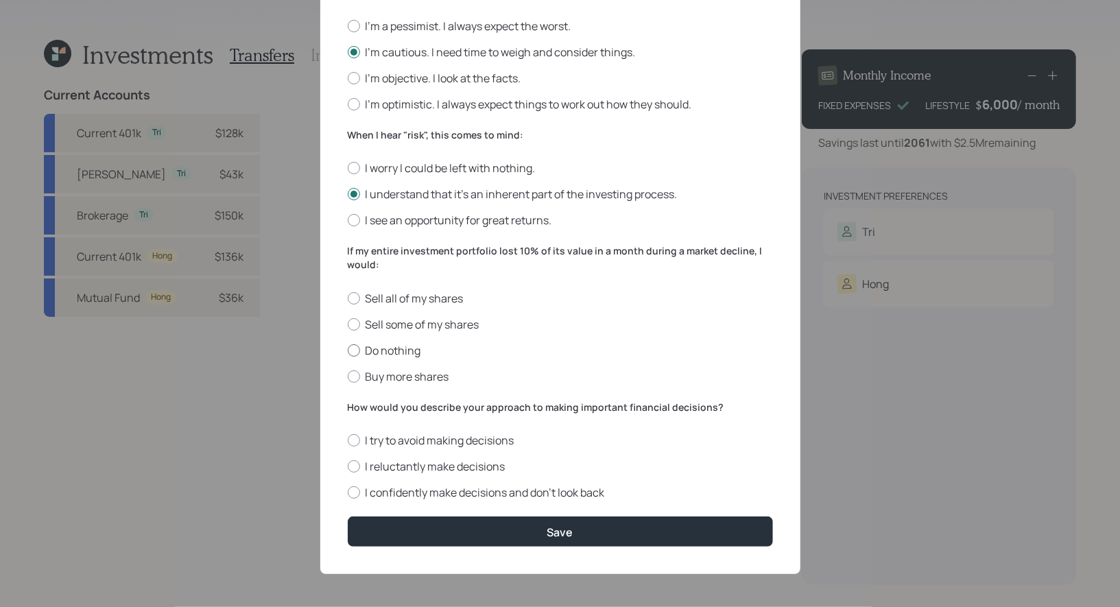
click at [412, 349] on label "Do nothing" at bounding box center [560, 350] width 425 height 15
click at [348, 350] on input "Do nothing" at bounding box center [347, 350] width 1 height 1
radio input "true"
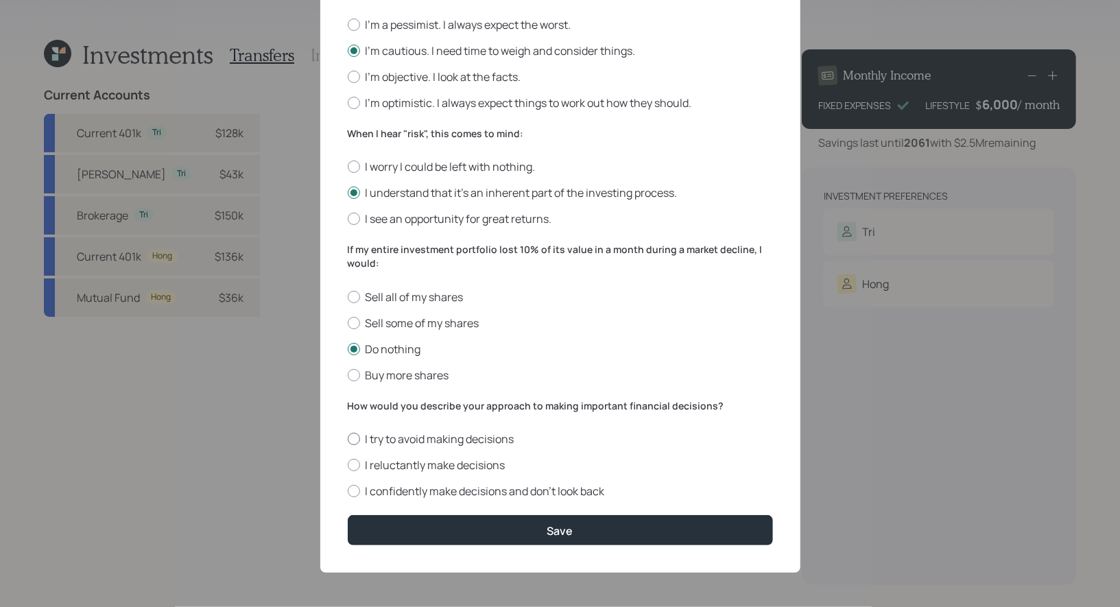
click at [453, 436] on label "I try to avoid making decisions" at bounding box center [560, 438] width 425 height 15
click at [348, 439] on input "I try to avoid making decisions" at bounding box center [347, 439] width 1 height 1
radio input "true"
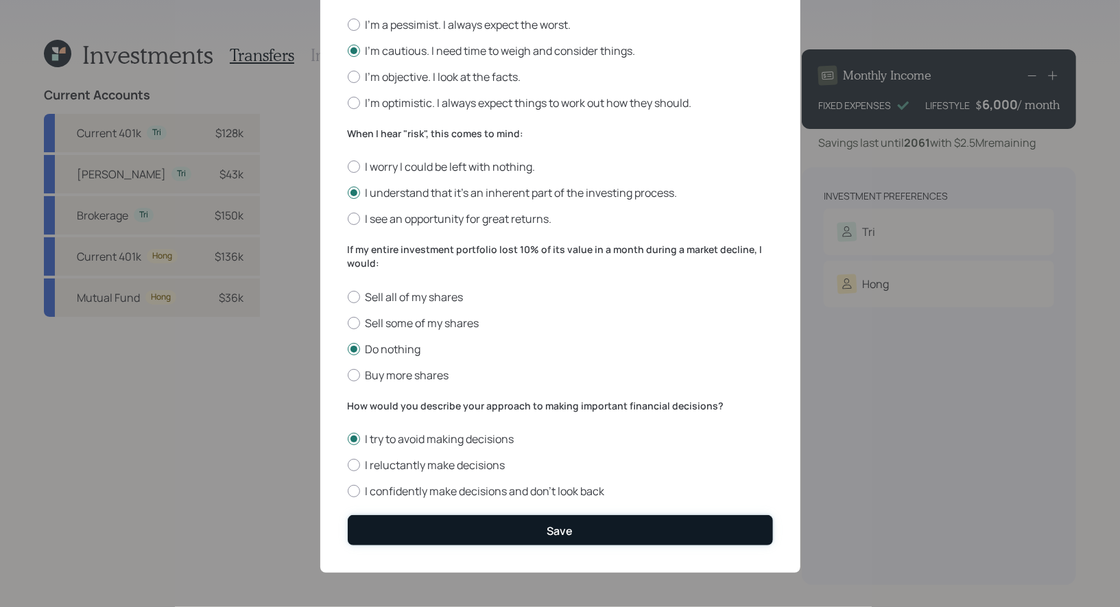
click at [453, 535] on button "Save" at bounding box center [560, 529] width 425 height 29
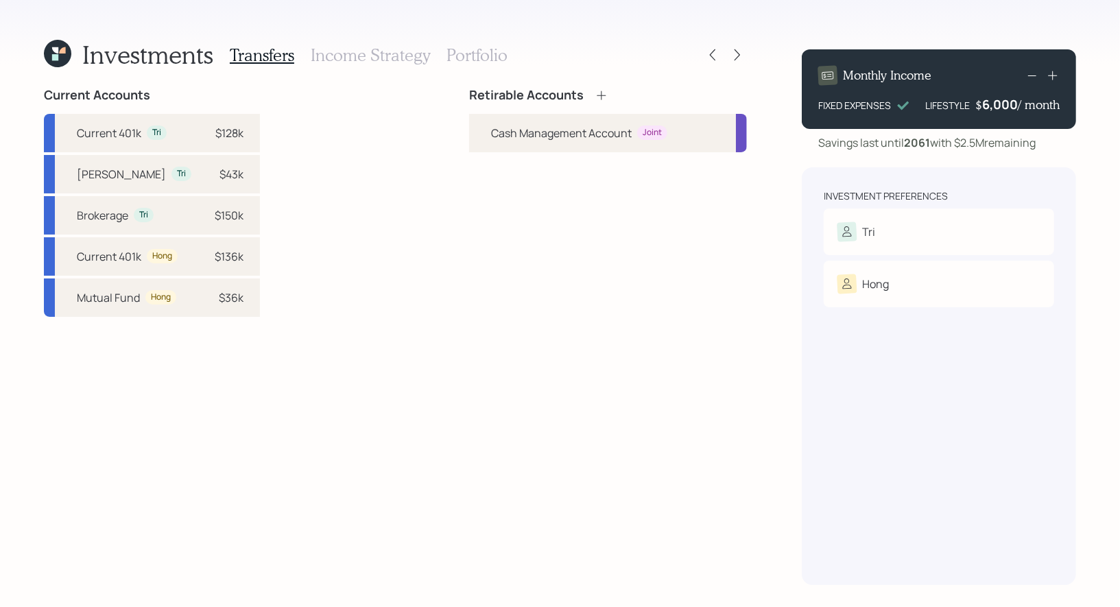
click at [604, 95] on icon at bounding box center [602, 95] width 14 height 14
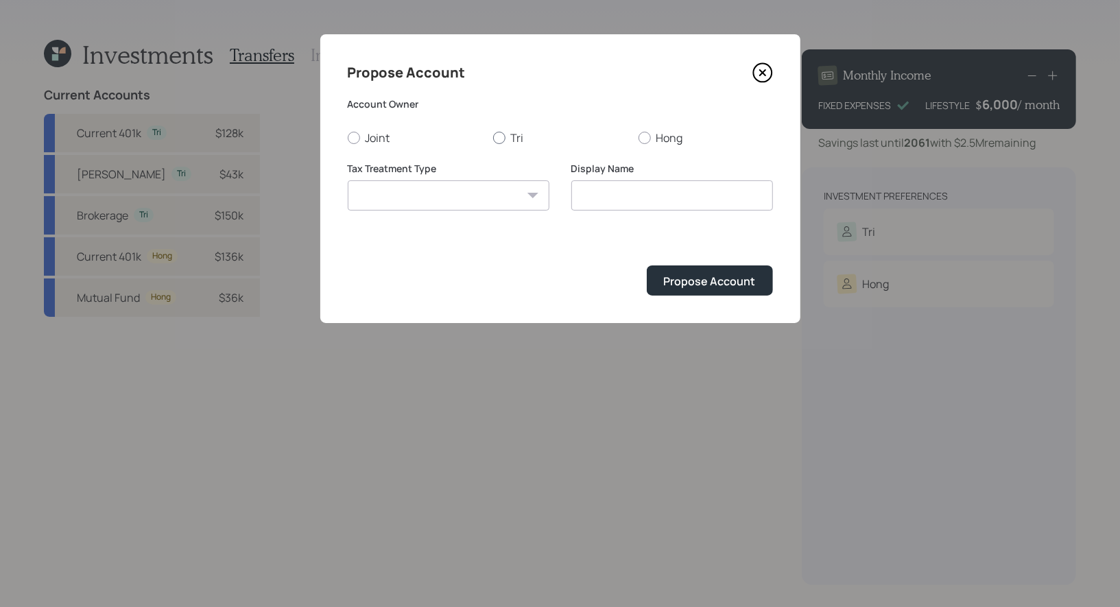
click at [500, 138] on div at bounding box center [499, 138] width 12 height 12
click at [493, 138] on input "Tri" at bounding box center [492, 137] width 1 height 1
radio input "true"
click at [490, 200] on select "Roth Taxable Traditional" at bounding box center [449, 195] width 202 height 30
select select "roth"
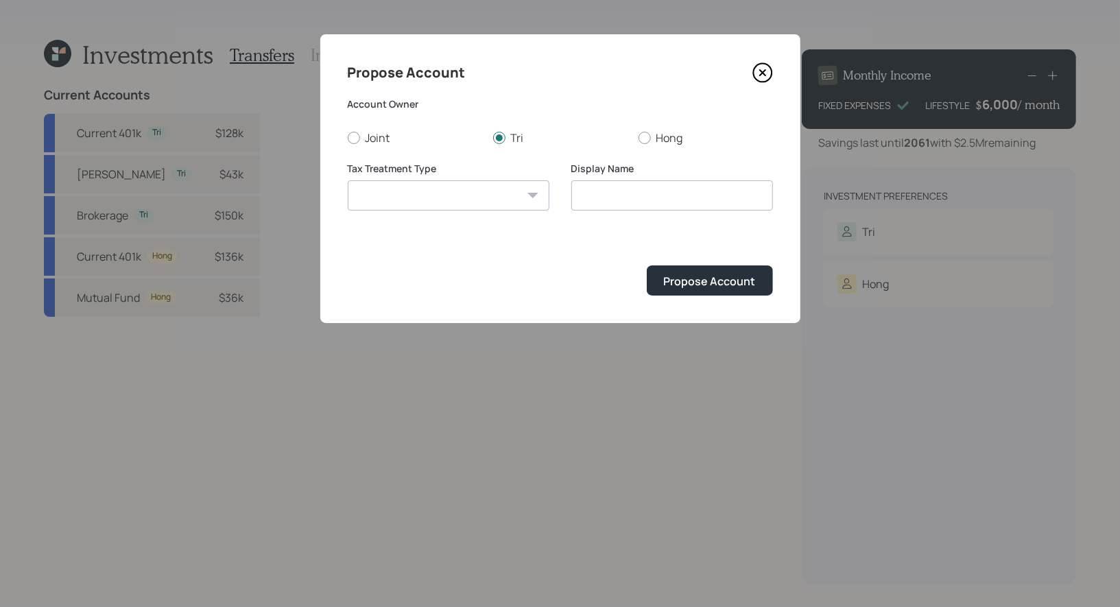
click at [348, 180] on select "Roth Taxable Traditional" at bounding box center [449, 195] width 202 height 30
click at [658, 195] on input "Roth" at bounding box center [672, 195] width 202 height 30
type input "[PERSON_NAME]"
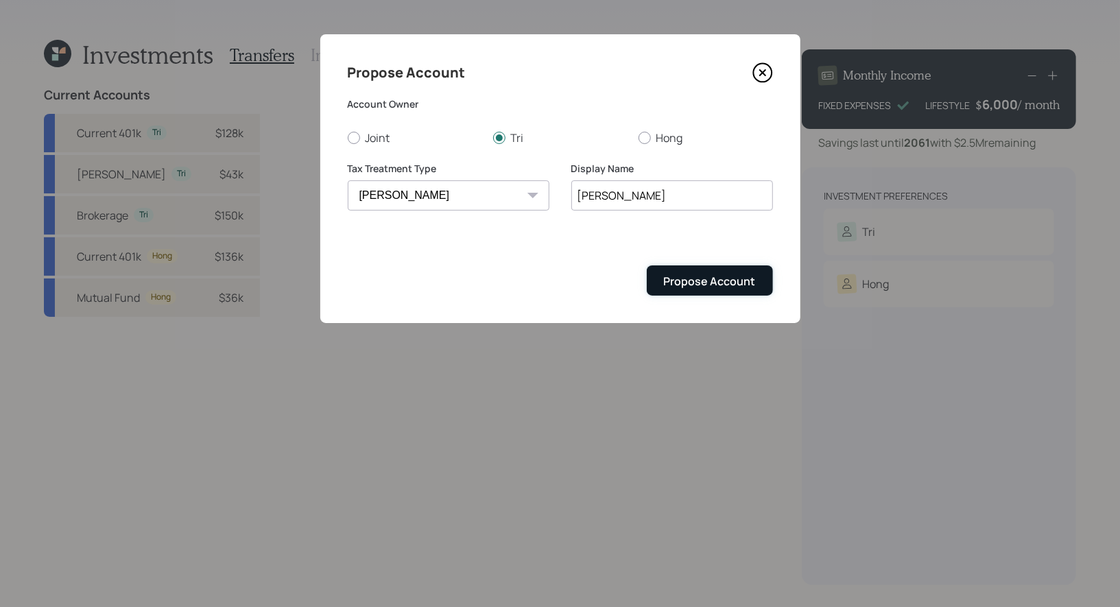
click at [703, 282] on div "Propose Account" at bounding box center [710, 281] width 92 height 15
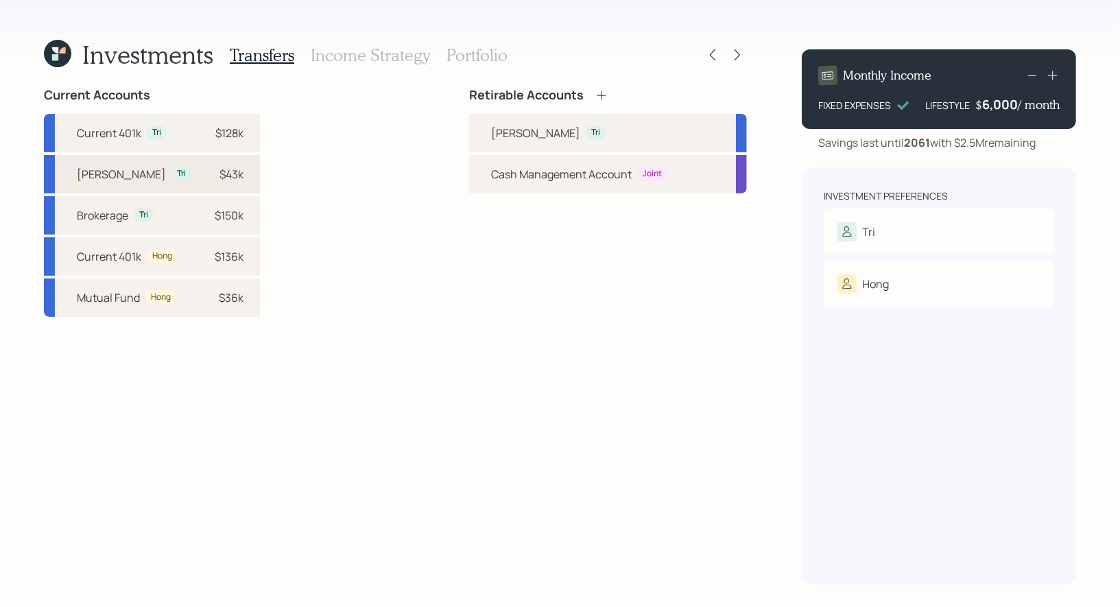
click at [184, 176] on div "Roth IRA Tri $43k" at bounding box center [152, 174] width 216 height 38
click at [490, 135] on div "Roth IRA Tri" at bounding box center [608, 133] width 278 height 38
select select "919c4147-1786-44f9-9db8-762099c6e167"
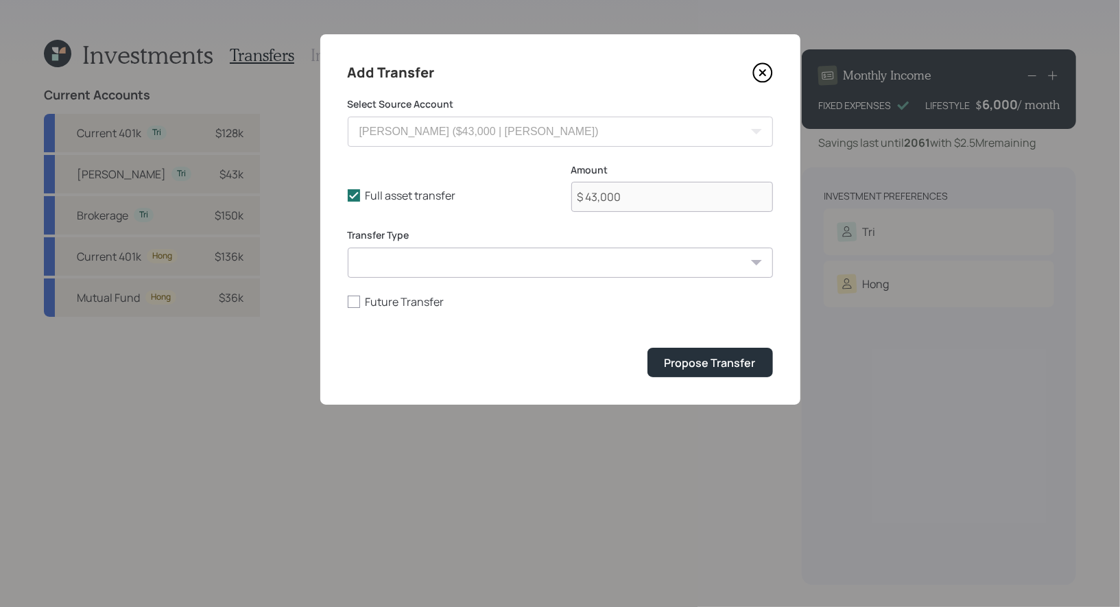
click at [418, 261] on select "ACAT Transfer Non ACAT Transfer Capitalize Rollover Rollover Deposit" at bounding box center [560, 263] width 425 height 30
select select "acat_transfer"
click at [348, 248] on select "ACAT Transfer Non ACAT Transfer Capitalize Rollover Rollover Deposit" at bounding box center [560, 263] width 425 height 30
click at [712, 356] on div "Propose Transfer" at bounding box center [710, 362] width 91 height 15
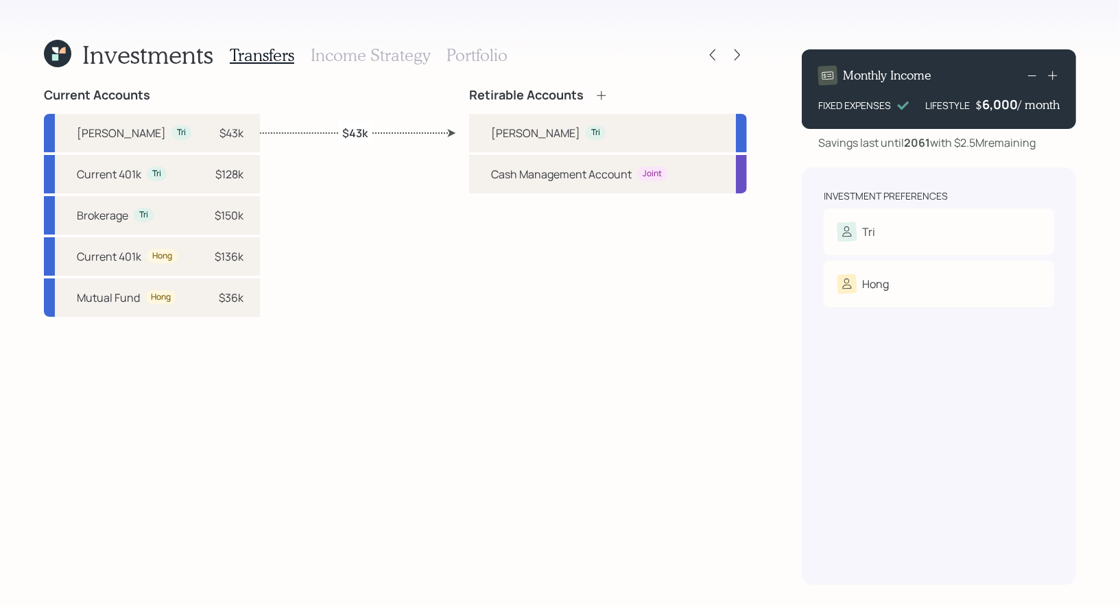
click at [600, 94] on icon at bounding box center [602, 95] width 14 height 14
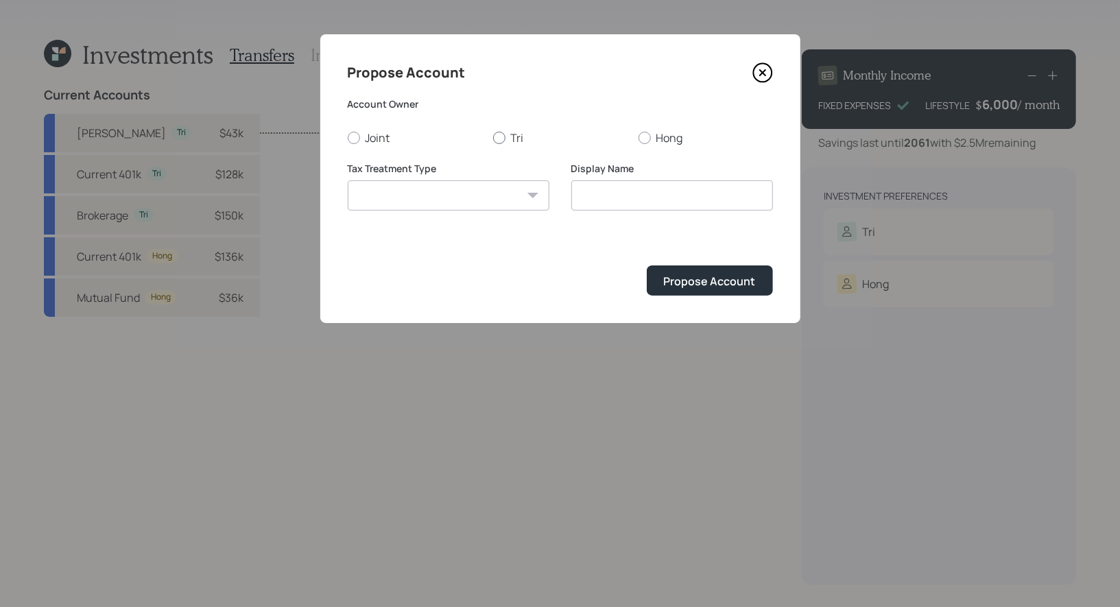
click at [499, 139] on div at bounding box center [499, 138] width 12 height 12
click at [493, 138] on input "Tri" at bounding box center [492, 137] width 1 height 1
radio input "true"
click at [495, 190] on select "Roth Taxable Traditional" at bounding box center [449, 195] width 202 height 30
select select "taxable"
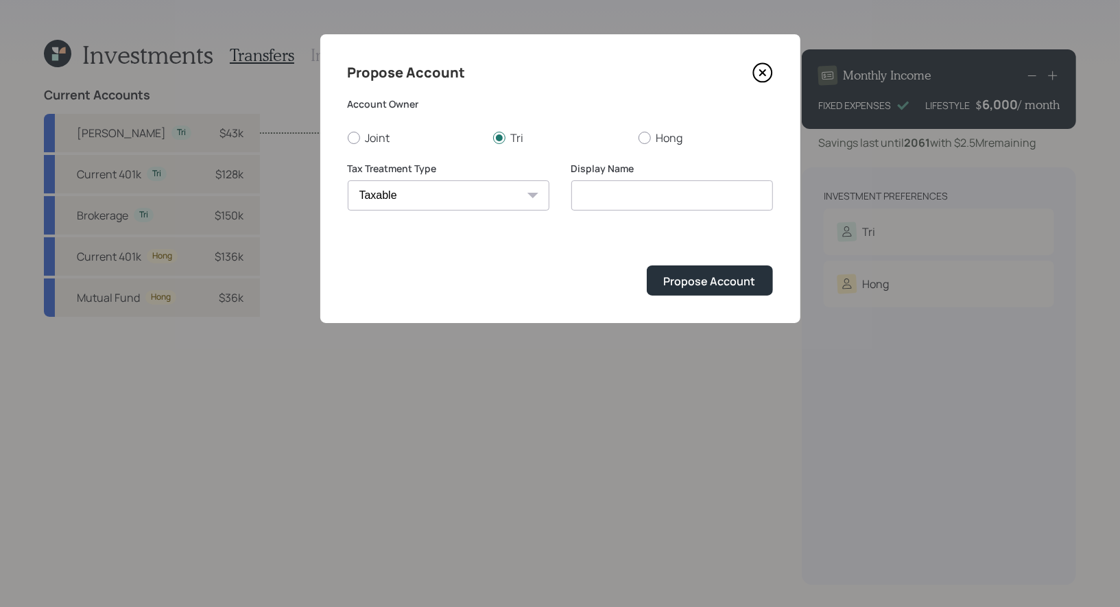
click at [348, 180] on select "Roth Taxable Traditional" at bounding box center [449, 195] width 202 height 30
click at [665, 200] on input "Taxable" at bounding box center [672, 195] width 202 height 30
type input "Taxable Brokerage"
click at [704, 281] on div "Propose Account" at bounding box center [710, 281] width 92 height 15
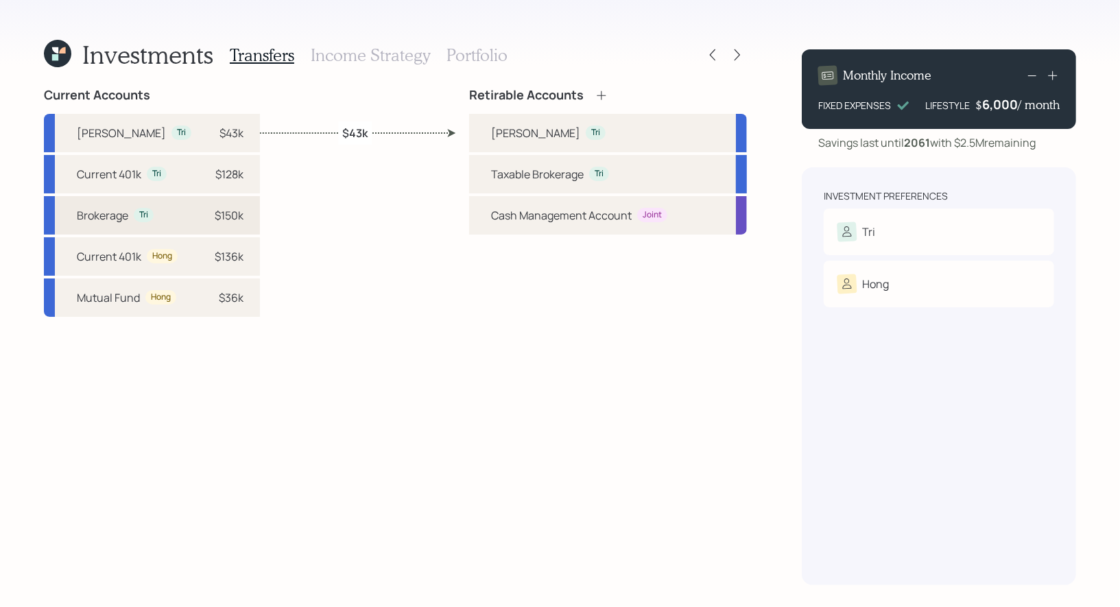
click at [215, 211] on div "$150k" at bounding box center [229, 215] width 29 height 16
click at [516, 168] on div "Taxable Brokerage" at bounding box center [537, 174] width 93 height 16
select select "3fccb1b3-7c75-4d80-a240-fcd2f3a4021c"
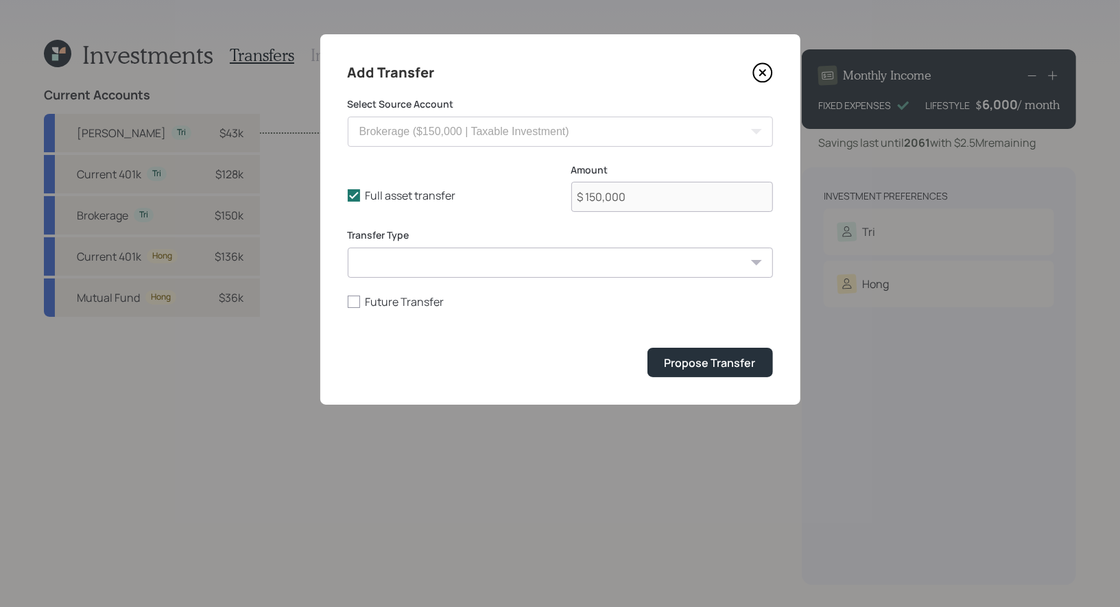
click at [440, 262] on select "ACAT Transfer Non ACAT Transfer Capitalize Rollover Rollover Deposit" at bounding box center [560, 263] width 425 height 30
select select "acat_transfer"
click at [348, 248] on select "ACAT Transfer Non ACAT Transfer Capitalize Rollover Rollover Deposit" at bounding box center [560, 263] width 425 height 30
click at [703, 358] on div "Propose Transfer" at bounding box center [710, 362] width 91 height 15
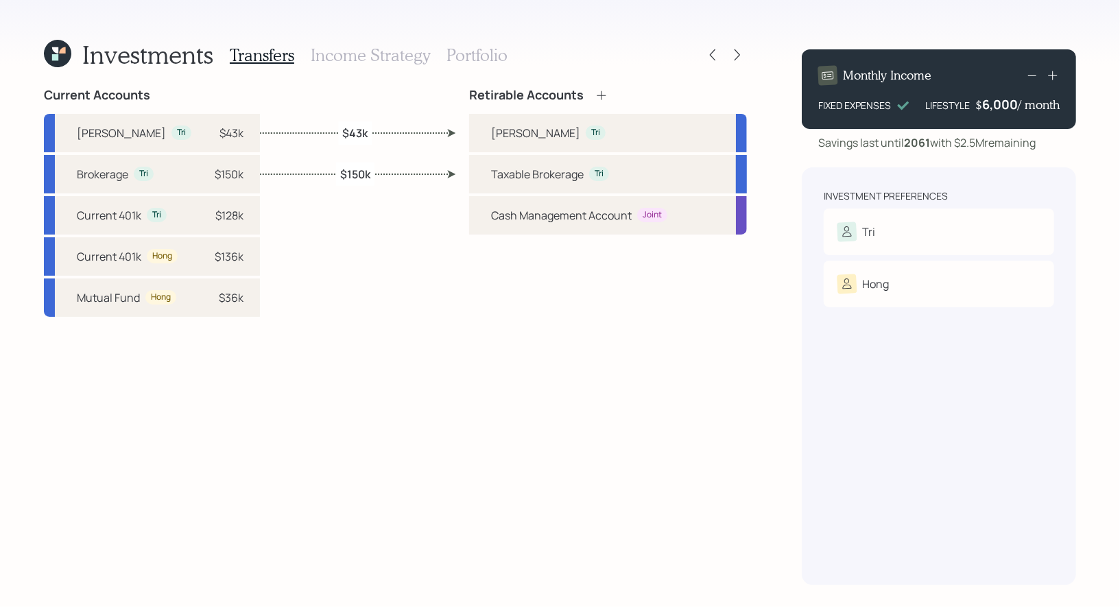
click at [357, 55] on h3 "Income Strategy" at bounding box center [370, 55] width 119 height 20
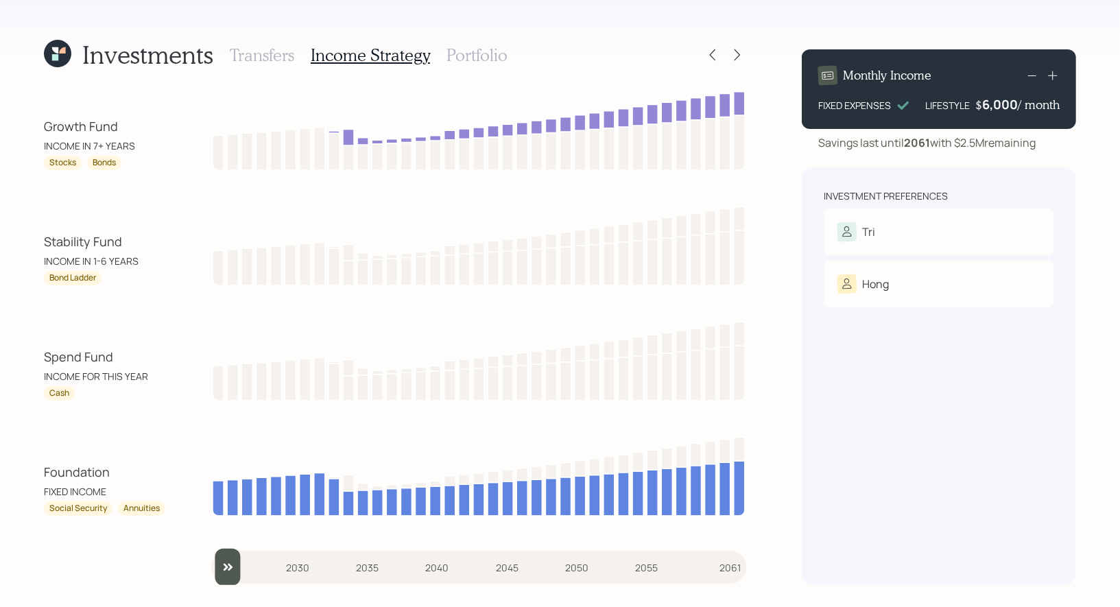
click at [468, 56] on h3 "Portfolio" at bounding box center [477, 55] width 61 height 20
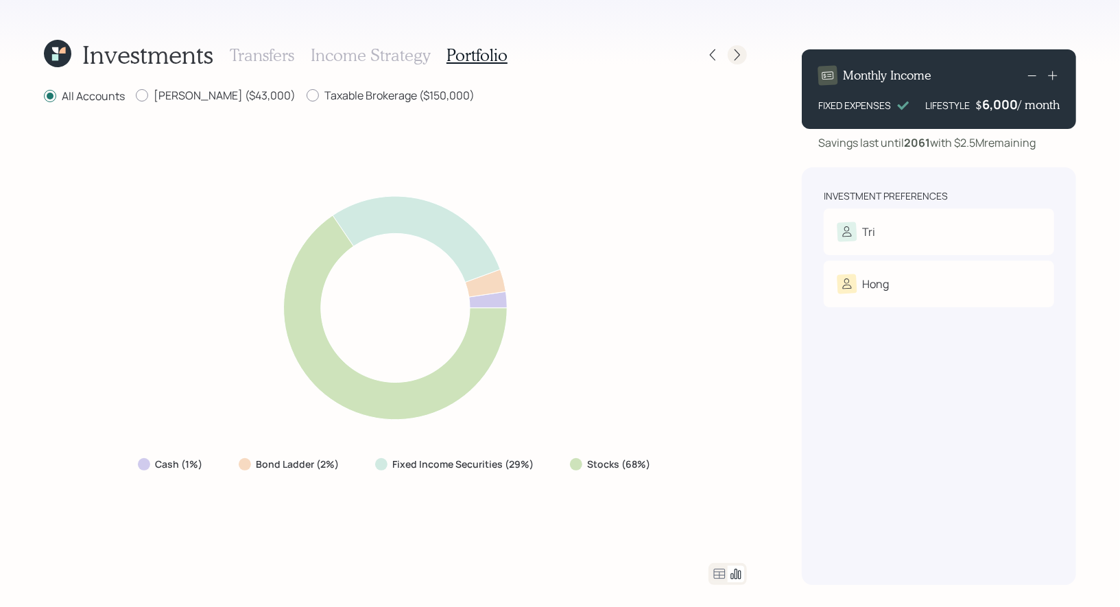
click at [739, 53] on icon at bounding box center [737, 55] width 14 height 14
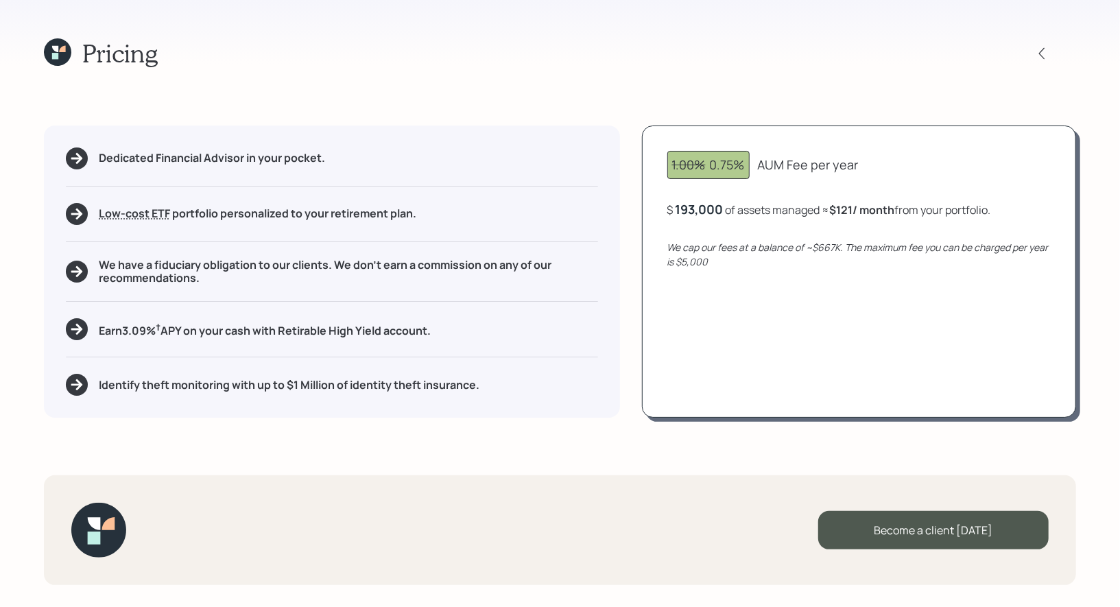
click at [54, 49] on icon at bounding box center [55, 49] width 6 height 6
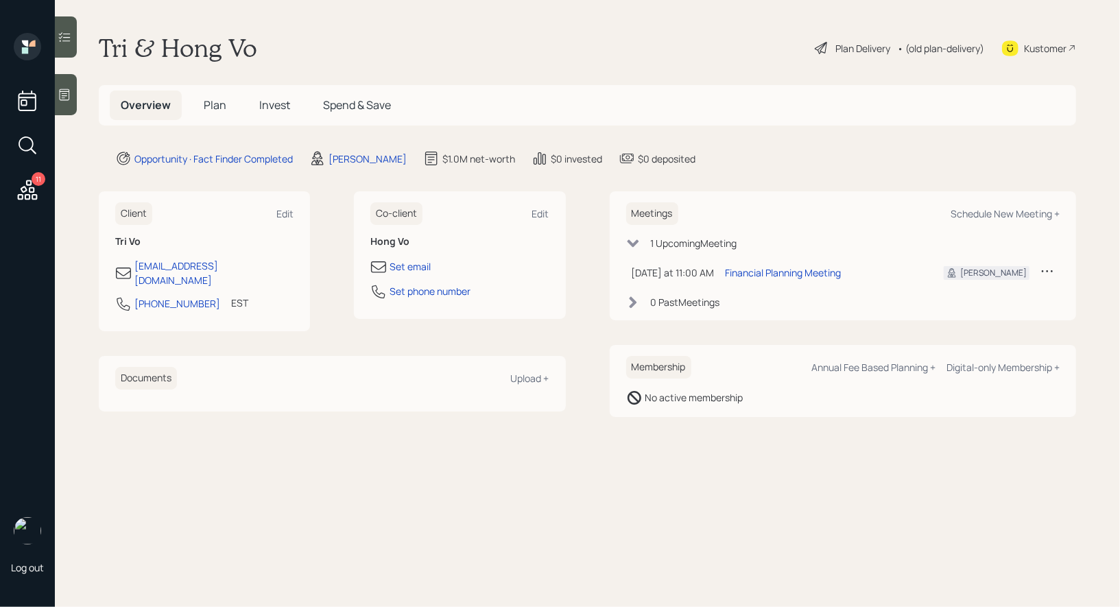
click at [215, 102] on span "Plan" at bounding box center [215, 104] width 23 height 15
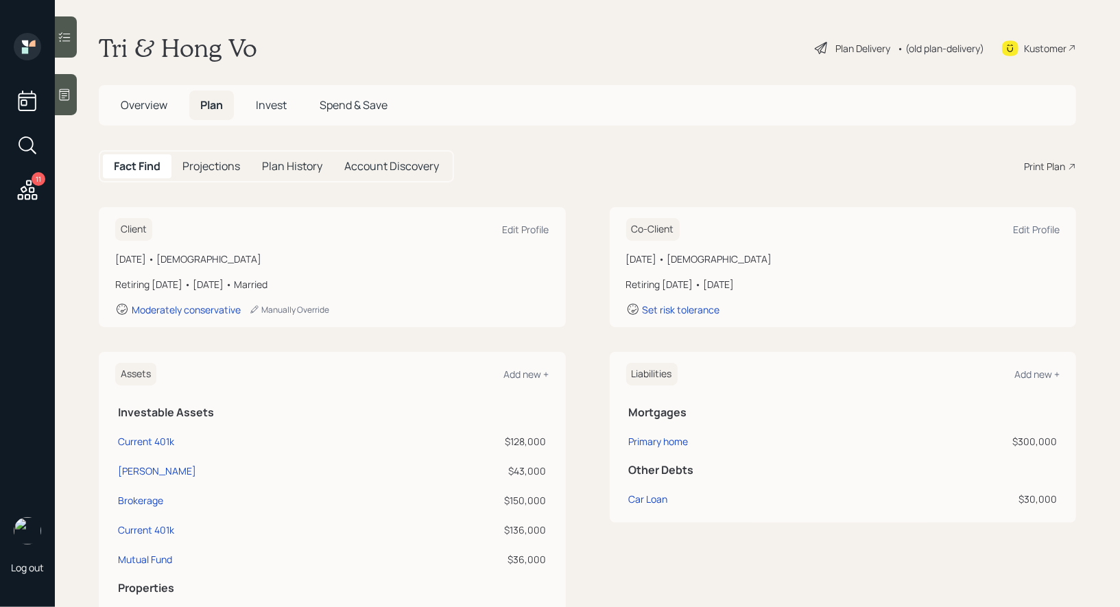
click at [1045, 165] on div "Print Plan" at bounding box center [1044, 166] width 41 height 14
